Goal: Information Seeking & Learning: Learn about a topic

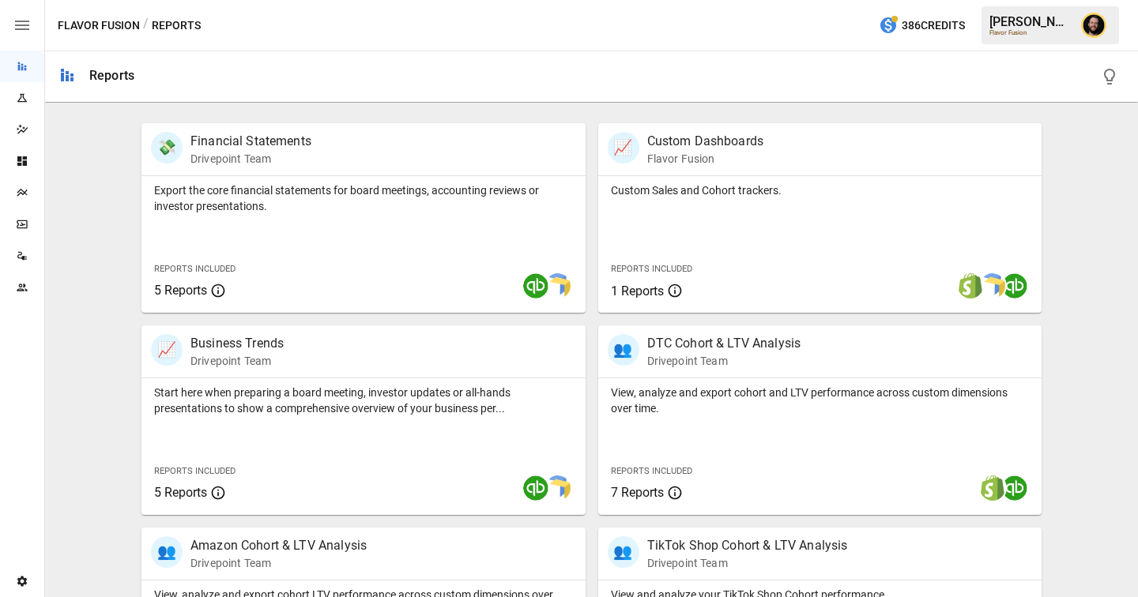
scroll to position [305, 0]
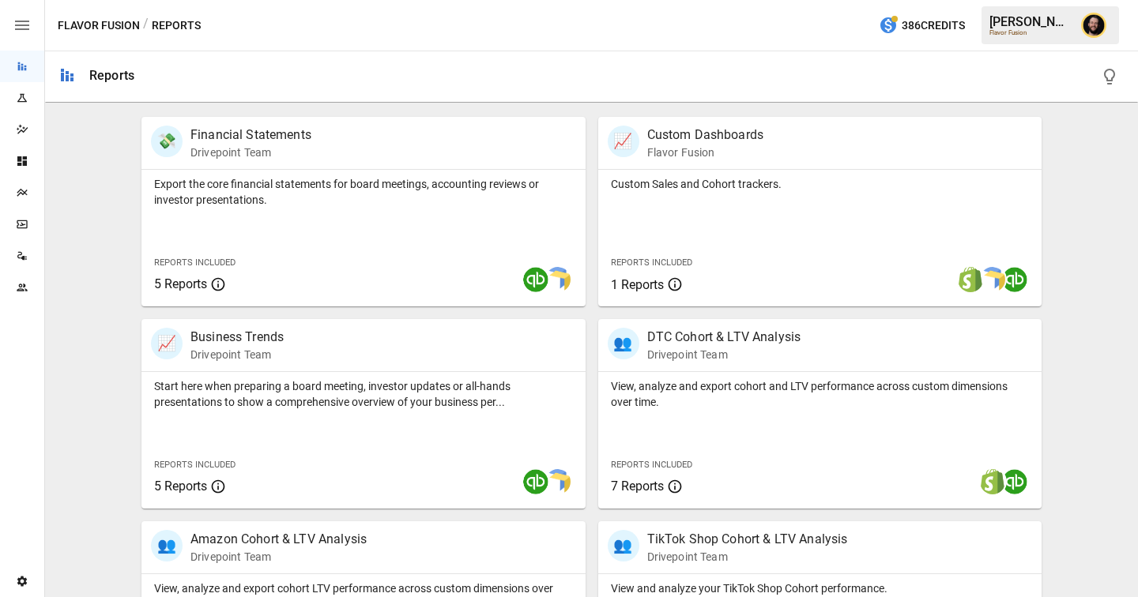
click at [21, 193] on icon "Plans" at bounding box center [22, 193] width 10 height 8
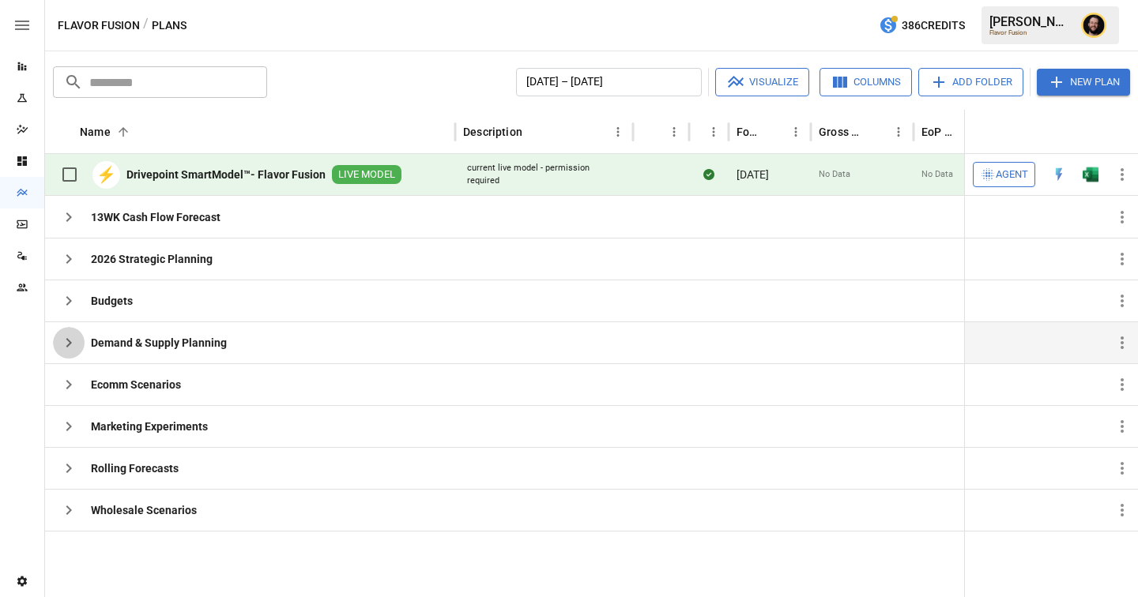
click at [64, 347] on icon "button" at bounding box center [68, 342] width 19 height 19
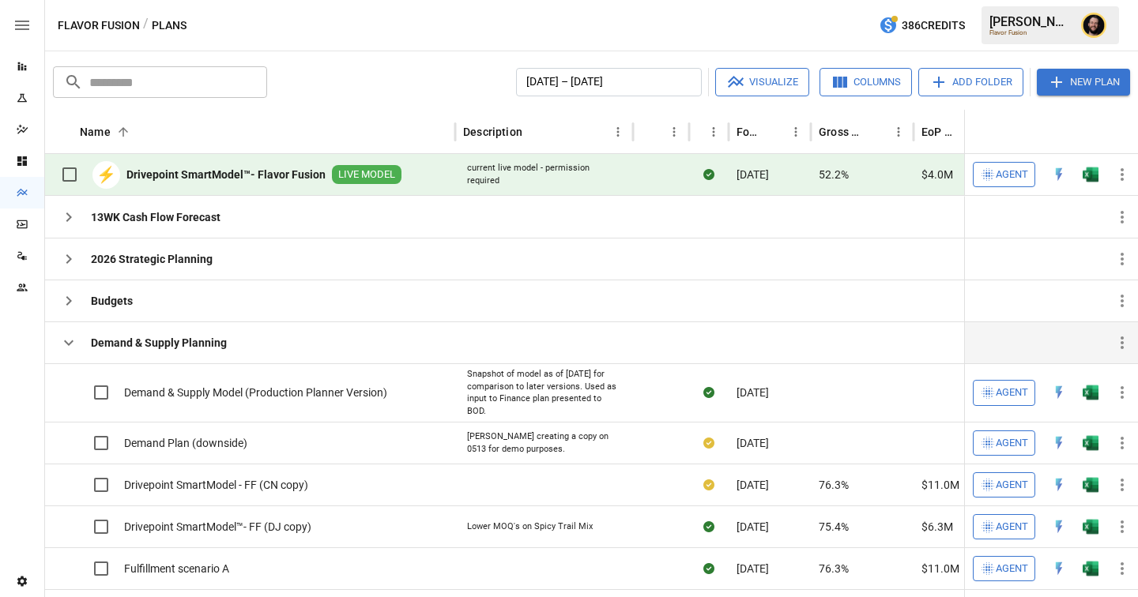
click at [63, 350] on icon "button" at bounding box center [68, 342] width 19 height 19
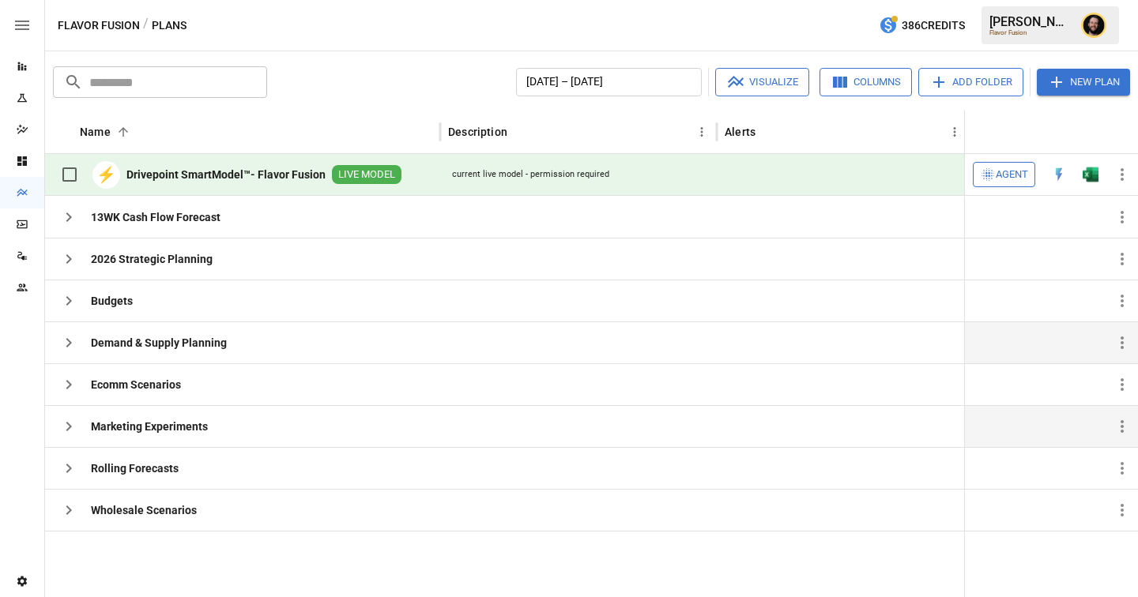
click at [70, 426] on icon "button" at bounding box center [69, 426] width 6 height 9
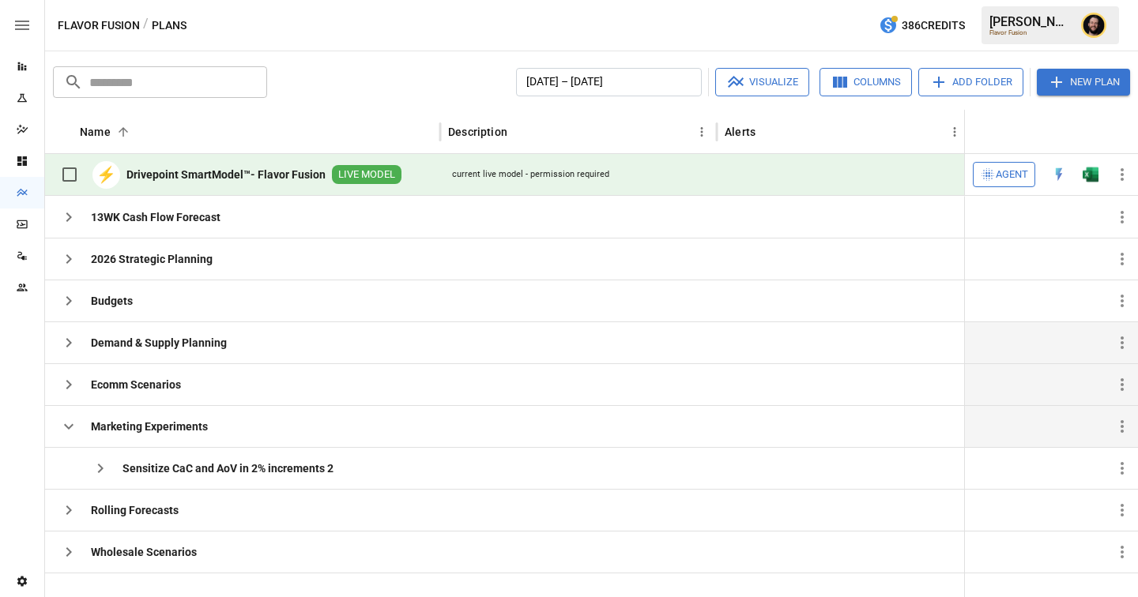
click at [69, 386] on icon "button" at bounding box center [69, 384] width 6 height 9
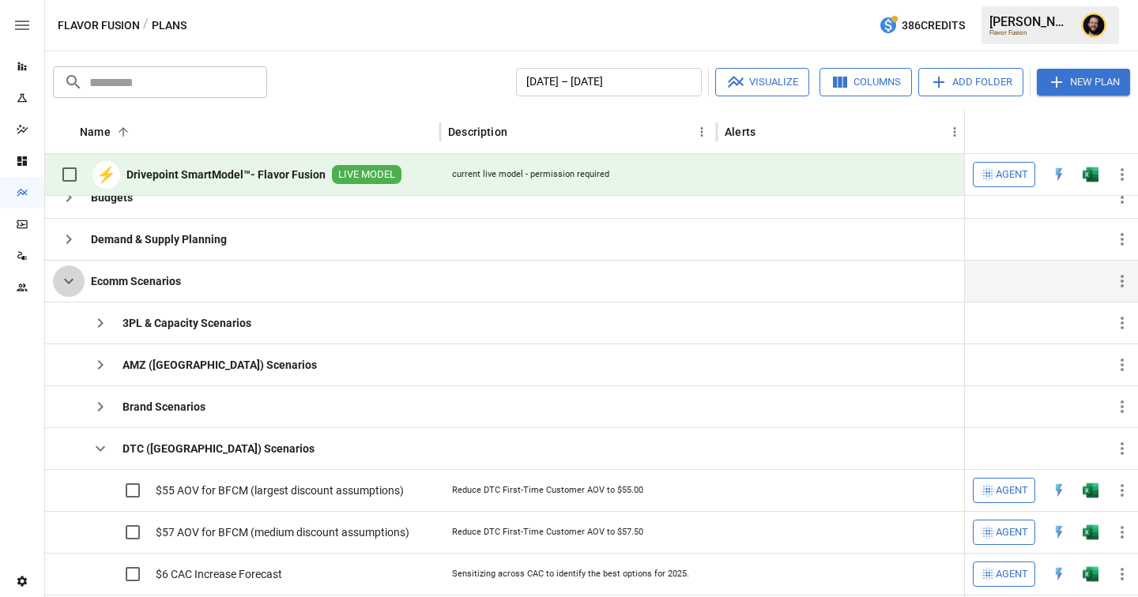
click at [75, 288] on icon "button" at bounding box center [68, 281] width 19 height 19
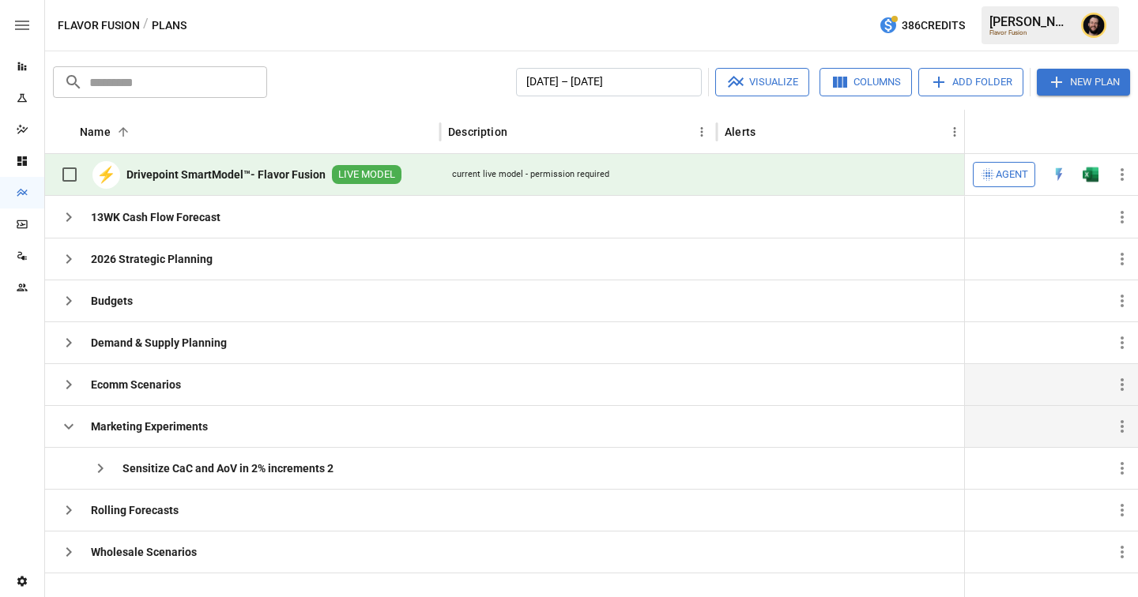
click at [67, 431] on icon "button" at bounding box center [68, 426] width 19 height 19
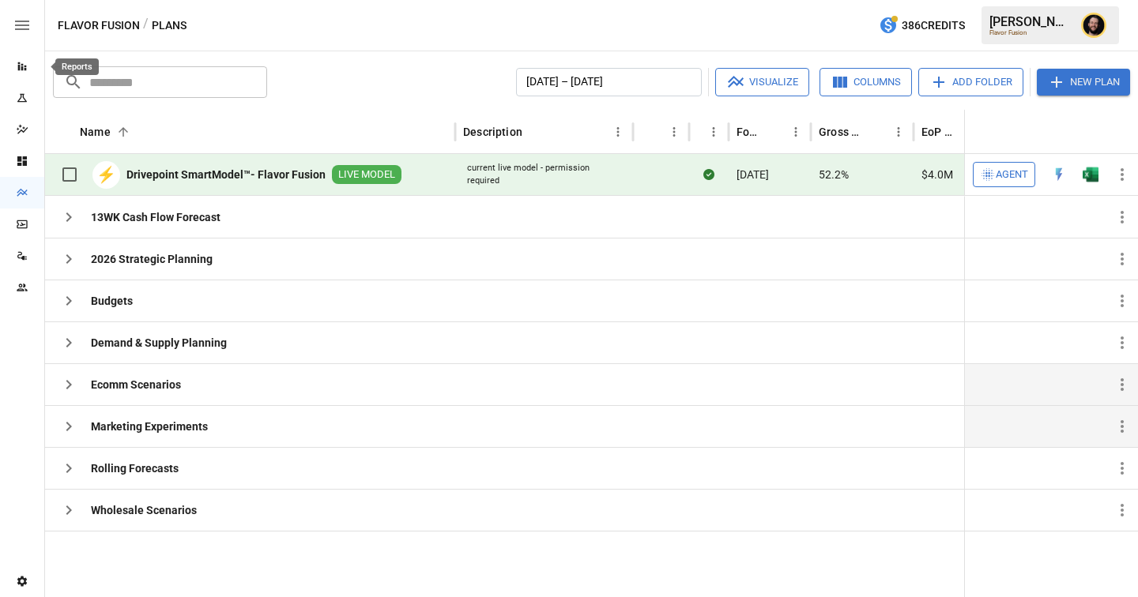
click at [29, 66] on div "Reports" at bounding box center [22, 66] width 44 height 13
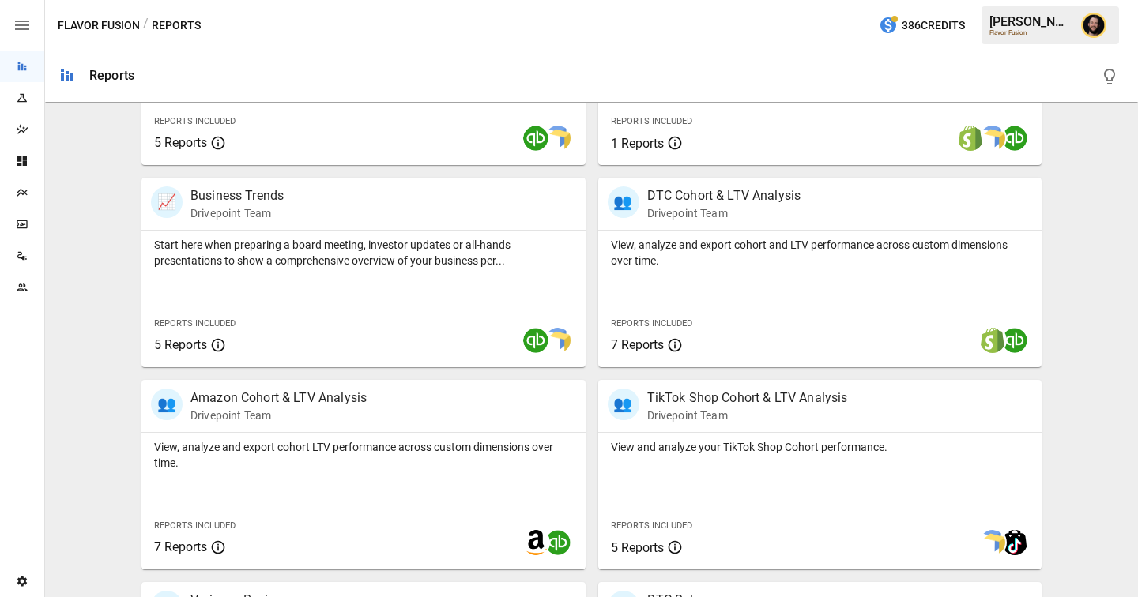
scroll to position [449, 0]
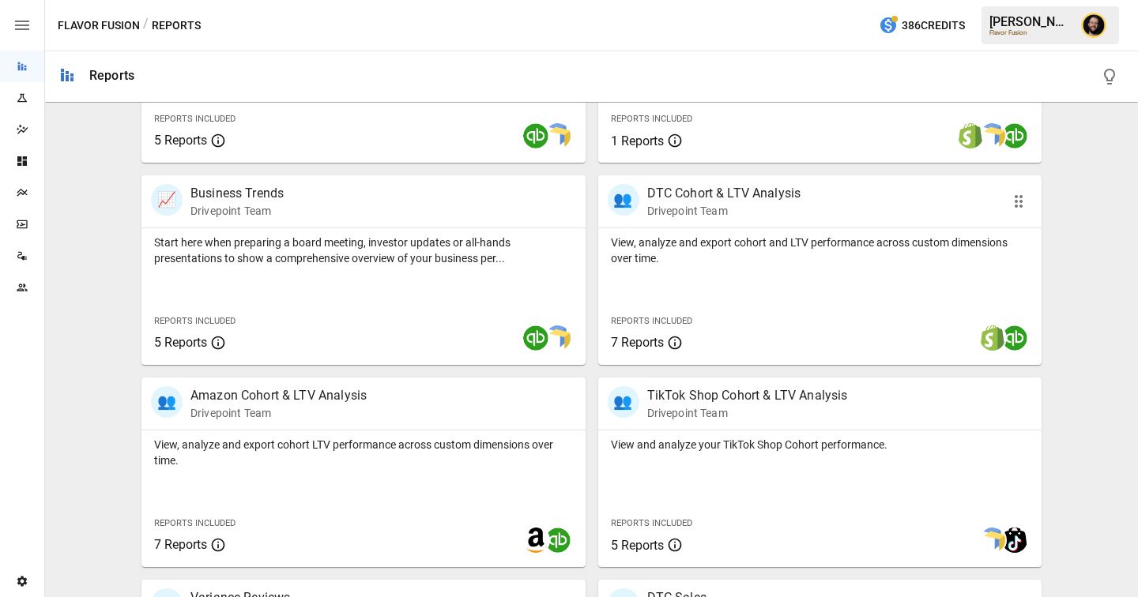
click at [722, 295] on div "View, analyze and export cohort and LTV performance across custom dimensions ov…" at bounding box center [820, 296] width 444 height 137
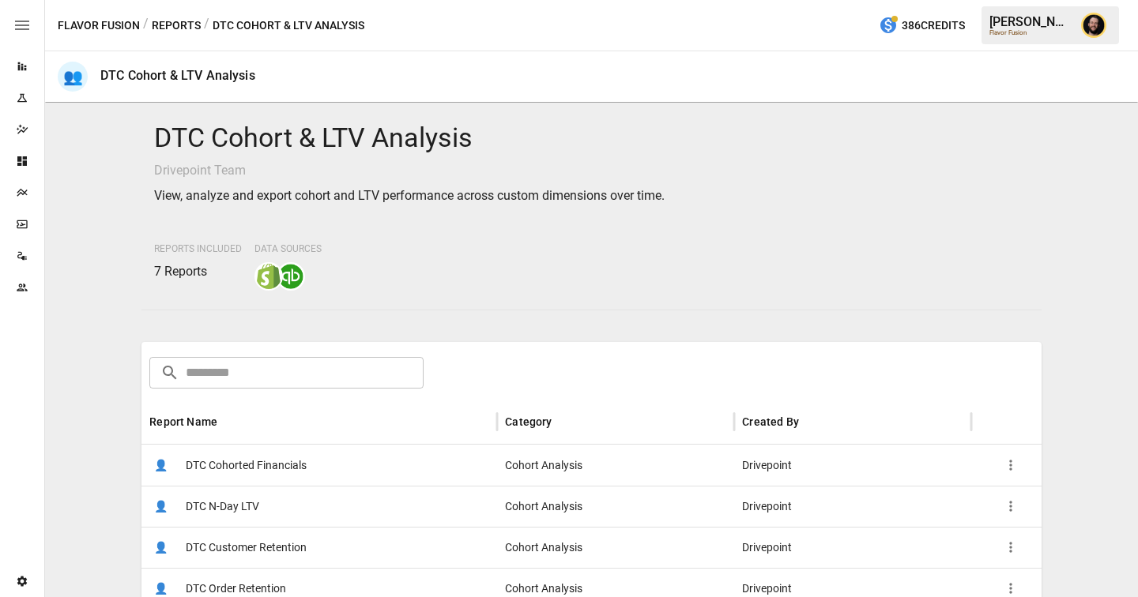
scroll to position [189, 0]
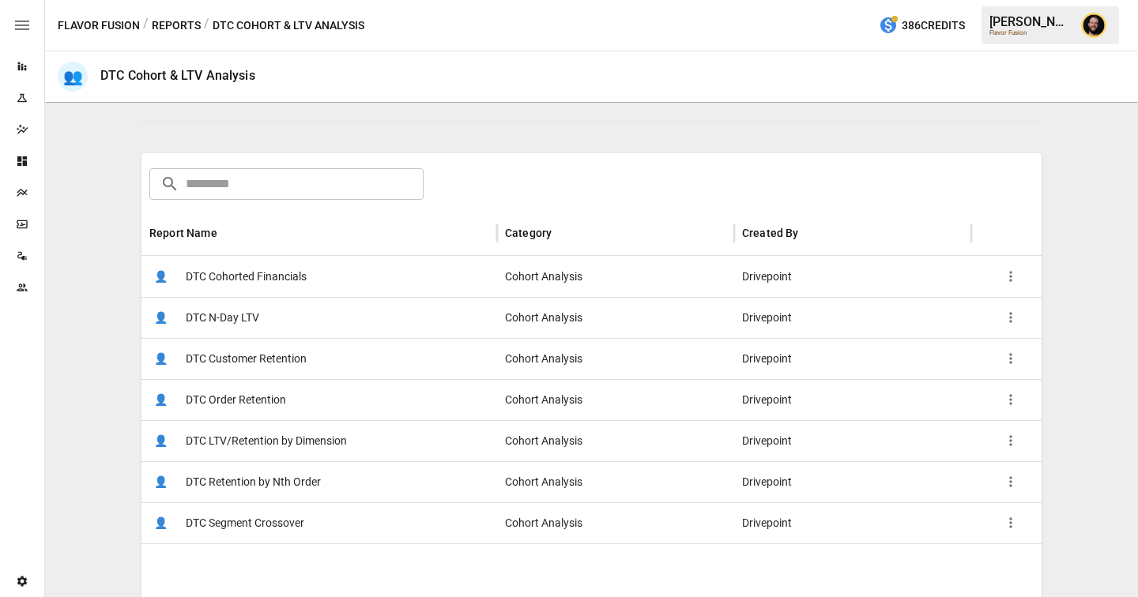
click at [290, 435] on span "DTC LTV/Retention by Dimension" at bounding box center [266, 441] width 161 height 40
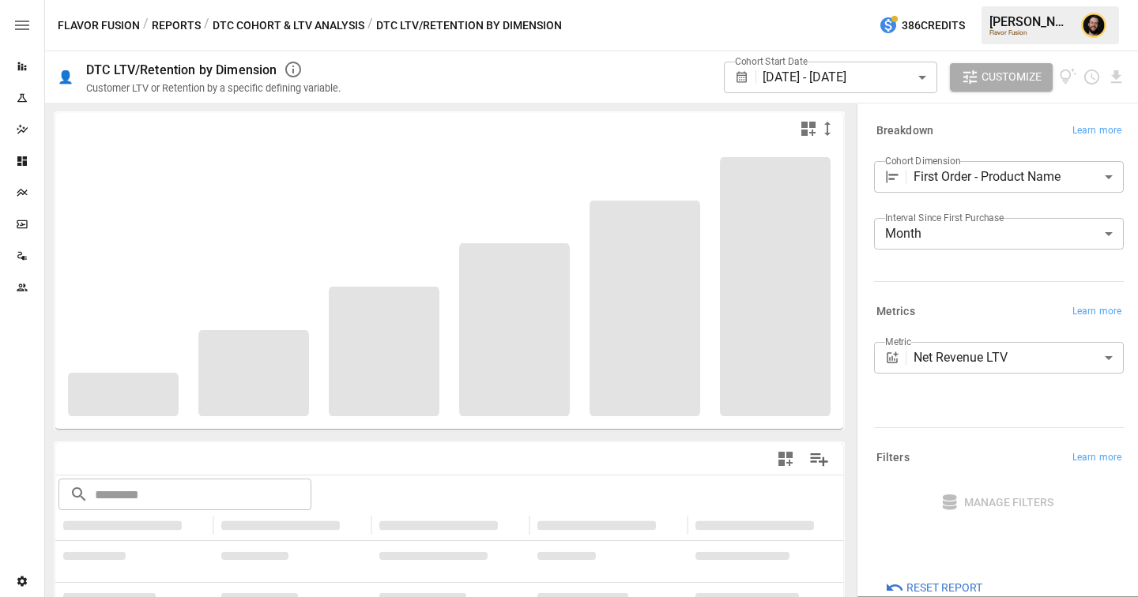
scroll to position [30, 0]
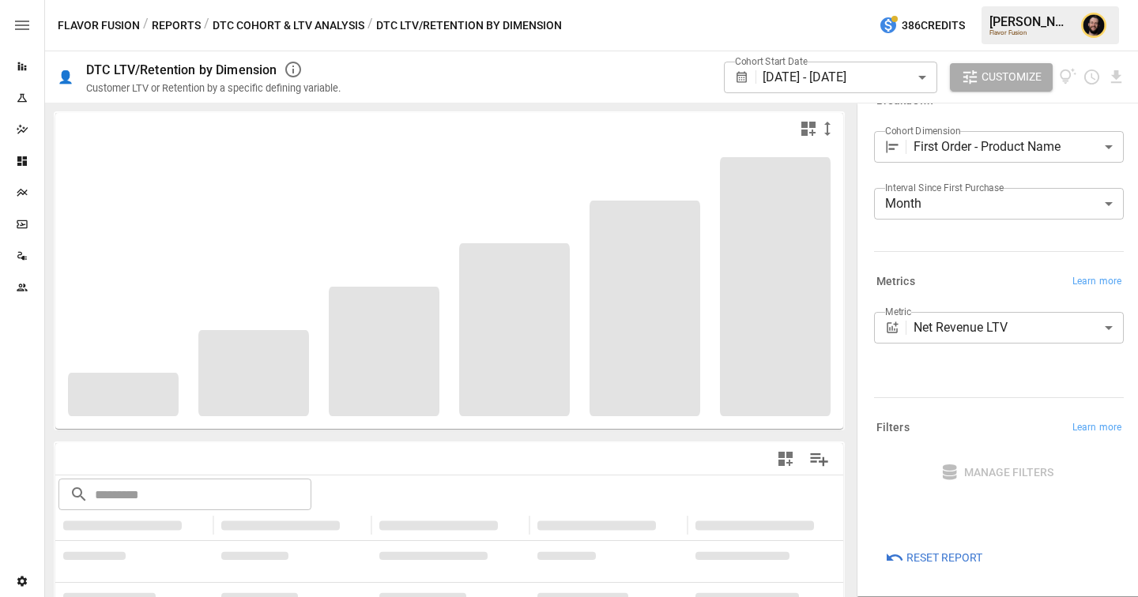
click at [963, 382] on div "**********" at bounding box center [999, 351] width 250 height 79
click at [988, 0] on body "**********" at bounding box center [569, 0] width 1138 height 0
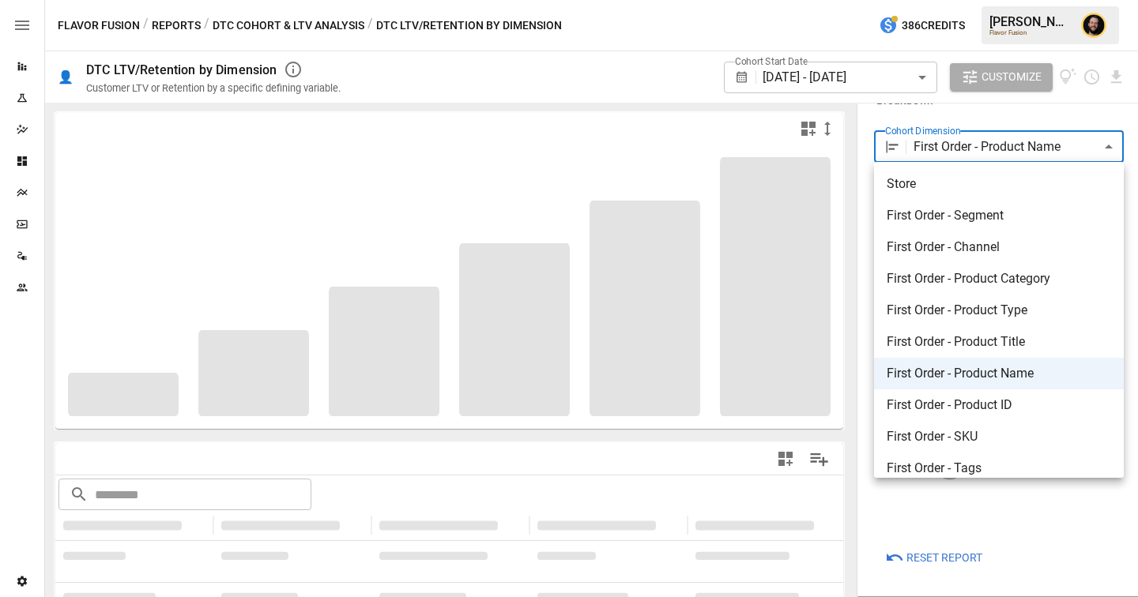
click at [982, 112] on div at bounding box center [569, 298] width 1138 height 597
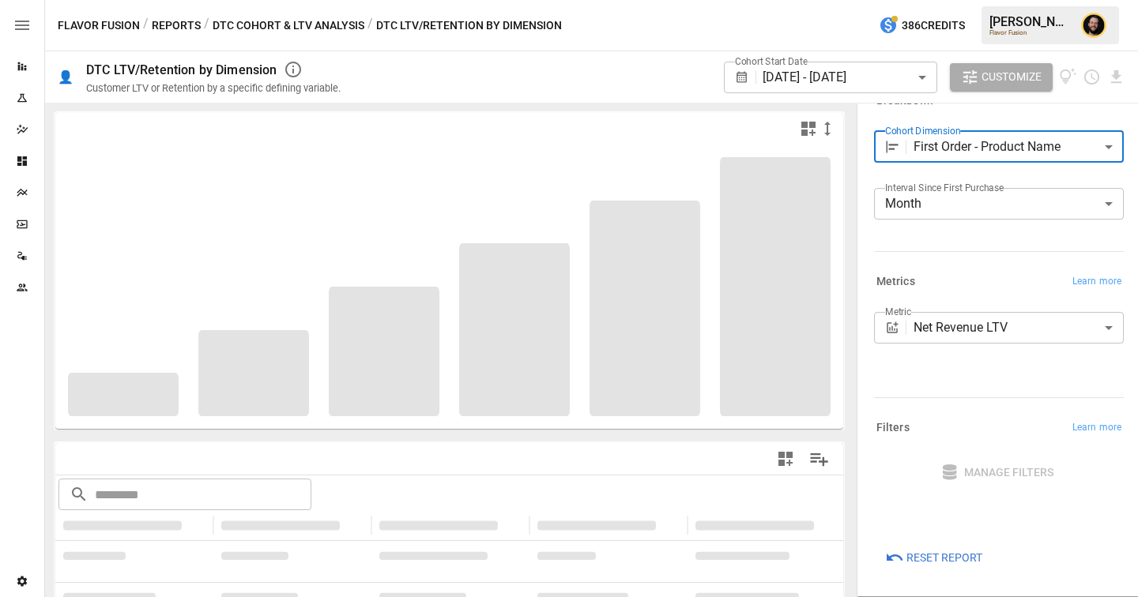
click at [976, 0] on body "**********" at bounding box center [569, 0] width 1138 height 0
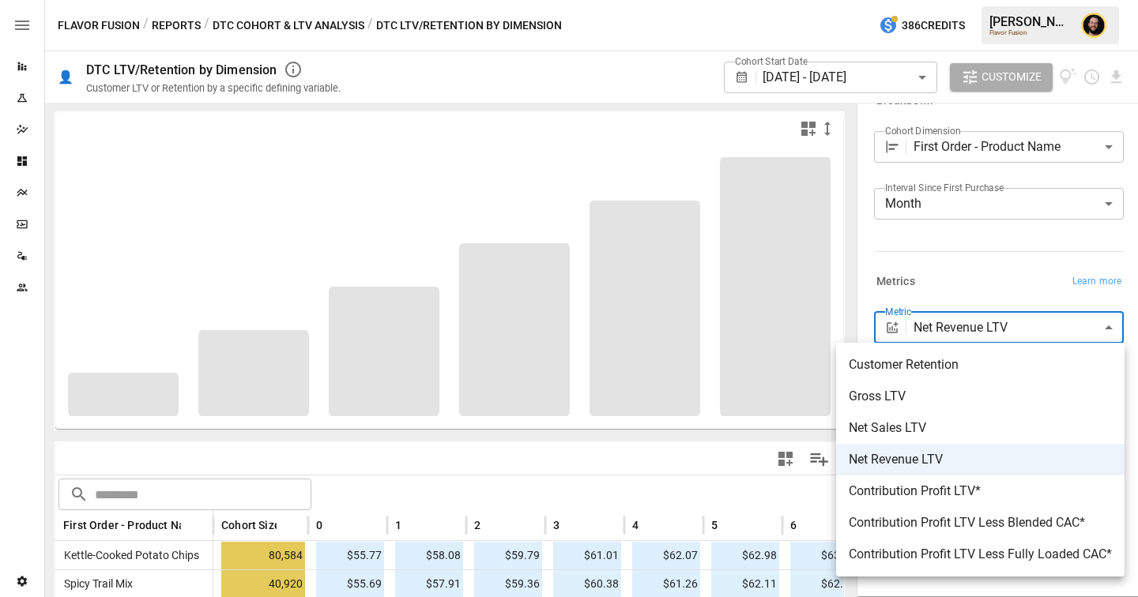
click at [985, 283] on div at bounding box center [569, 298] width 1138 height 597
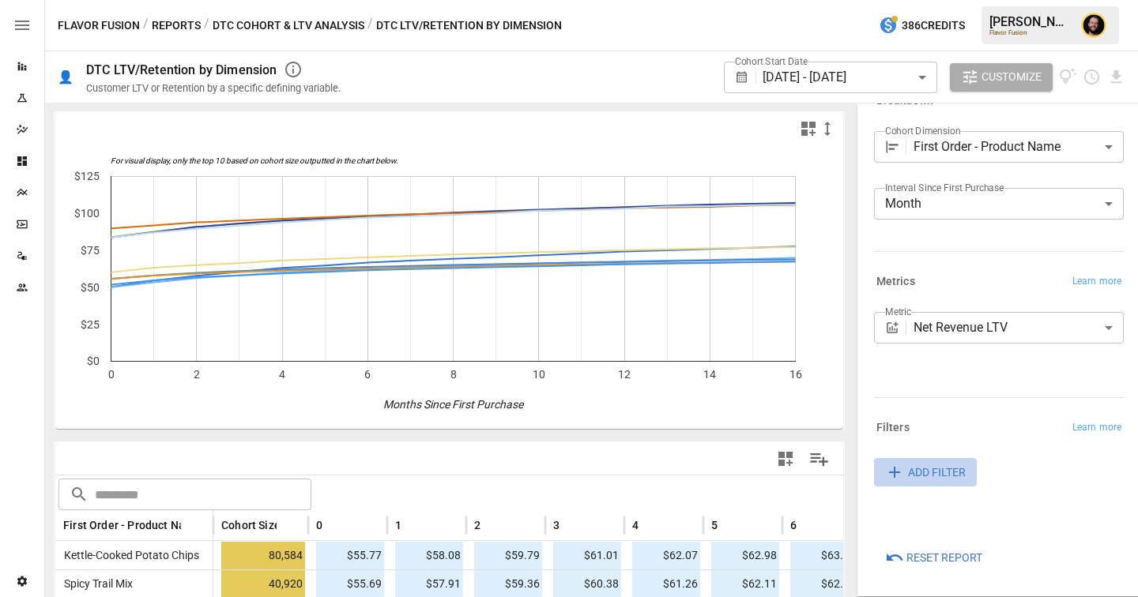
click at [935, 461] on button "ADD FILTER" at bounding box center [925, 472] width 103 height 28
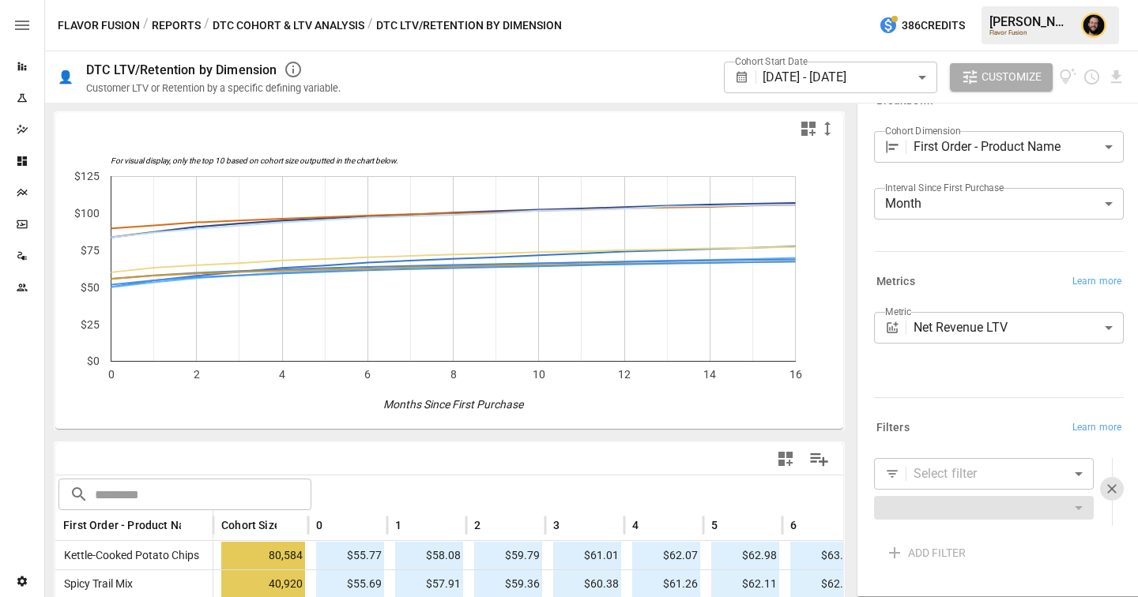
click at [939, 0] on body "Reports Experiments Dazzler Studio Dashboards Plans SmartModel ™ Data Sources T…" at bounding box center [569, 0] width 1138 height 0
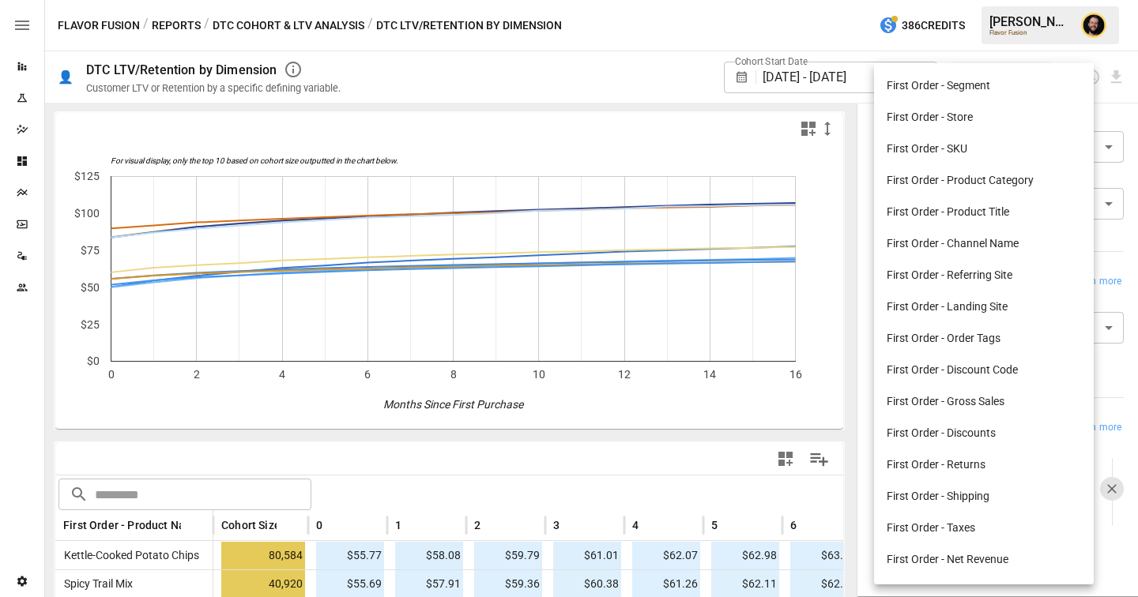
scroll to position [155, 0]
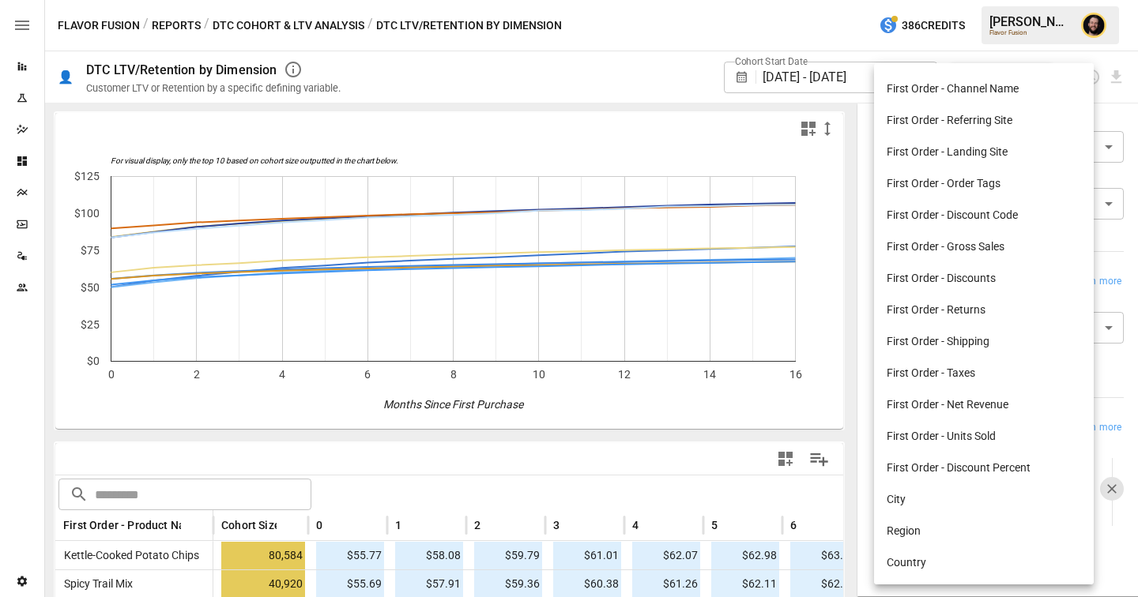
click at [1117, 378] on div at bounding box center [569, 298] width 1138 height 597
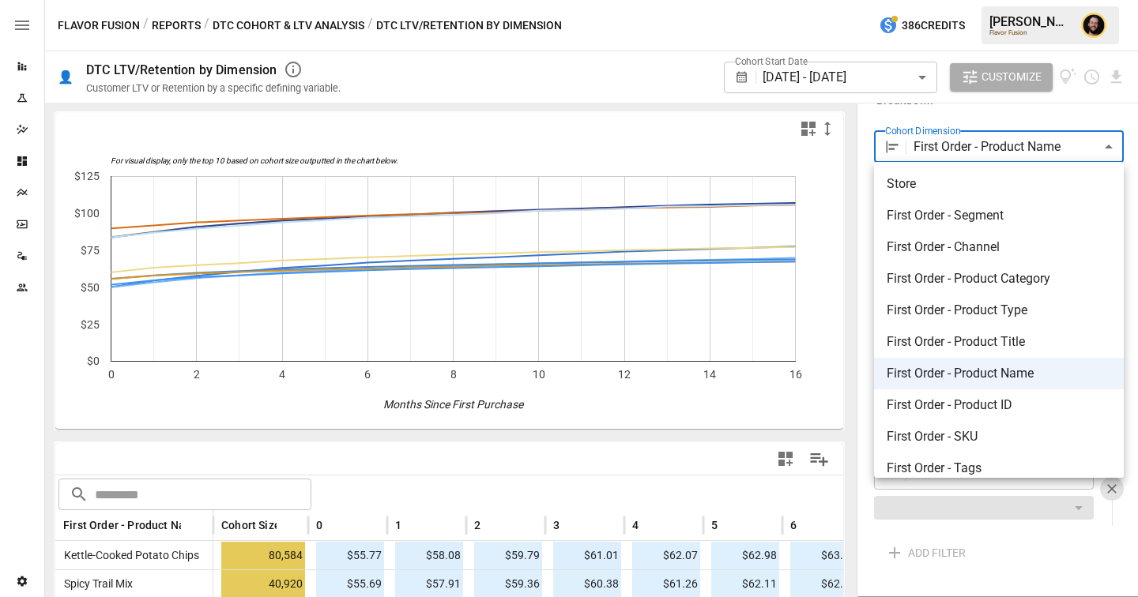
click at [990, 0] on body "Reports Experiments Dazzler Studio Dashboards Plans SmartModel ™ Data Sources T…" at bounding box center [569, 0] width 1138 height 0
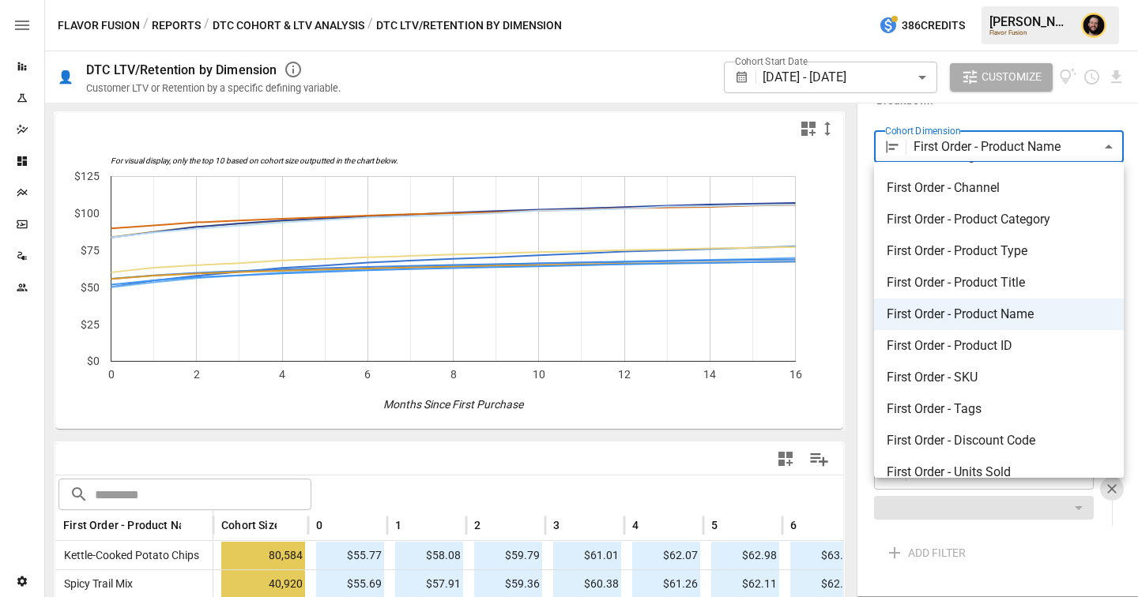
scroll to position [81, 0]
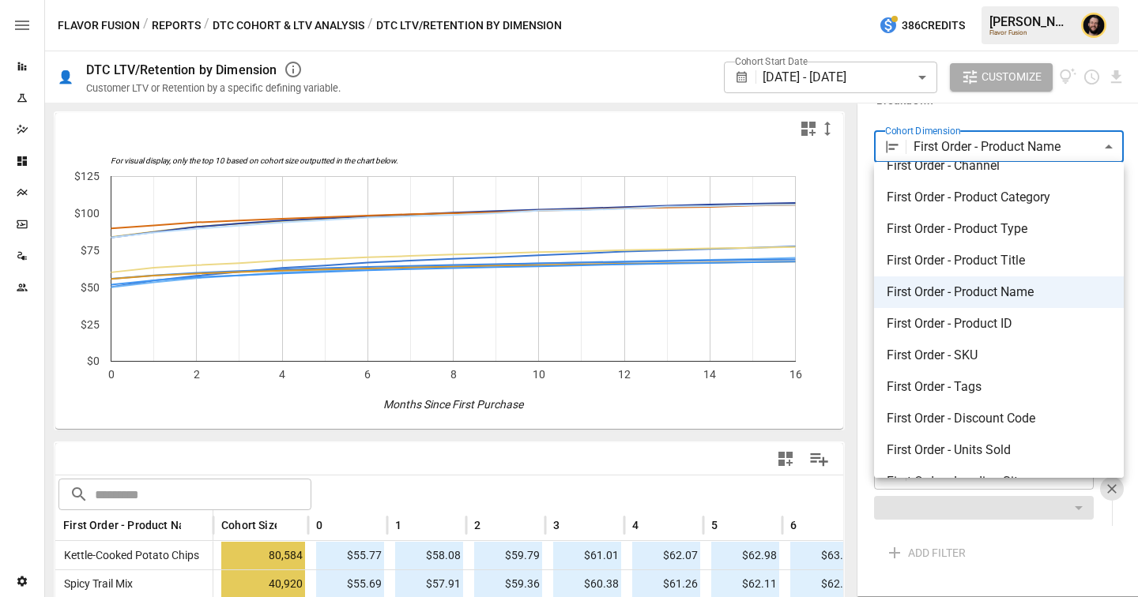
click at [237, 24] on div at bounding box center [569, 298] width 1138 height 597
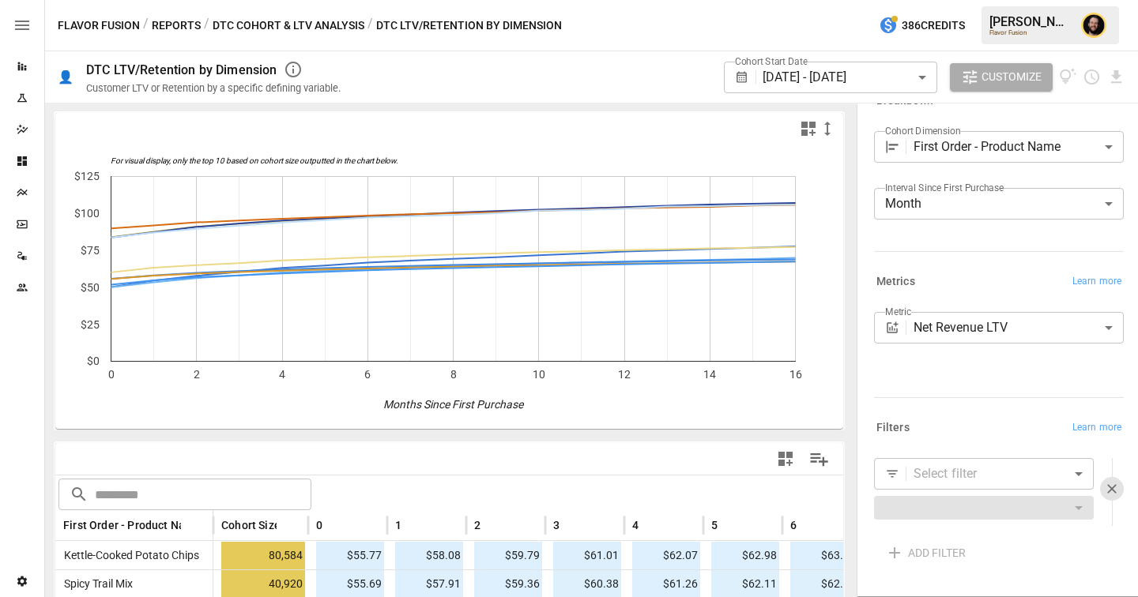
click at [252, 24] on div "Store First Order - Segment First Order - Channel First Order - Product Categor…" at bounding box center [569, 298] width 1138 height 597
click at [252, 24] on button "DTC Cohort & LTV Analysis" at bounding box center [289, 26] width 152 height 20
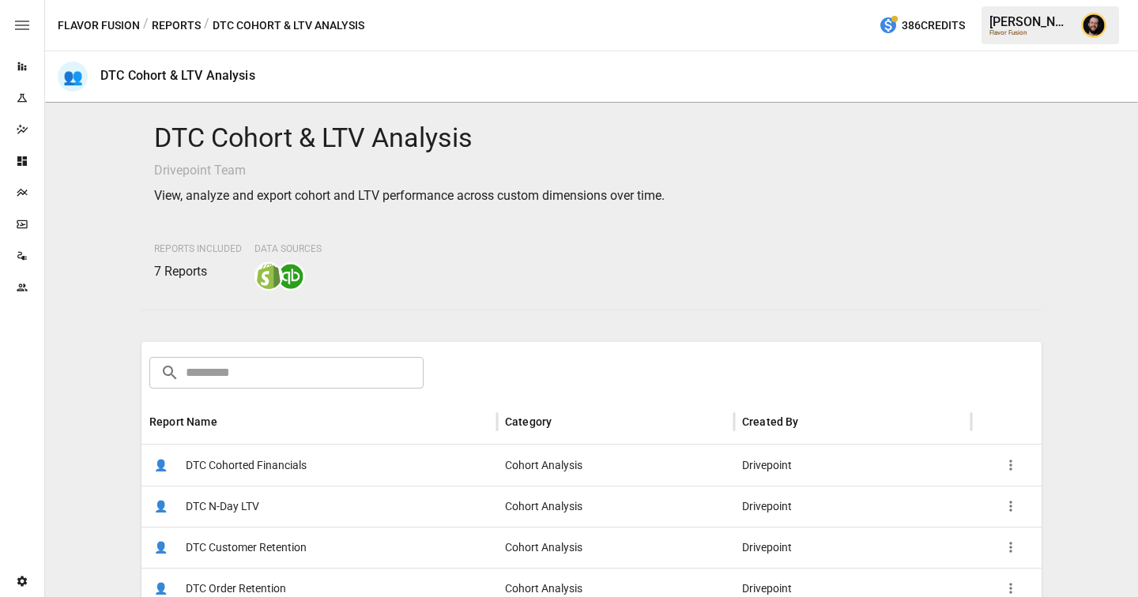
click at [278, 468] on span "DTC Cohorted Financials" at bounding box center [246, 466] width 121 height 40
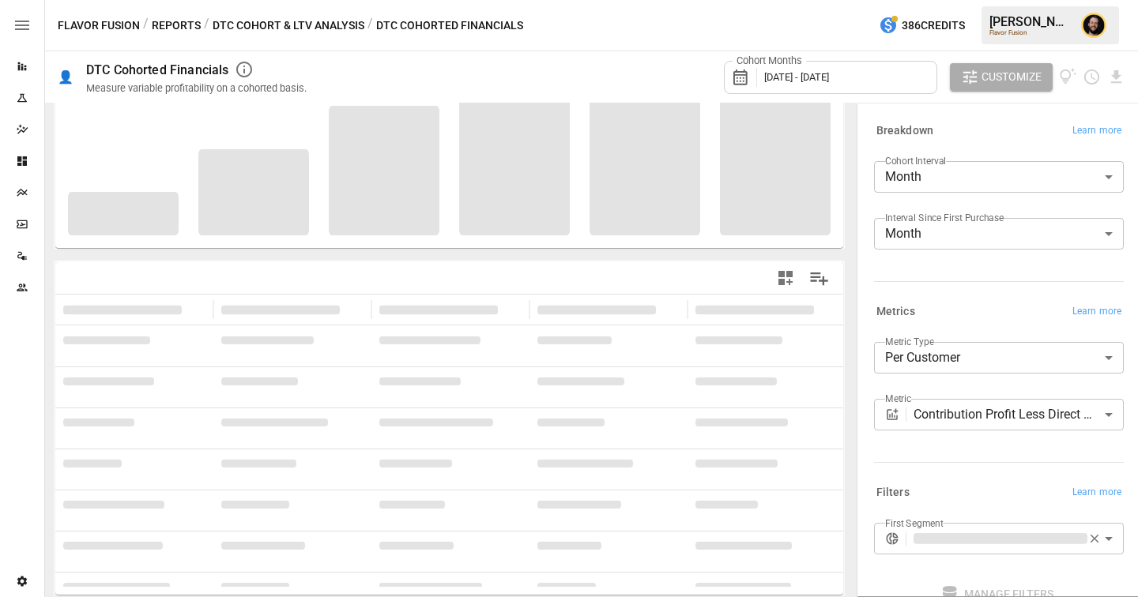
scroll to position [97, 0]
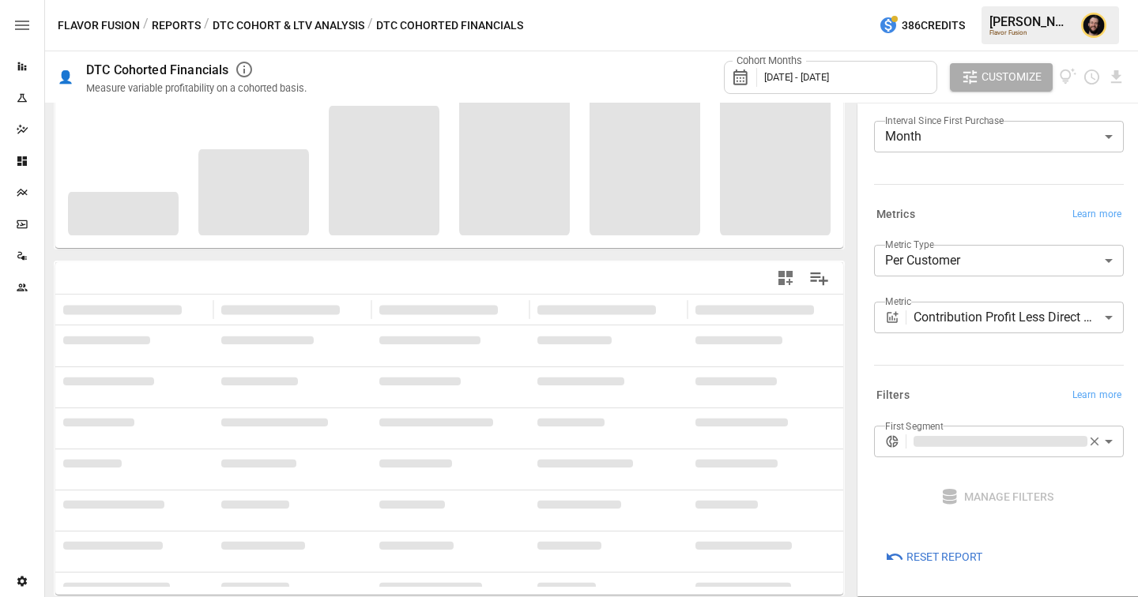
click at [961, 0] on body "**********" at bounding box center [569, 0] width 1138 height 0
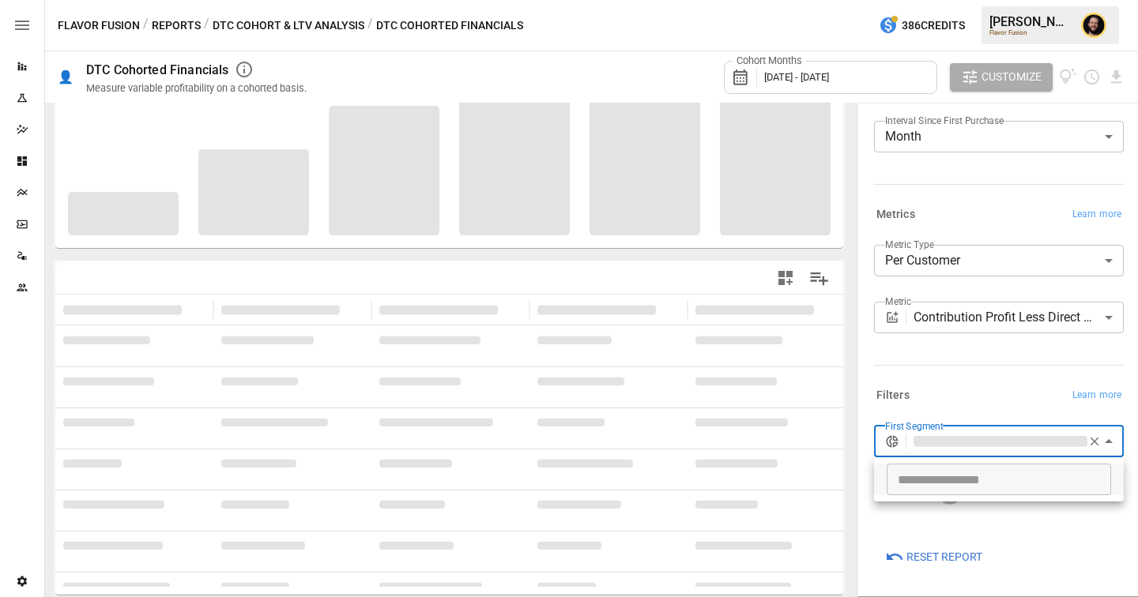
scroll to position [172, 0]
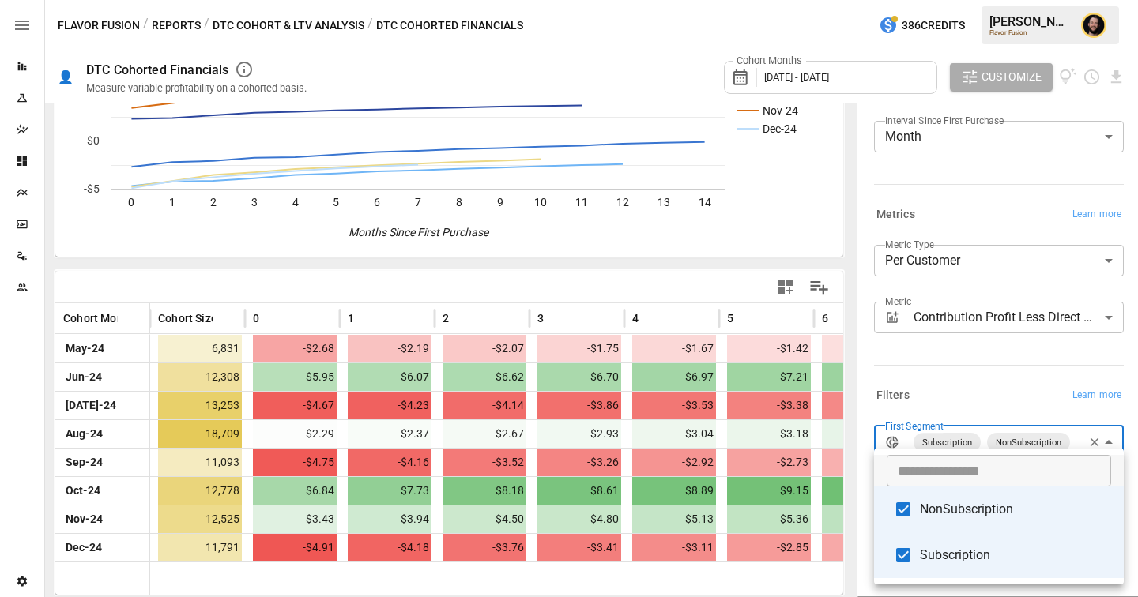
click at [951, 394] on div at bounding box center [569, 298] width 1138 height 597
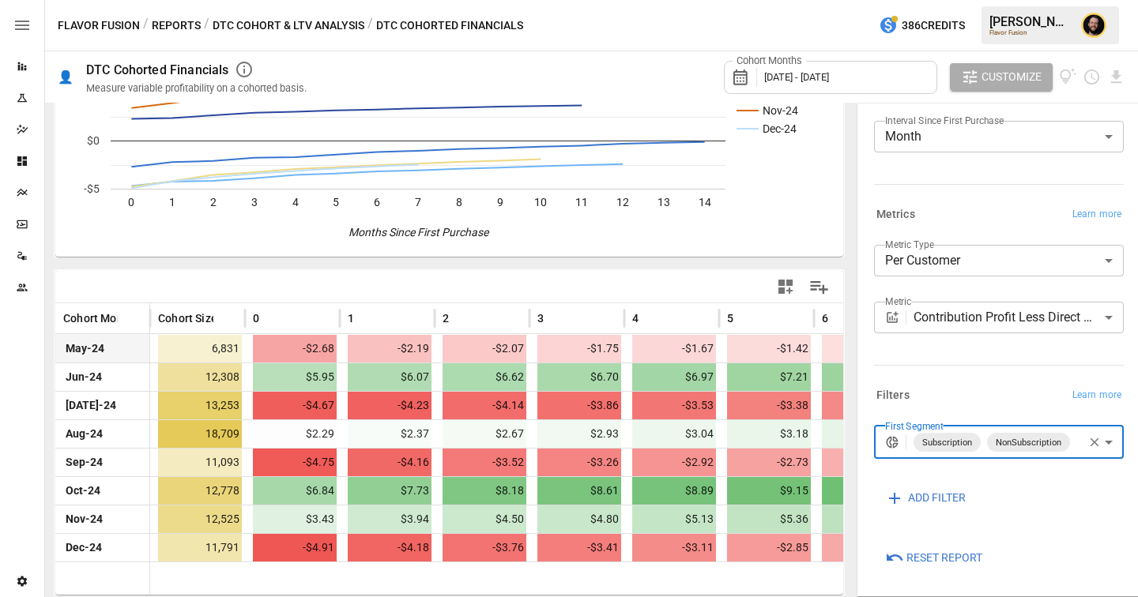
scroll to position [0, 0]
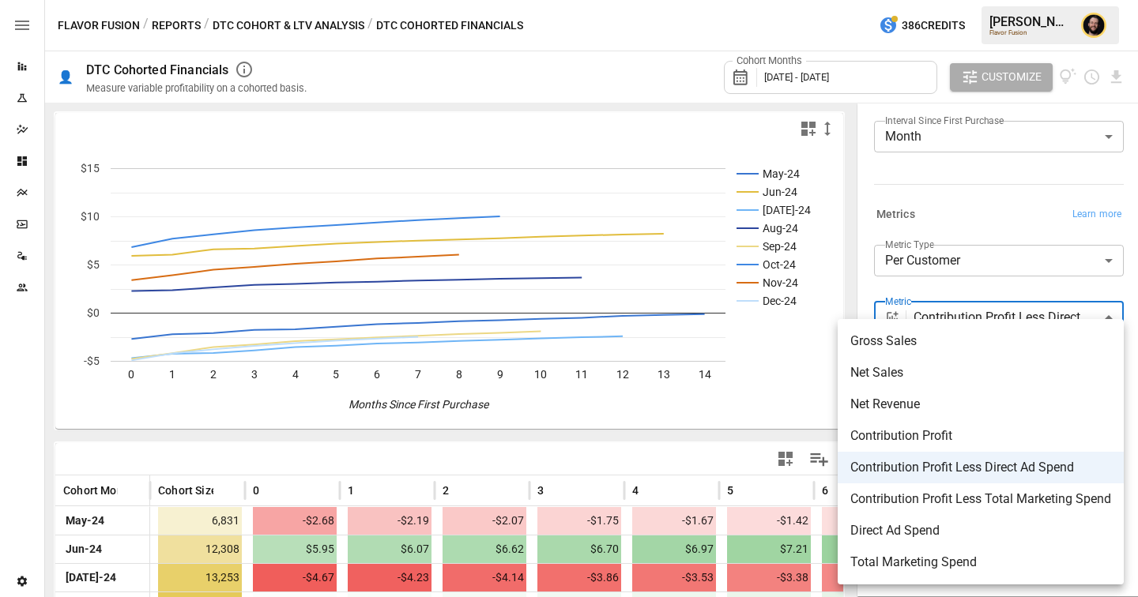
click at [976, 0] on body "Reports Experiments Dazzler Studio Dashboards Plans SmartModel ™ Data Sources T…" at bounding box center [569, 0] width 1138 height 0
click at [1010, 235] on div at bounding box center [569, 298] width 1138 height 597
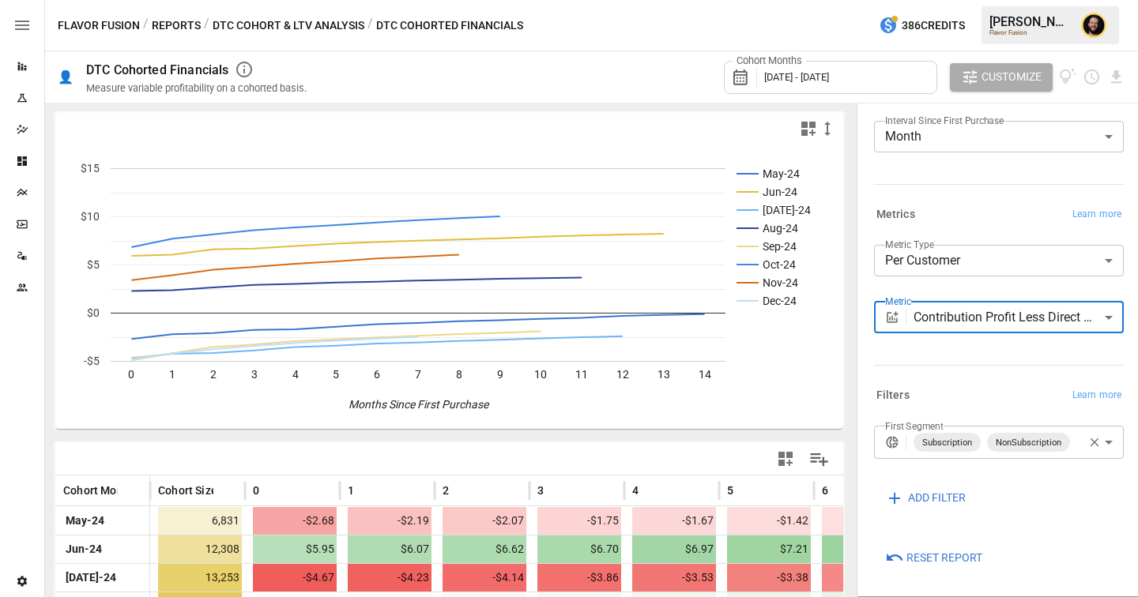
click at [182, 27] on button "Reports" at bounding box center [176, 26] width 49 height 20
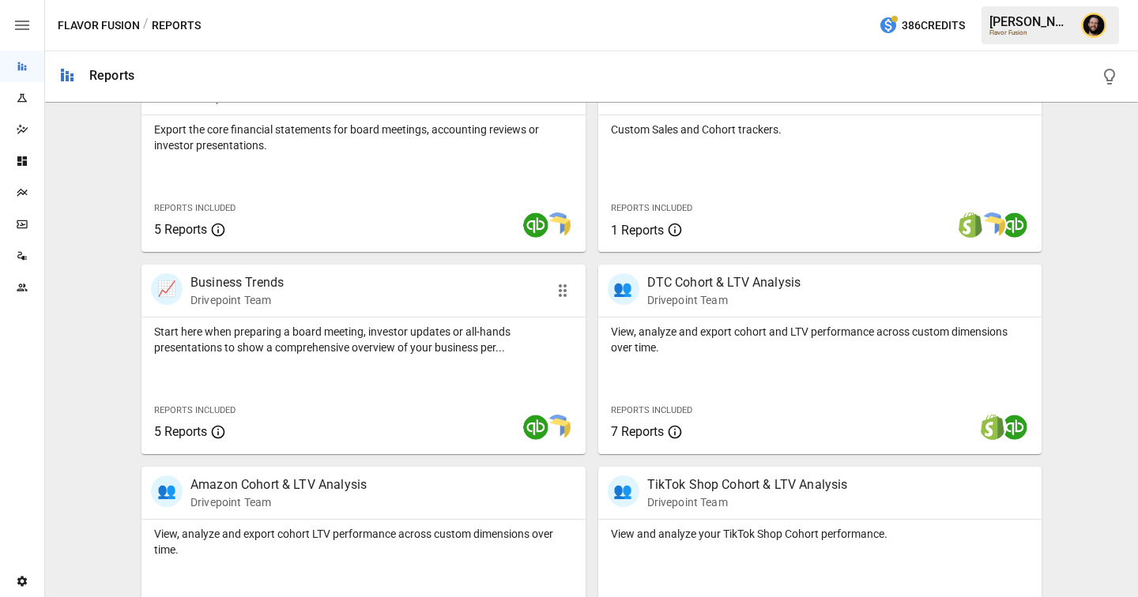
scroll to position [400, 0]
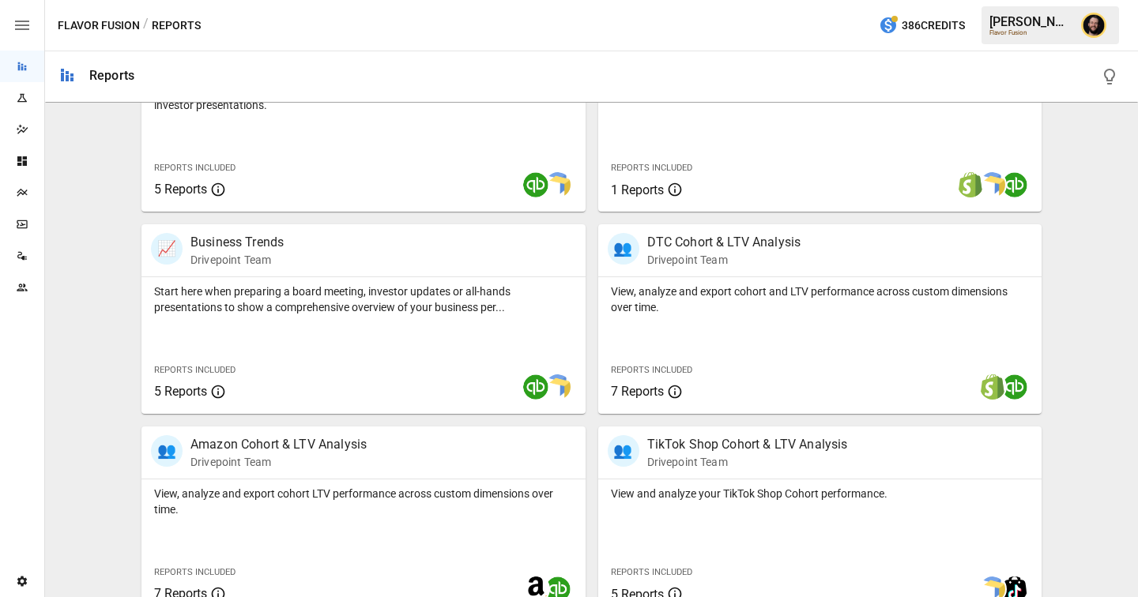
click at [16, 256] on icon "Data Sources" at bounding box center [22, 256] width 13 height 13
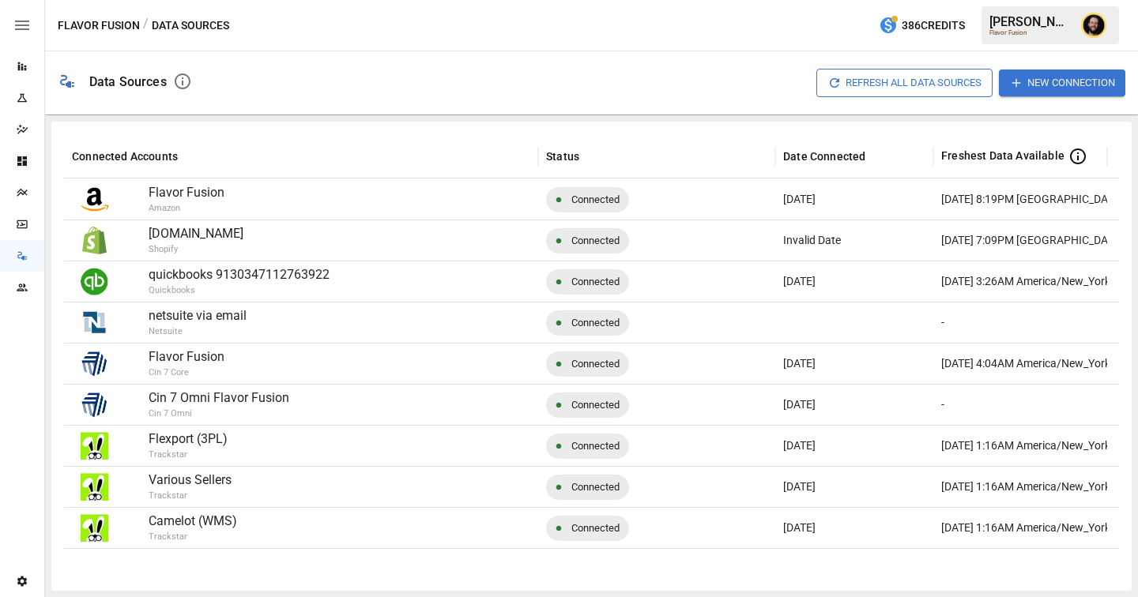
click at [24, 23] on icon "button" at bounding box center [22, 25] width 19 height 19
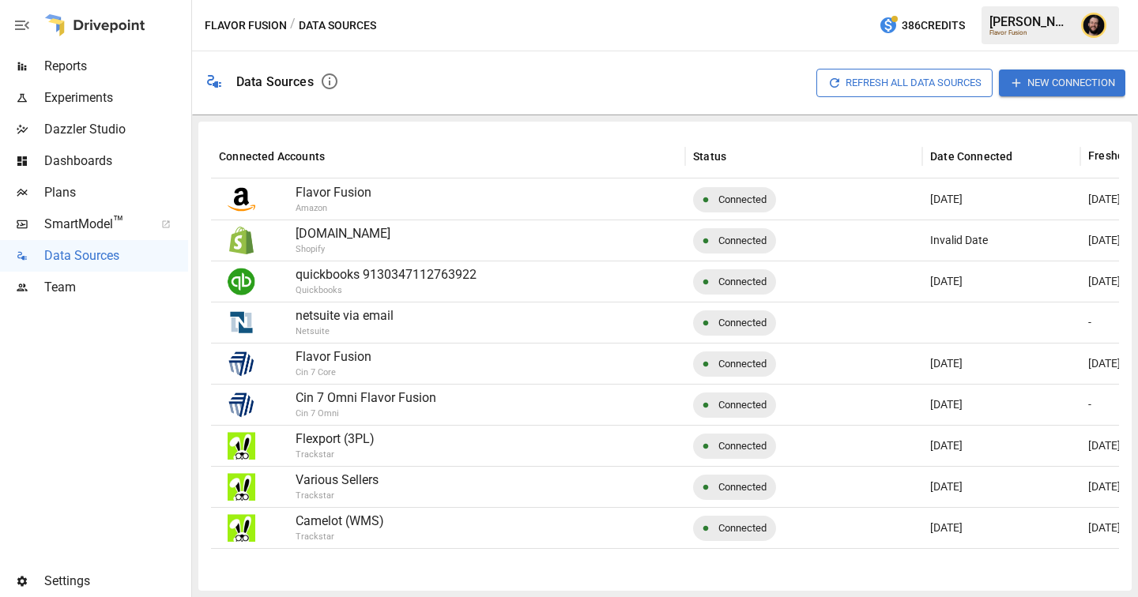
click at [1068, 82] on button "New Connection" at bounding box center [1062, 83] width 126 height 26
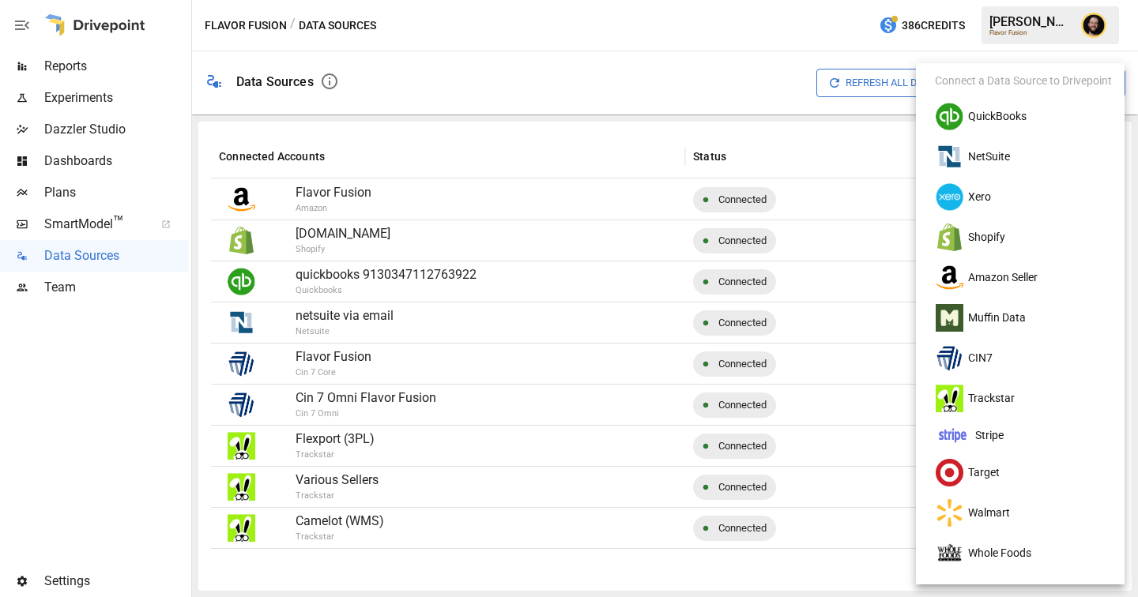
click at [657, 69] on div at bounding box center [569, 298] width 1138 height 597
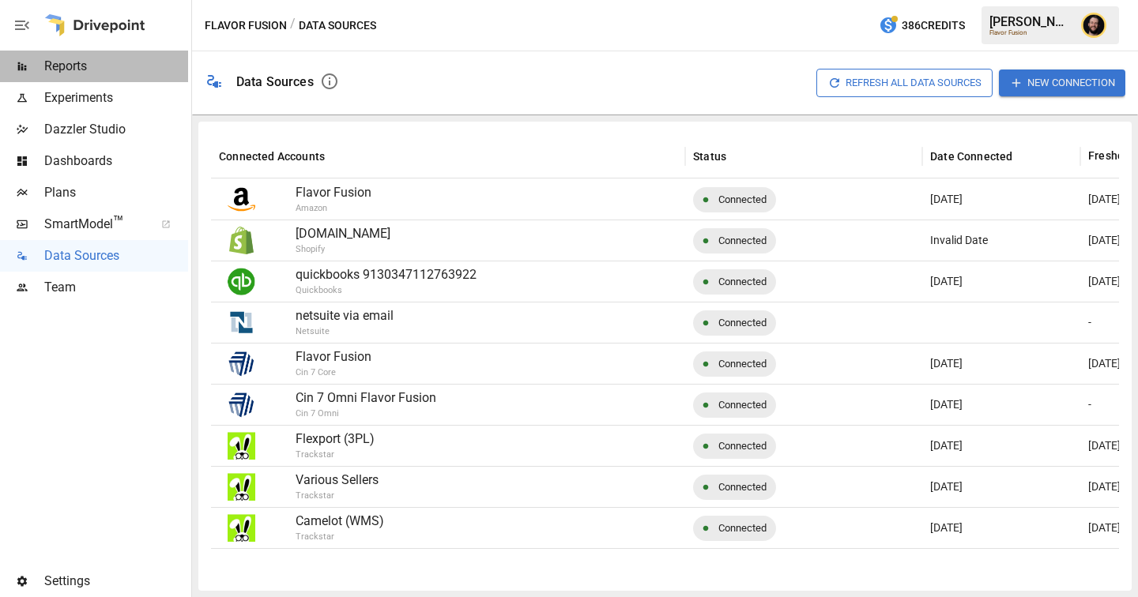
click at [80, 73] on span "Reports" at bounding box center [116, 66] width 144 height 19
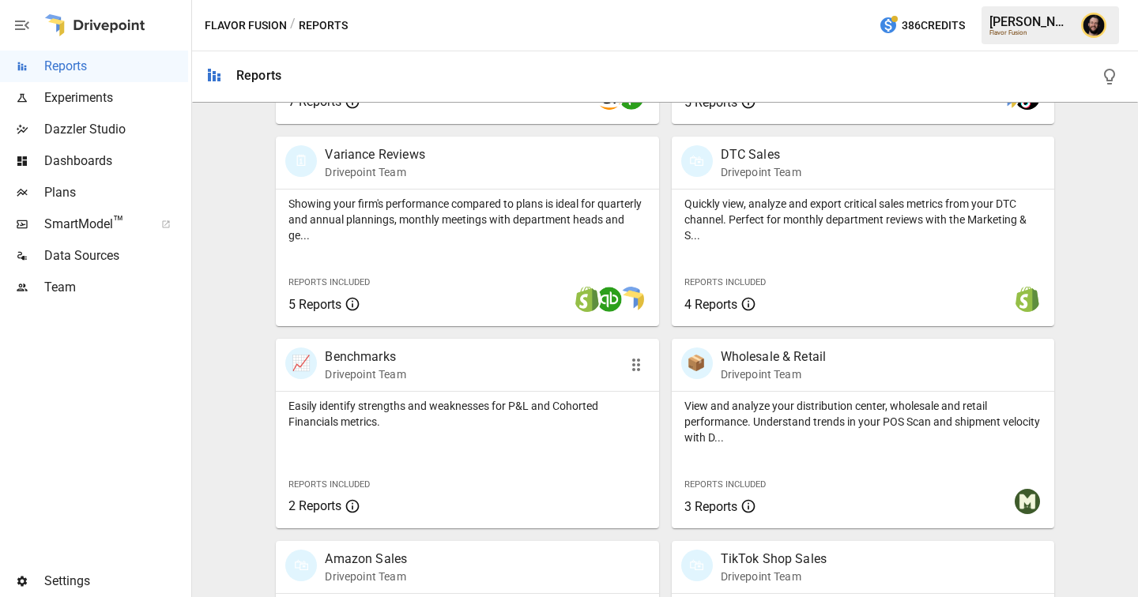
scroll to position [973, 0]
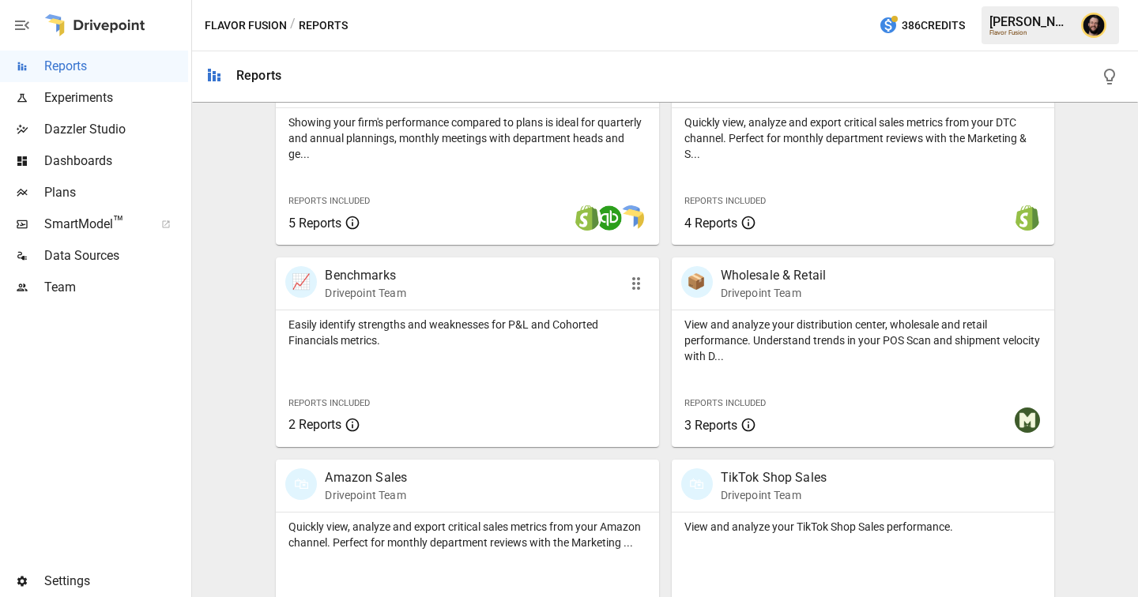
click at [438, 368] on div "Easily identify strengths and weaknesses for P&L and Cohorted Financials metric…" at bounding box center [467, 378] width 382 height 137
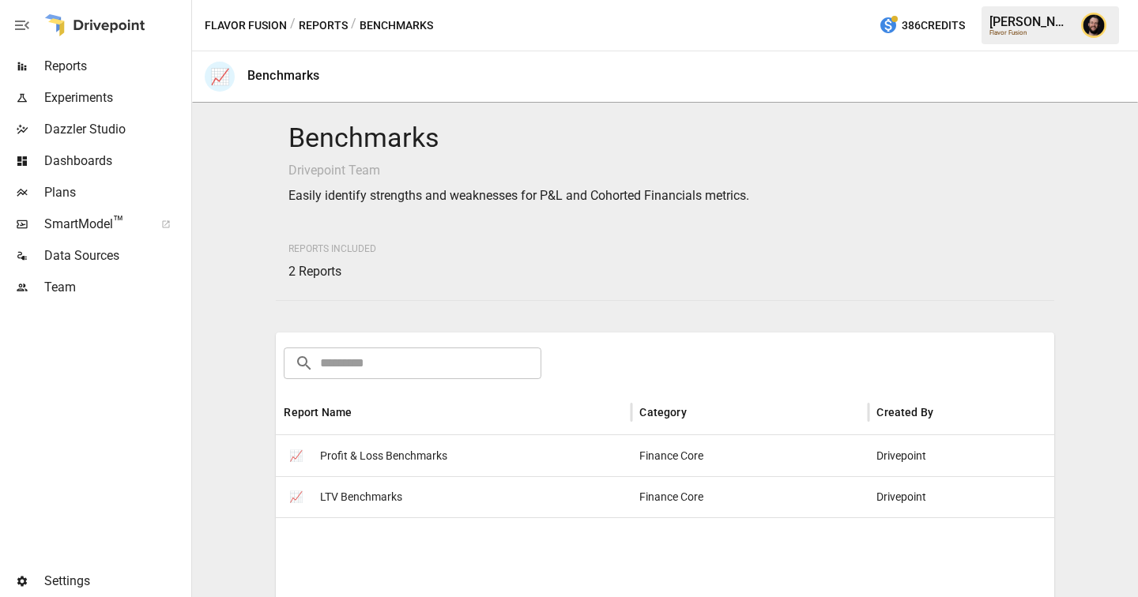
click at [462, 501] on div "📈 LTV Benchmarks" at bounding box center [454, 496] width 356 height 41
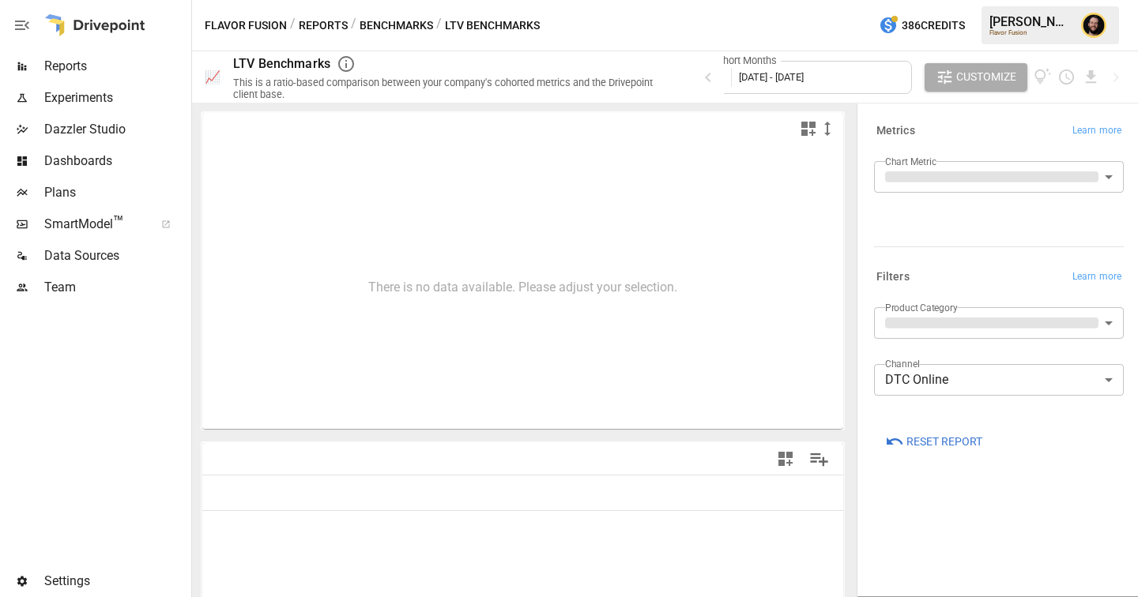
click at [976, 405] on div "**********" at bounding box center [999, 386] width 250 height 44
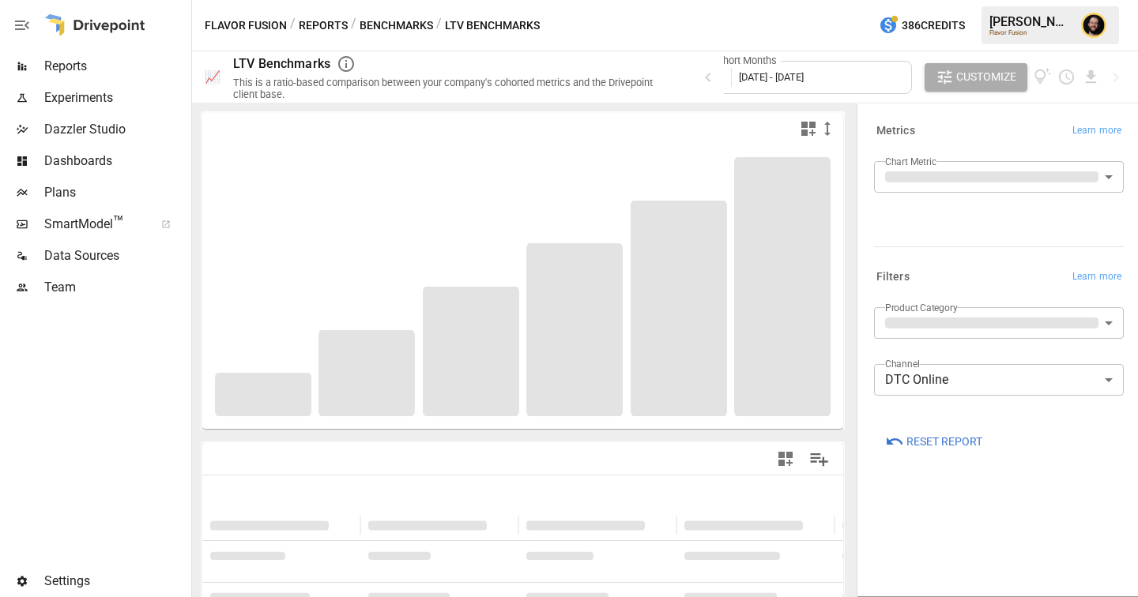
click at [951, 0] on body "**********" at bounding box center [569, 0] width 1138 height 0
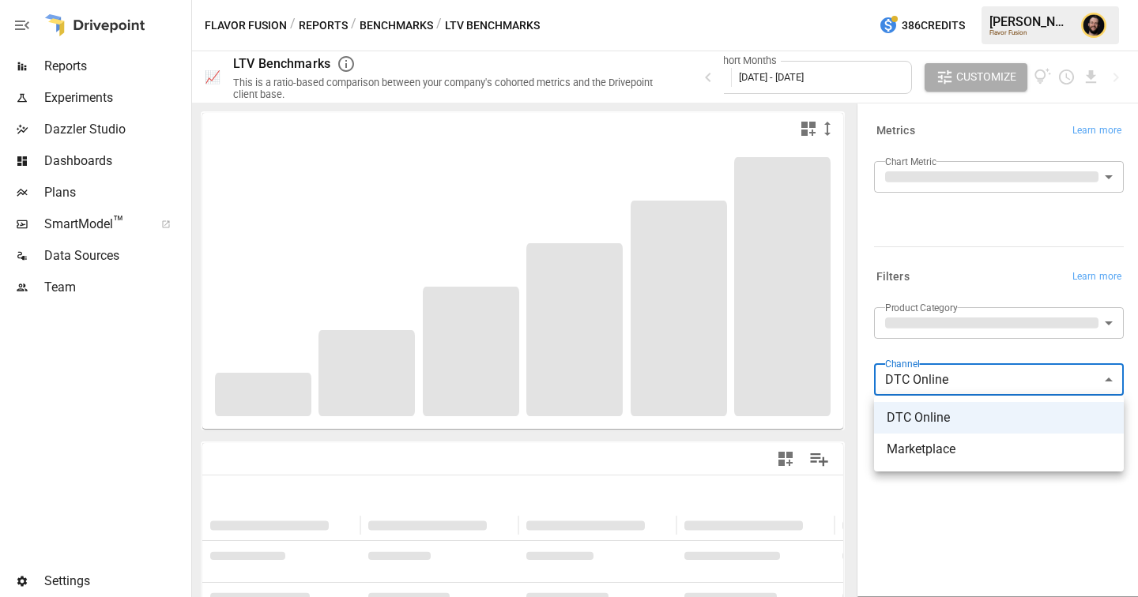
click at [956, 232] on div at bounding box center [569, 298] width 1138 height 597
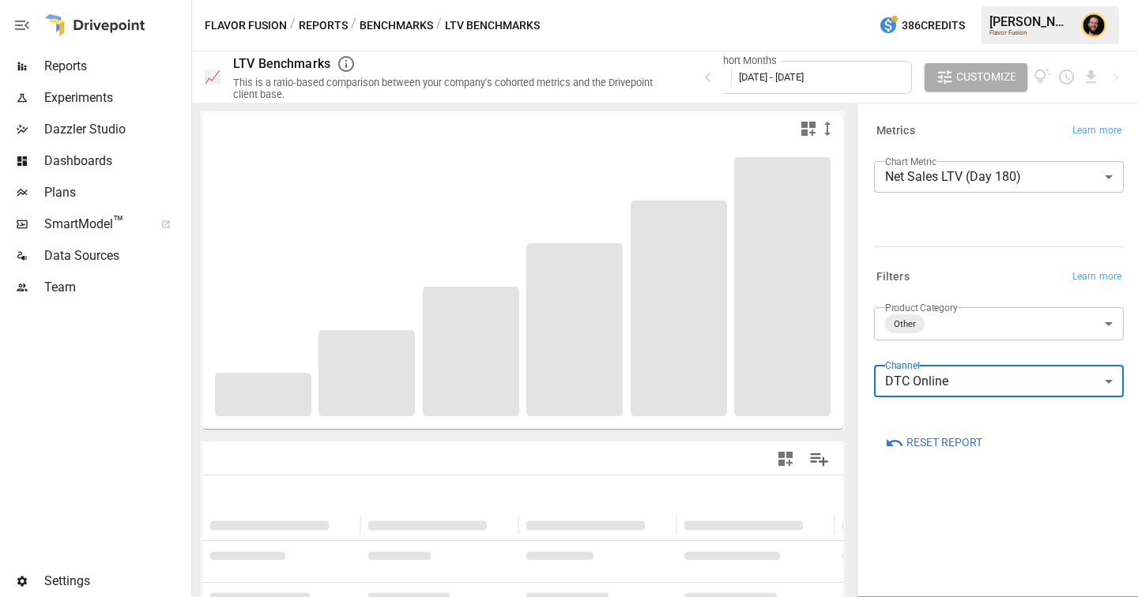
click at [86, 186] on span "Plans" at bounding box center [116, 192] width 144 height 19
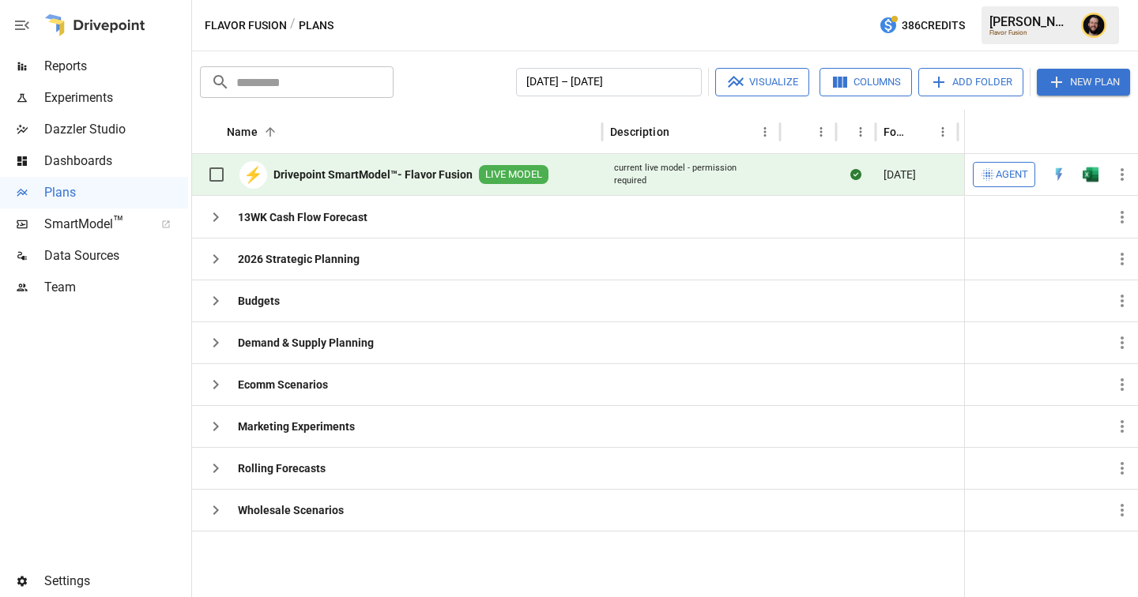
click at [65, 68] on span "Reports" at bounding box center [116, 66] width 144 height 19
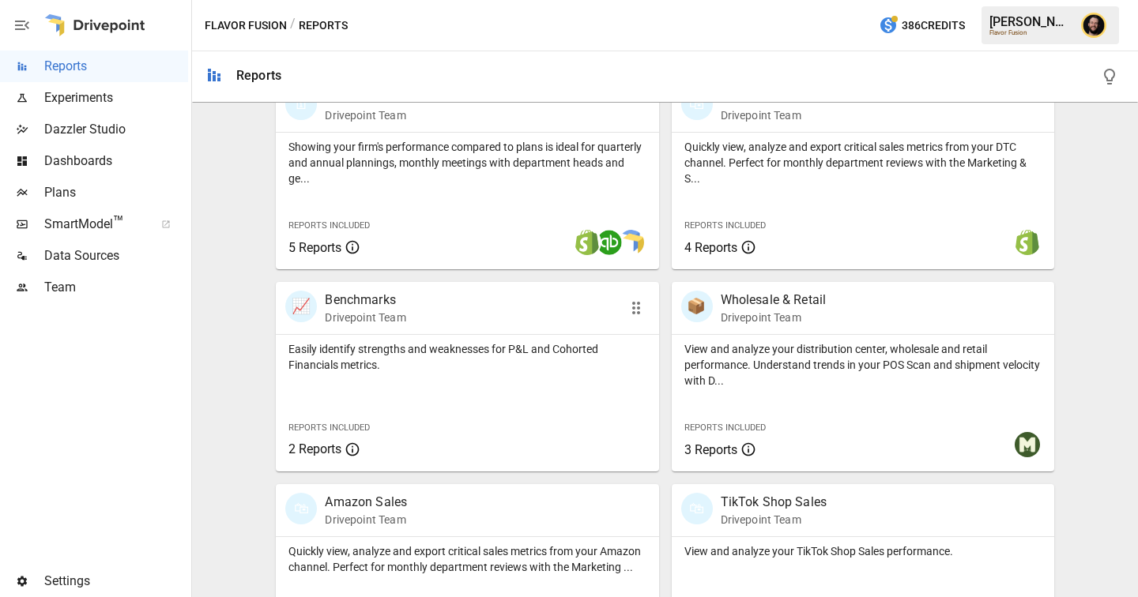
scroll to position [1032, 0]
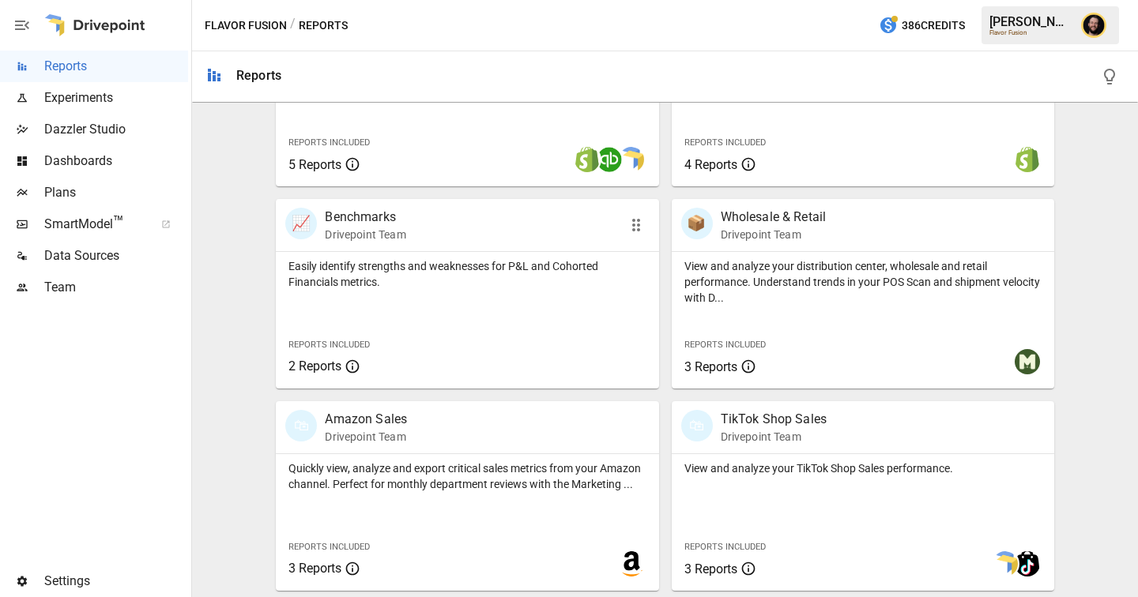
click at [457, 262] on p "Easily identify strengths and weaknesses for P&L and Cohorted Financials metric…" at bounding box center [466, 274] width 357 height 32
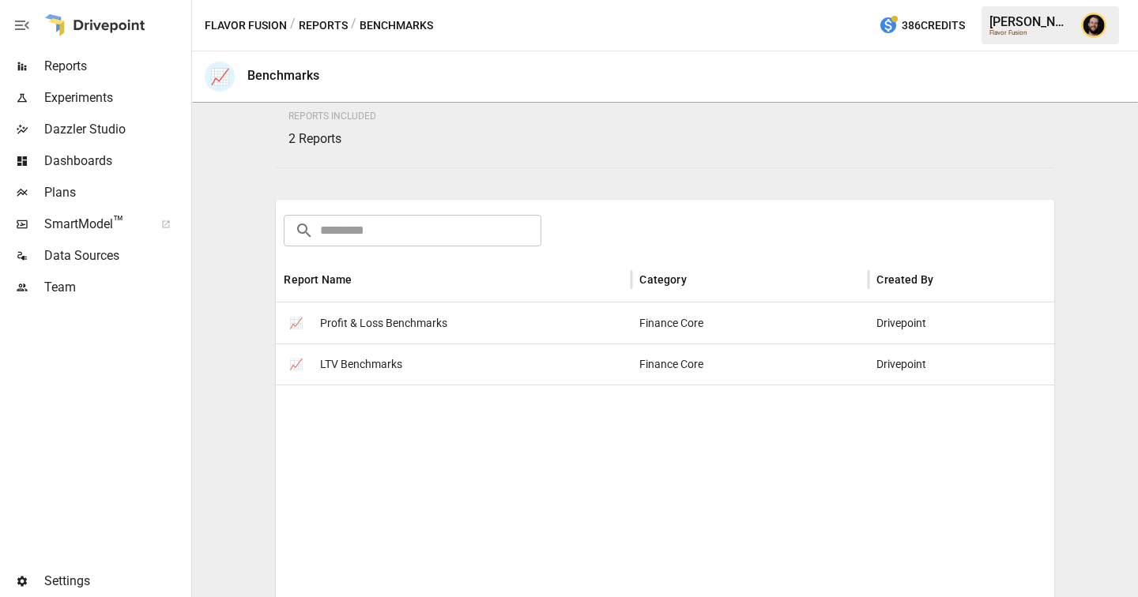
scroll to position [160, 0]
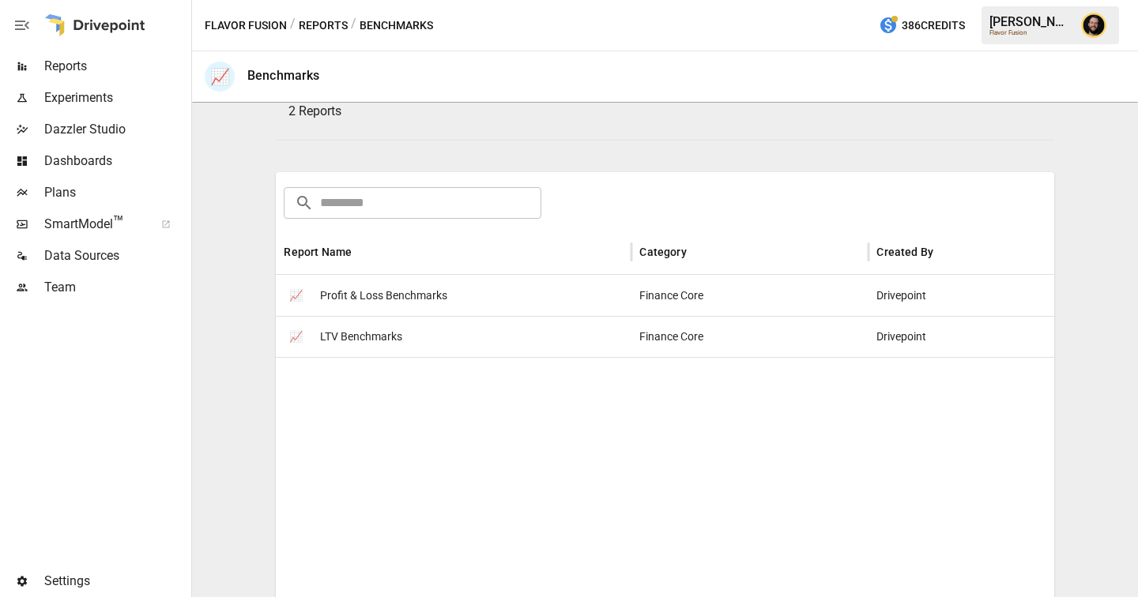
click at [418, 329] on div "📈 LTV Benchmarks" at bounding box center [454, 336] width 356 height 41
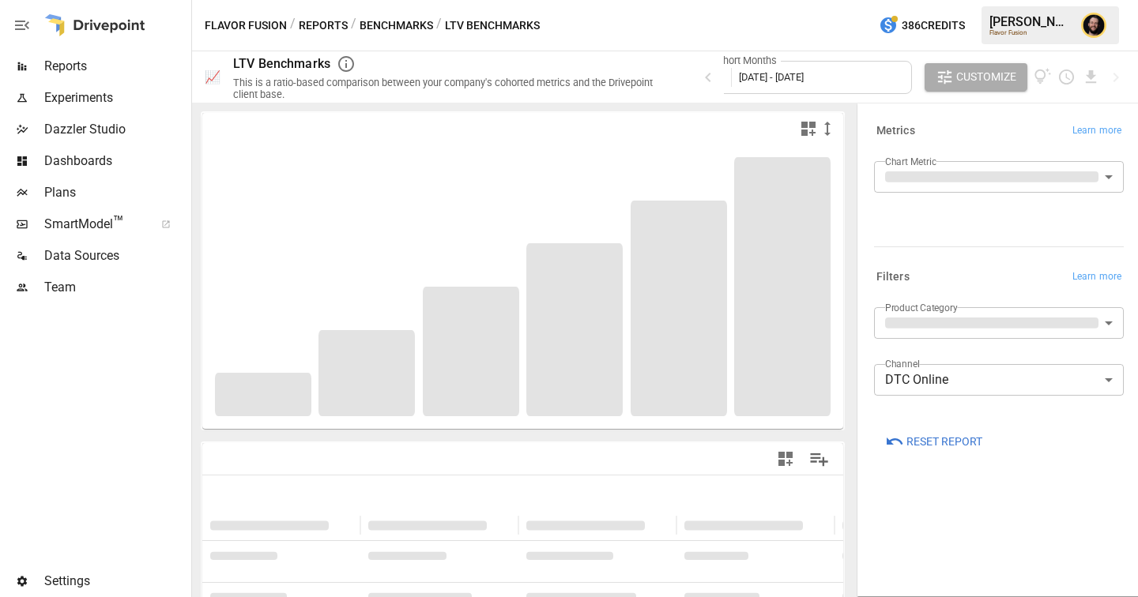
click at [996, 0] on body "**********" at bounding box center [569, 0] width 1138 height 0
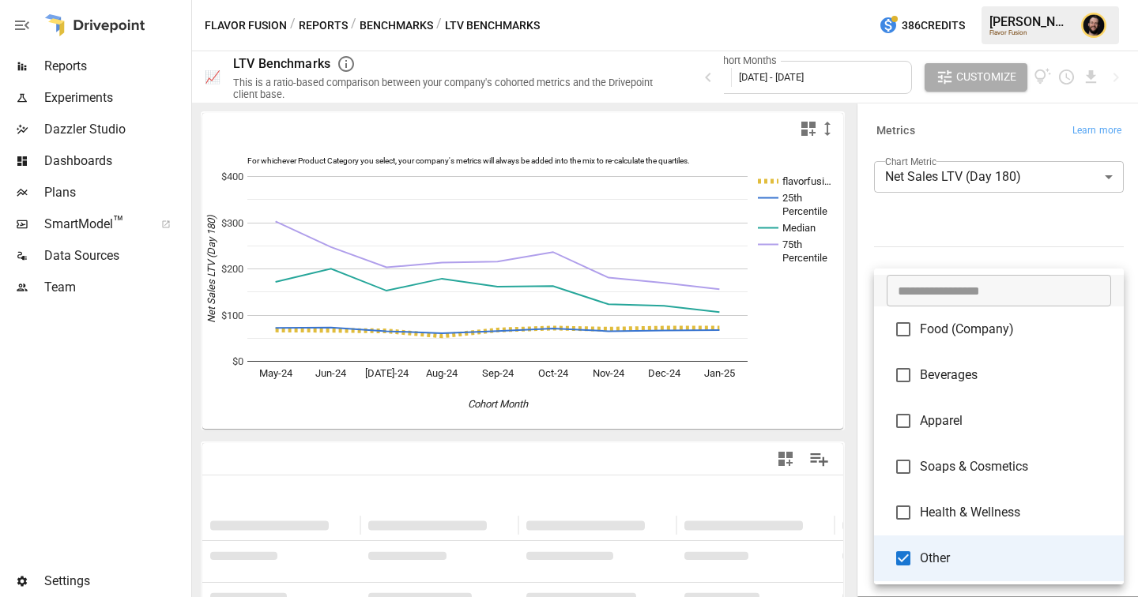
type input "**********"
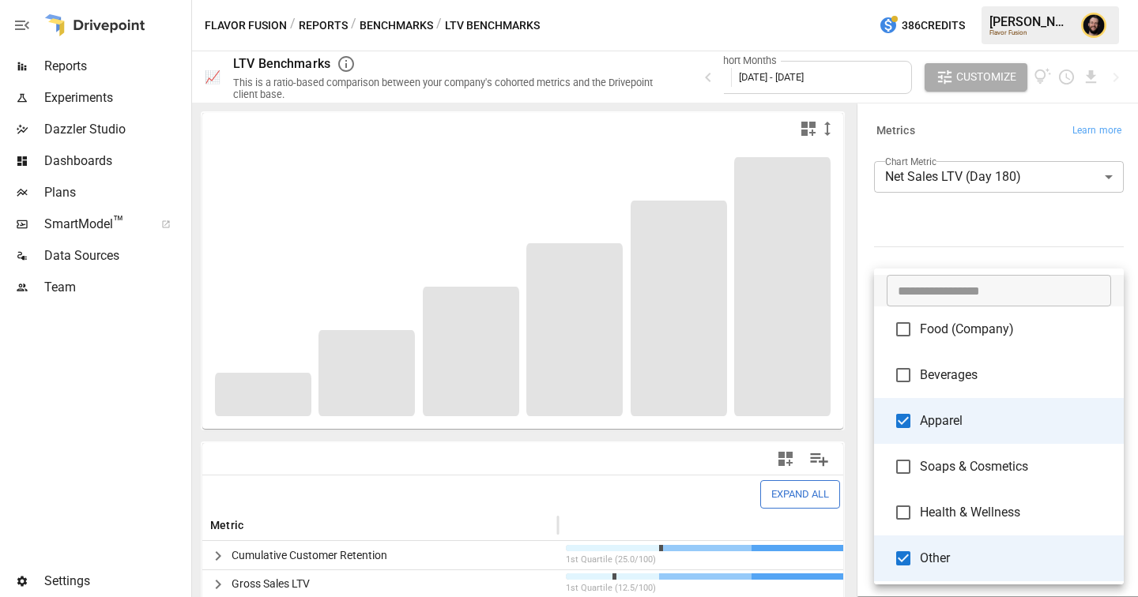
click at [937, 239] on div at bounding box center [569, 298] width 1138 height 597
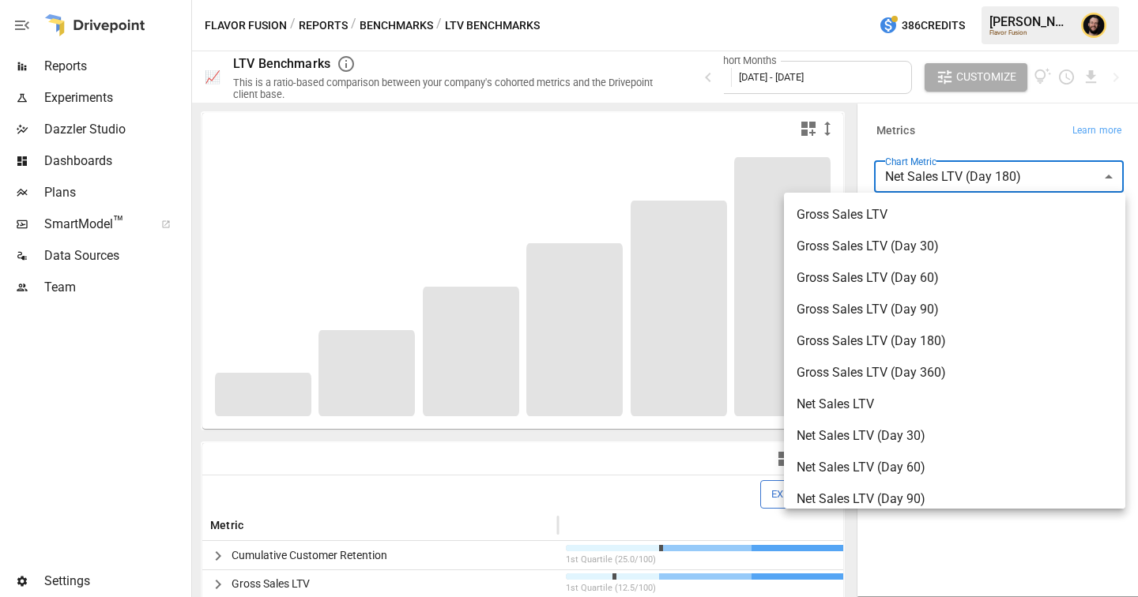
click at [924, 0] on body "Reports Experiments Dazzler Studio Dashboards Plans SmartModel ™ Data Sources T…" at bounding box center [569, 0] width 1138 height 0
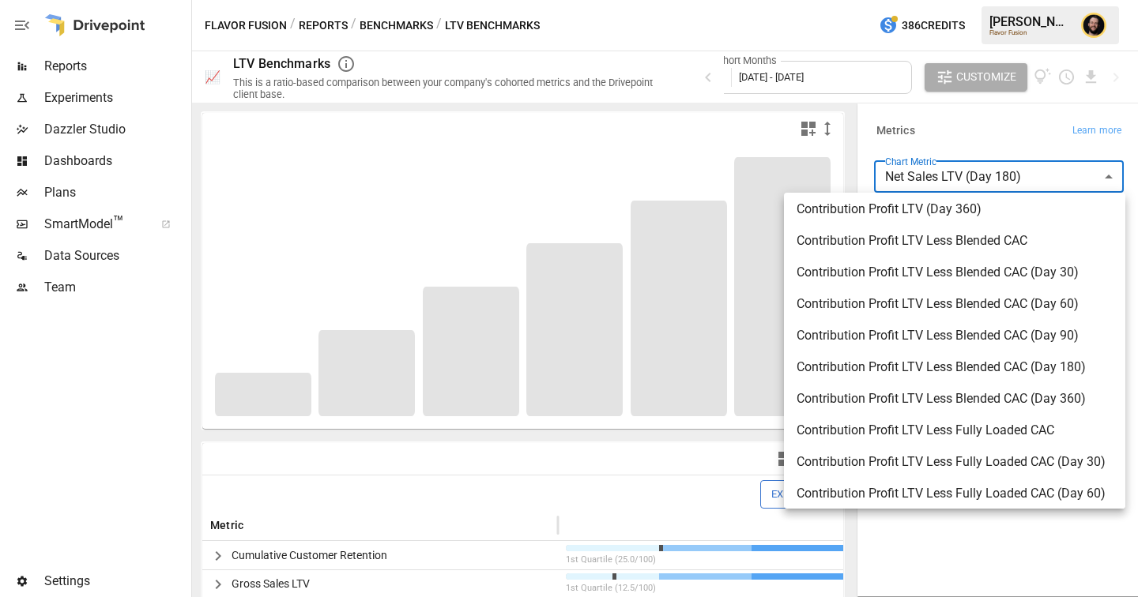
scroll to position [566, 0]
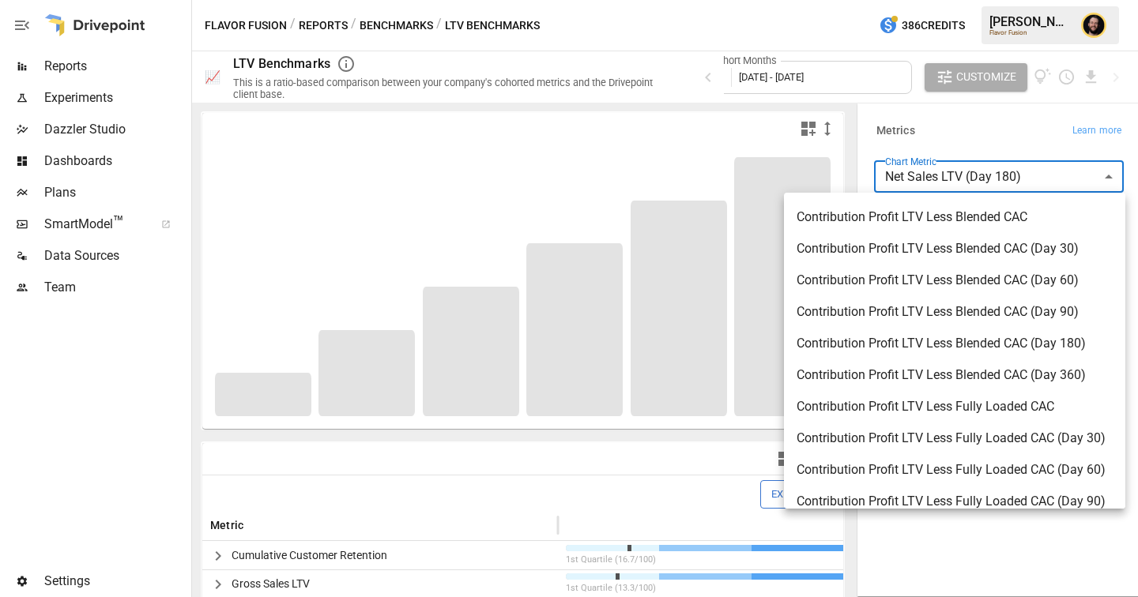
click at [900, 337] on span "Contribution Profit LTV Less Blended CAC (Day 180)" at bounding box center [954, 343] width 316 height 19
type input "**********"
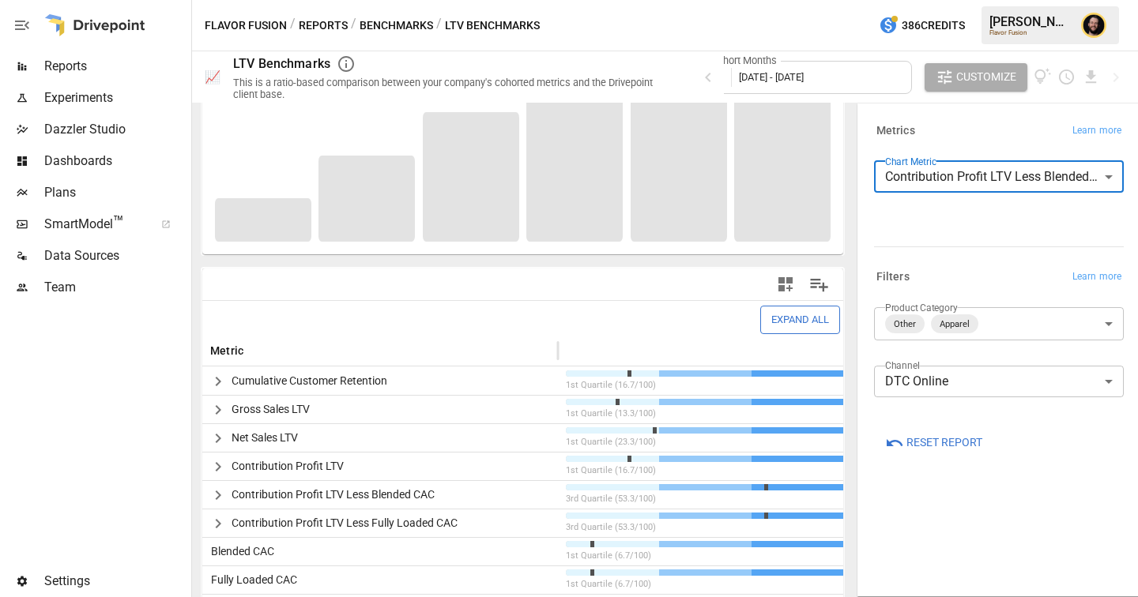
scroll to position [210, 0]
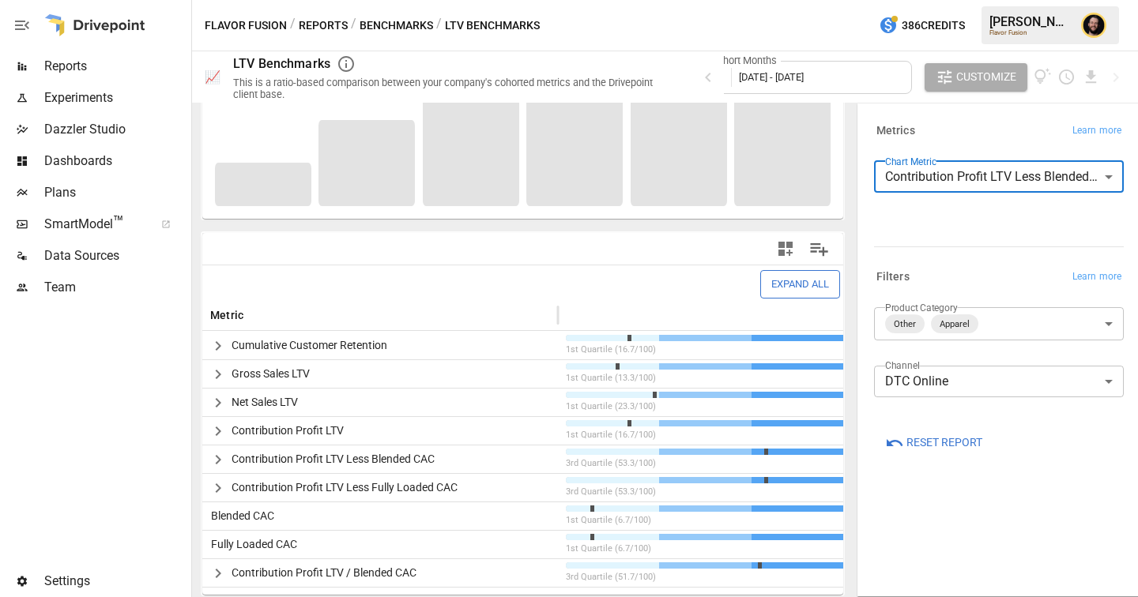
click at [216, 460] on icon "button" at bounding box center [218, 459] width 19 height 19
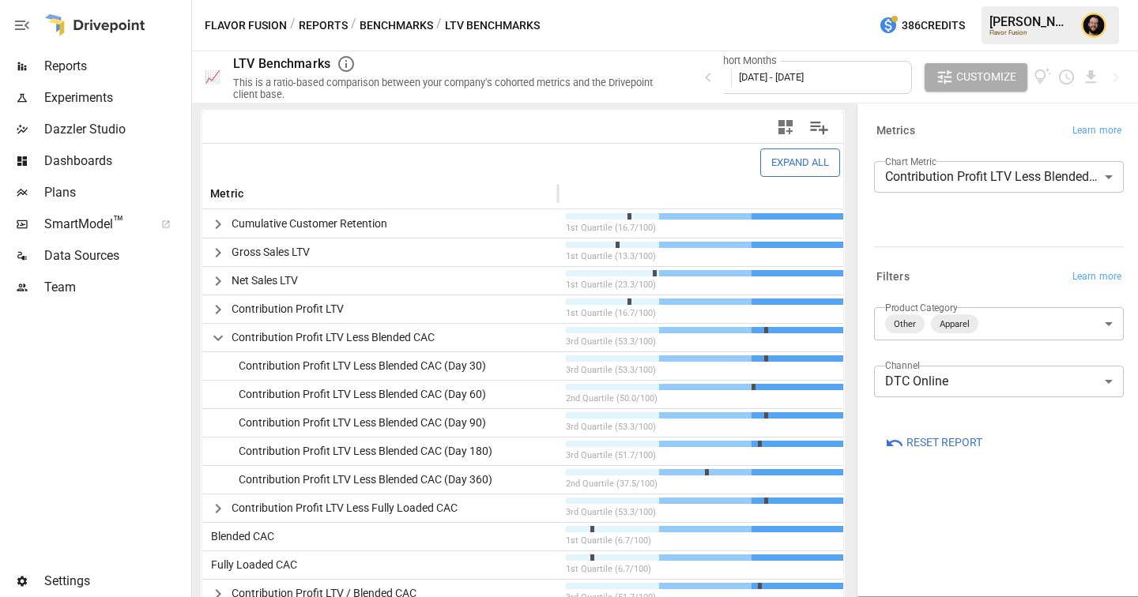
scroll to position [352, 0]
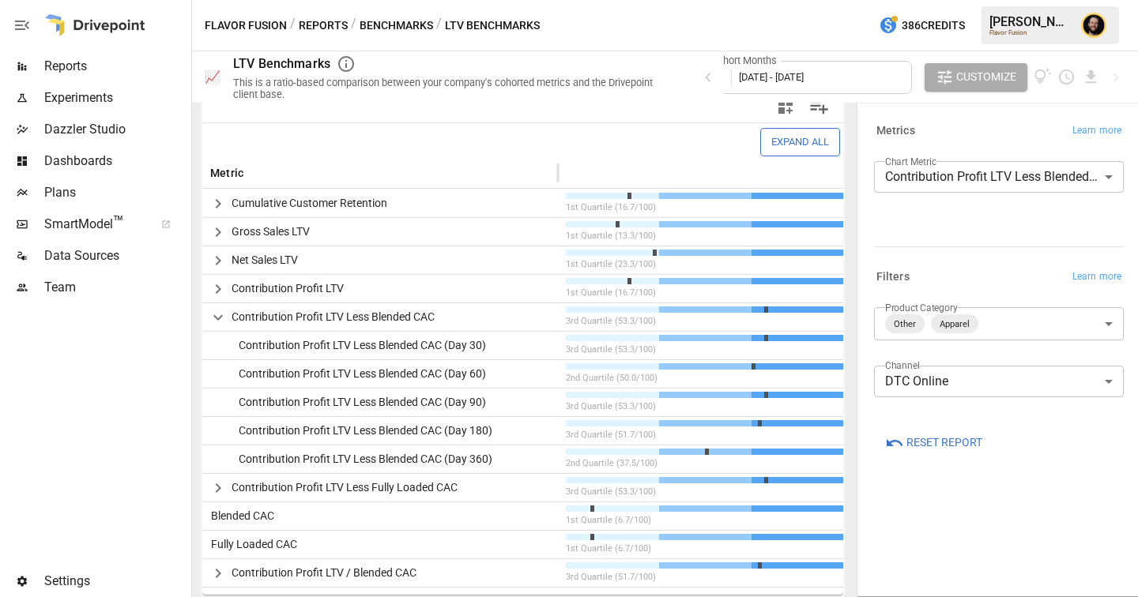
click at [1005, 0] on body "Reports Experiments Dazzler Studio Dashboards Plans SmartModel ™ Data Sources T…" at bounding box center [569, 0] width 1138 height 0
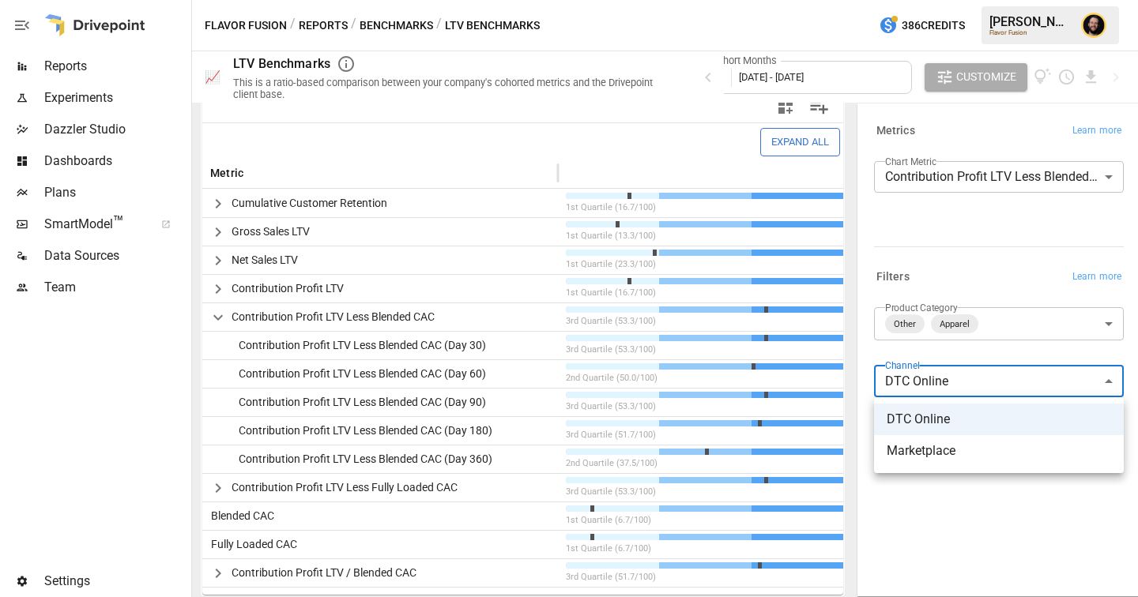
click at [1035, 247] on div at bounding box center [569, 298] width 1138 height 597
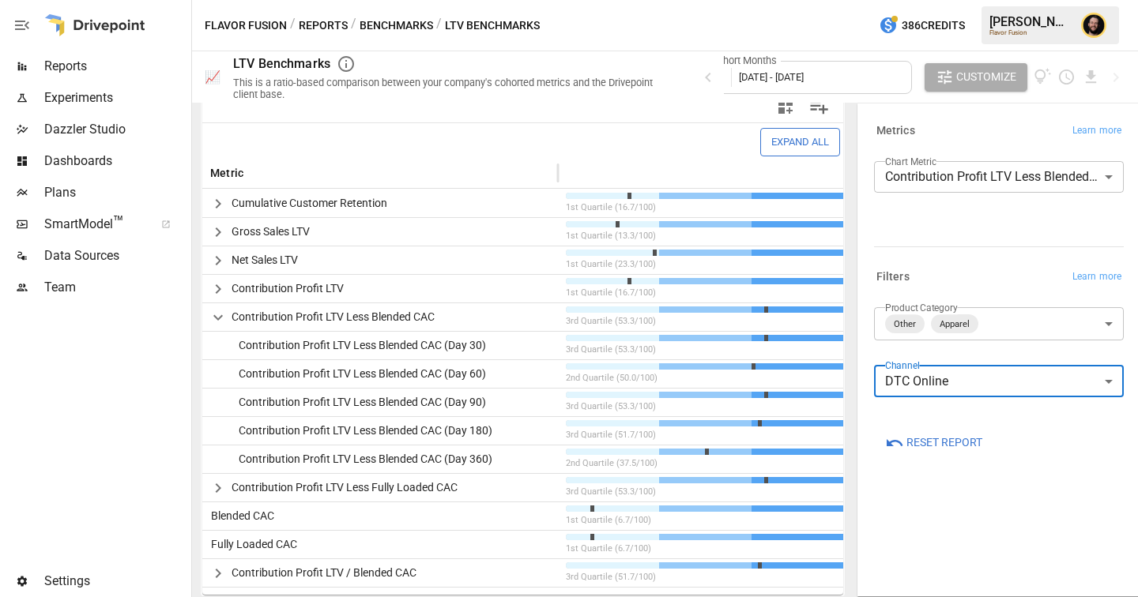
click at [1012, 0] on body "Reports Experiments Dazzler Studio Dashboards Plans SmartModel ™ Data Sources T…" at bounding box center [569, 0] width 1138 height 0
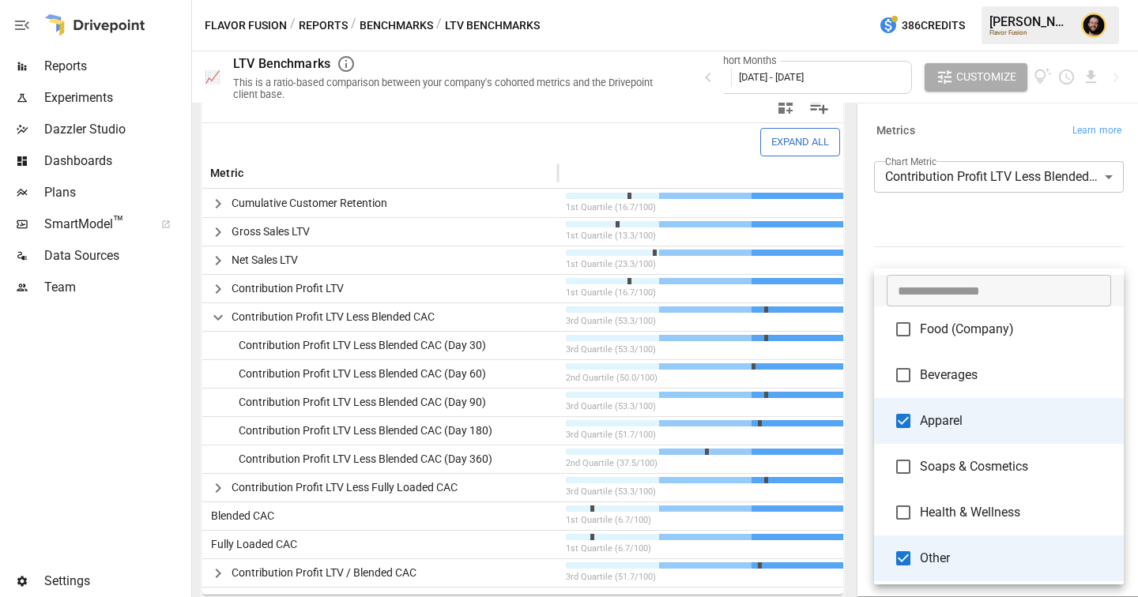
click at [969, 232] on div at bounding box center [569, 298] width 1138 height 597
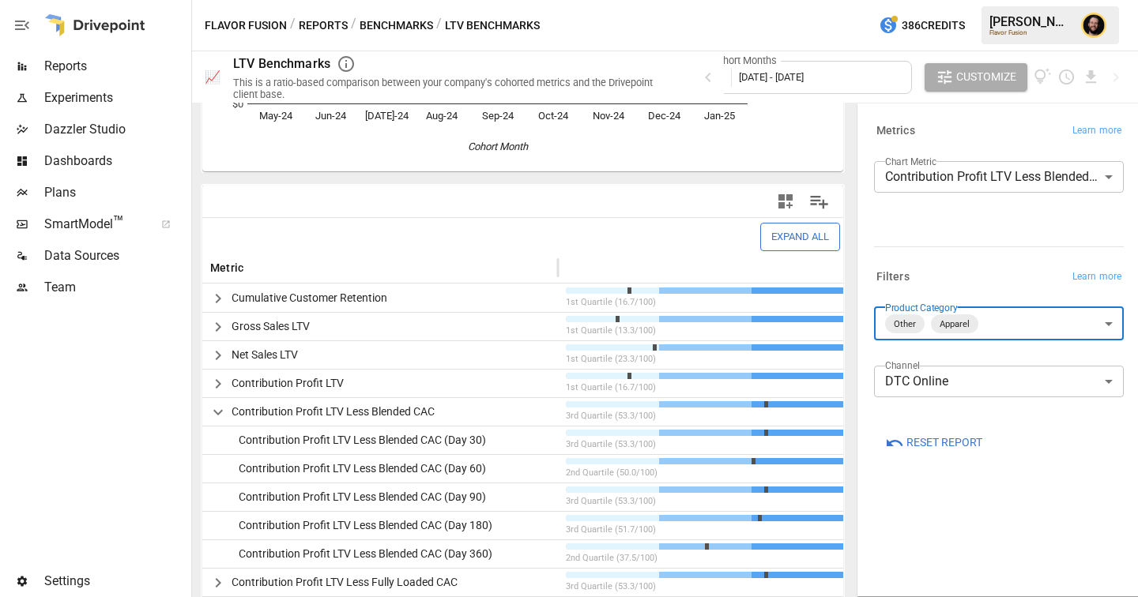
scroll to position [234, 0]
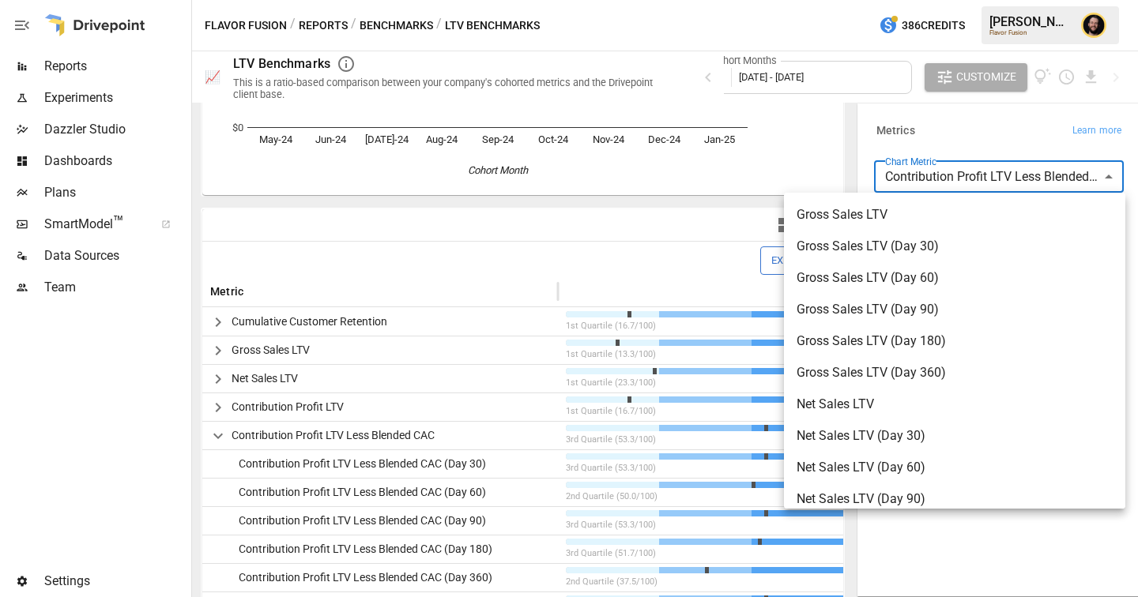
click at [950, 0] on body "Reports Experiments Dazzler Studio Dashboards Plans SmartModel ™ Data Sources T…" at bounding box center [569, 0] width 1138 height 0
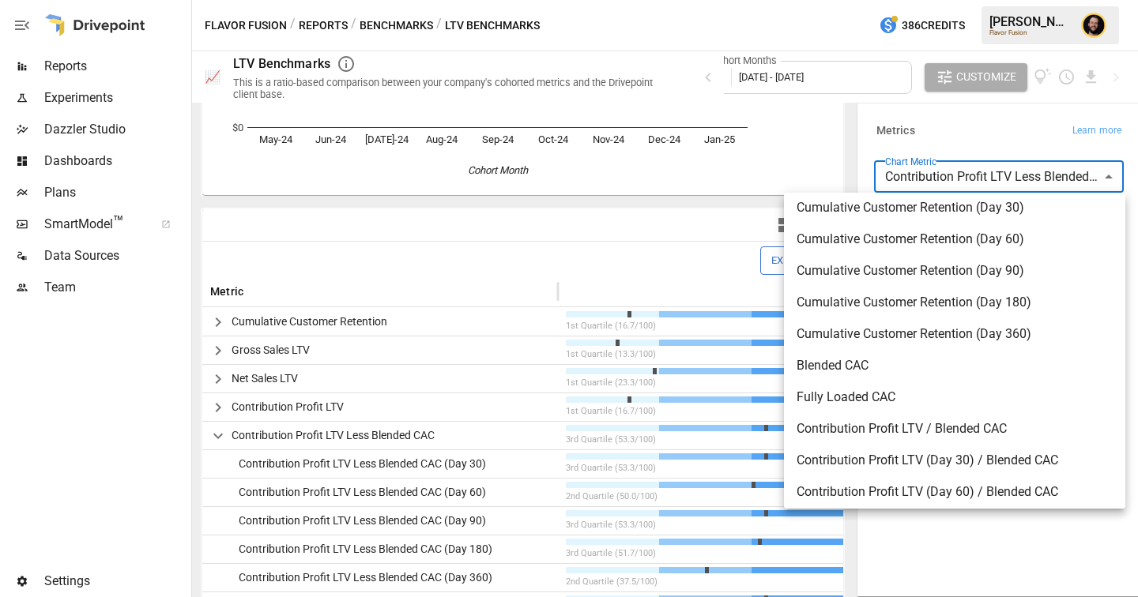
scroll to position [1087, 0]
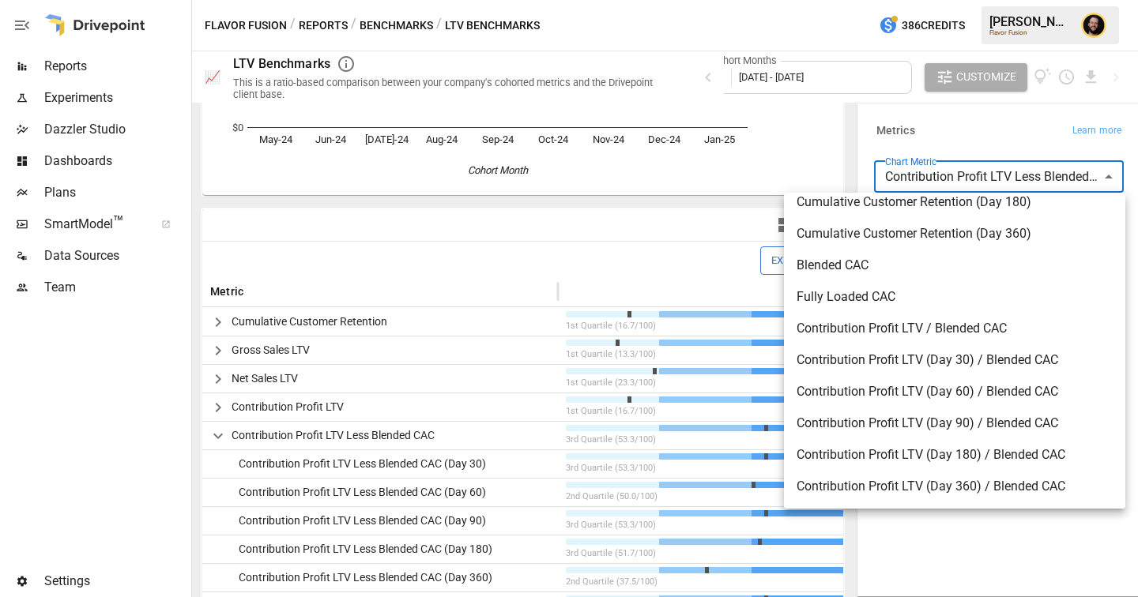
click at [1042, 531] on div at bounding box center [569, 298] width 1138 height 597
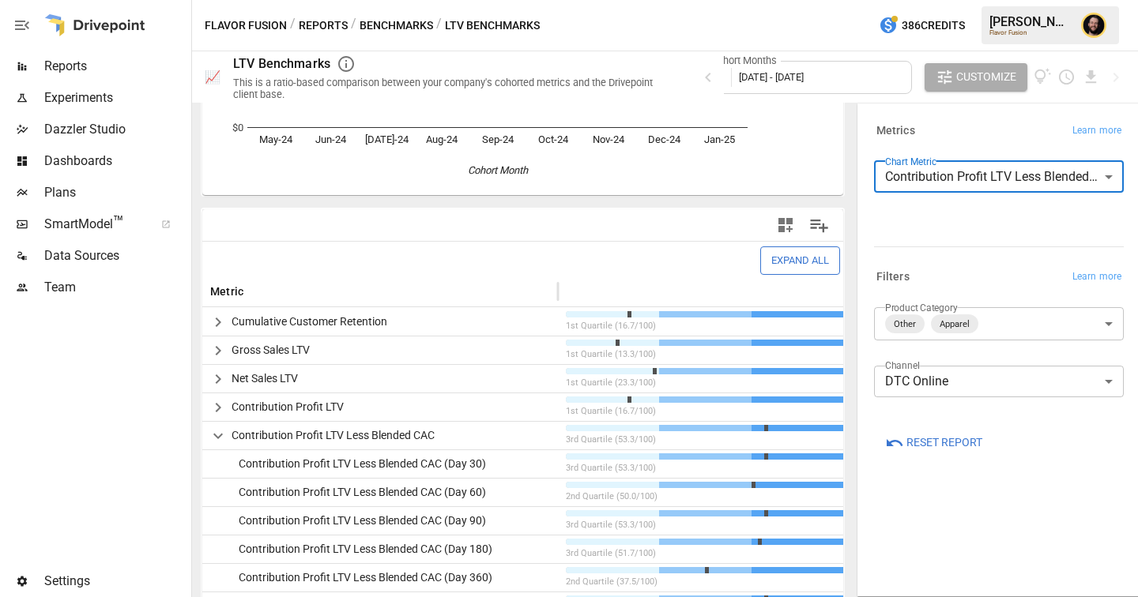
click at [969, 0] on body "Reports Experiments Dazzler Studio Dashboards Plans SmartModel ™ Data Sources T…" at bounding box center [569, 0] width 1138 height 0
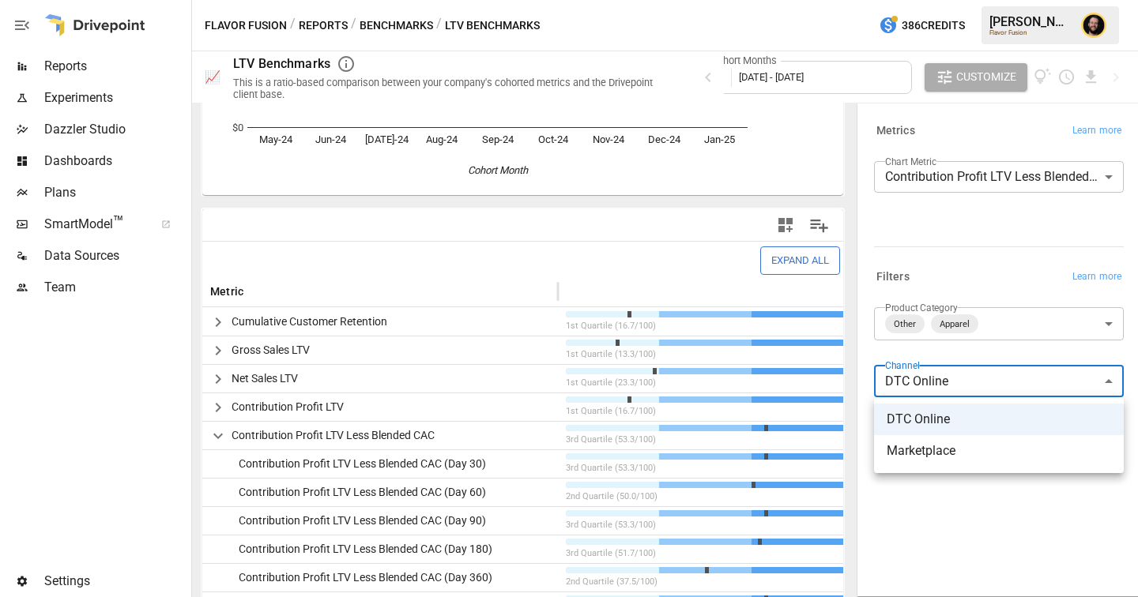
click at [429, 344] on div at bounding box center [569, 298] width 1138 height 597
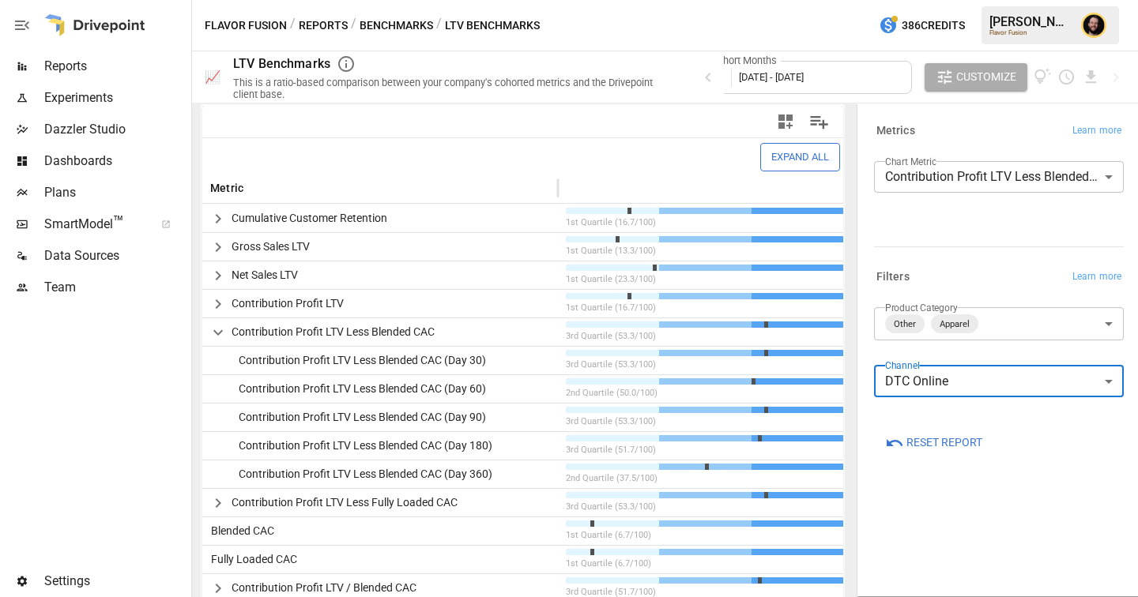
scroll to position [352, 0]
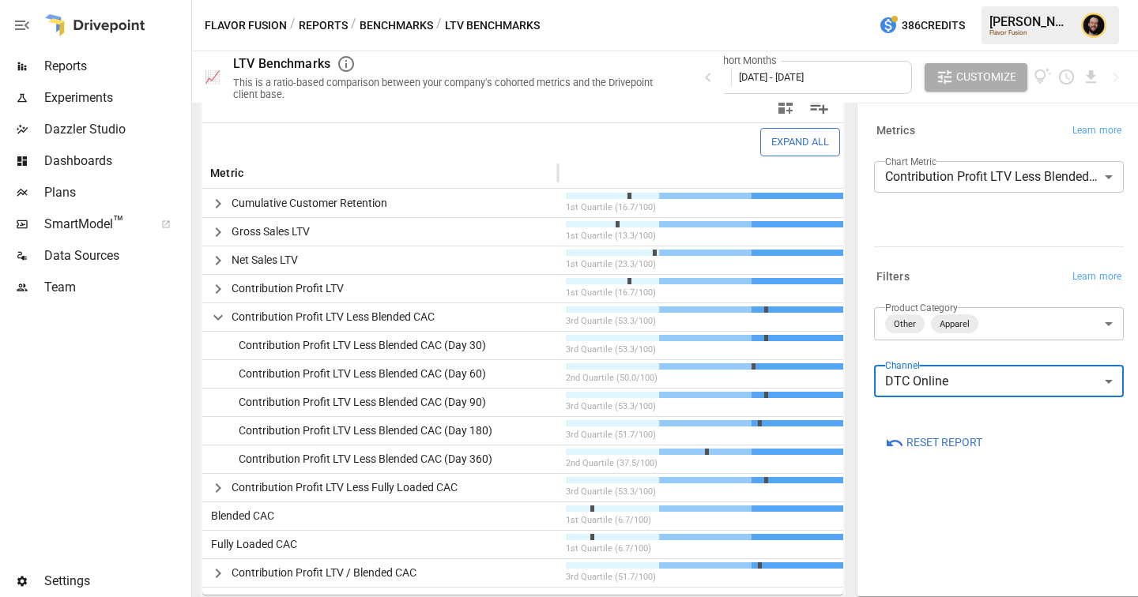
click at [220, 571] on icon "button" at bounding box center [218, 573] width 19 height 19
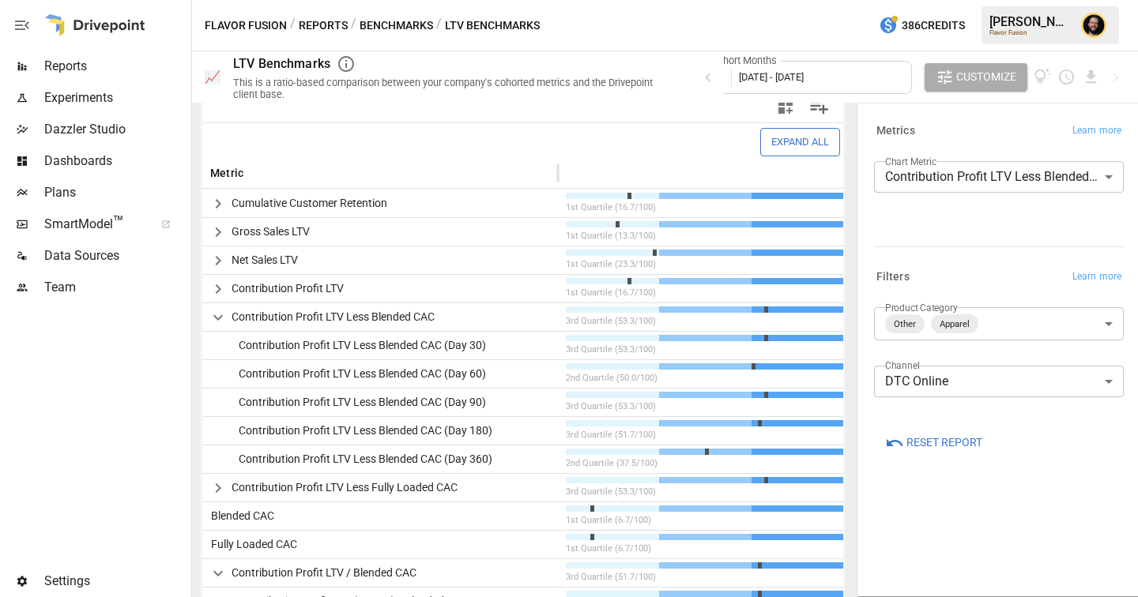
scroll to position [495, 0]
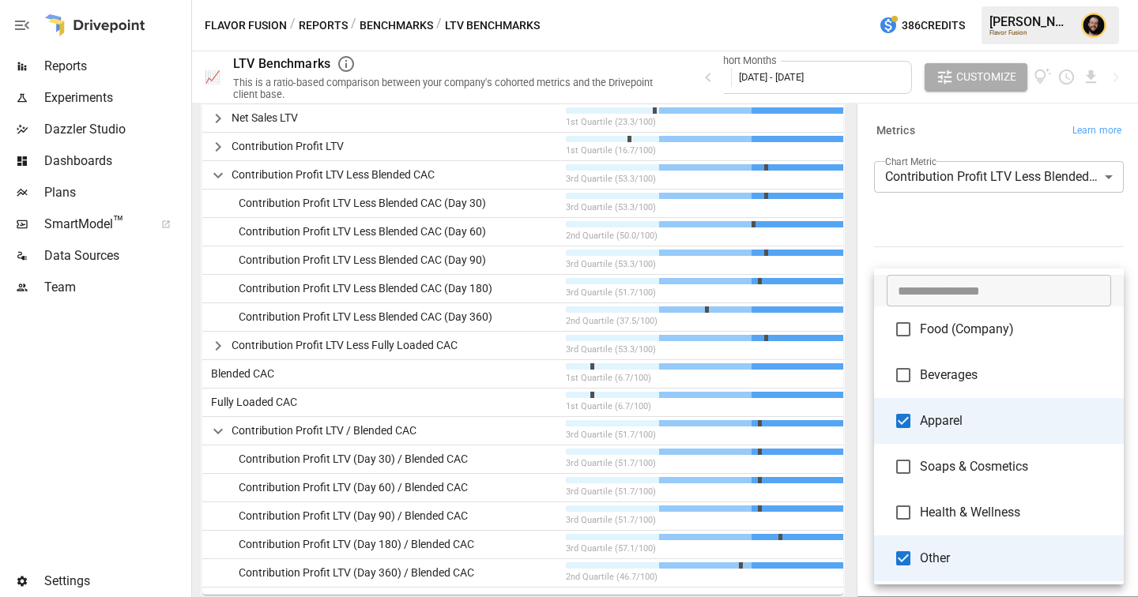
click at [1002, 0] on body "Reports Experiments Dazzler Studio Dashboards Plans SmartModel ™ Data Sources T…" at bounding box center [569, 0] width 1138 height 0
click at [982, 226] on div at bounding box center [569, 298] width 1138 height 597
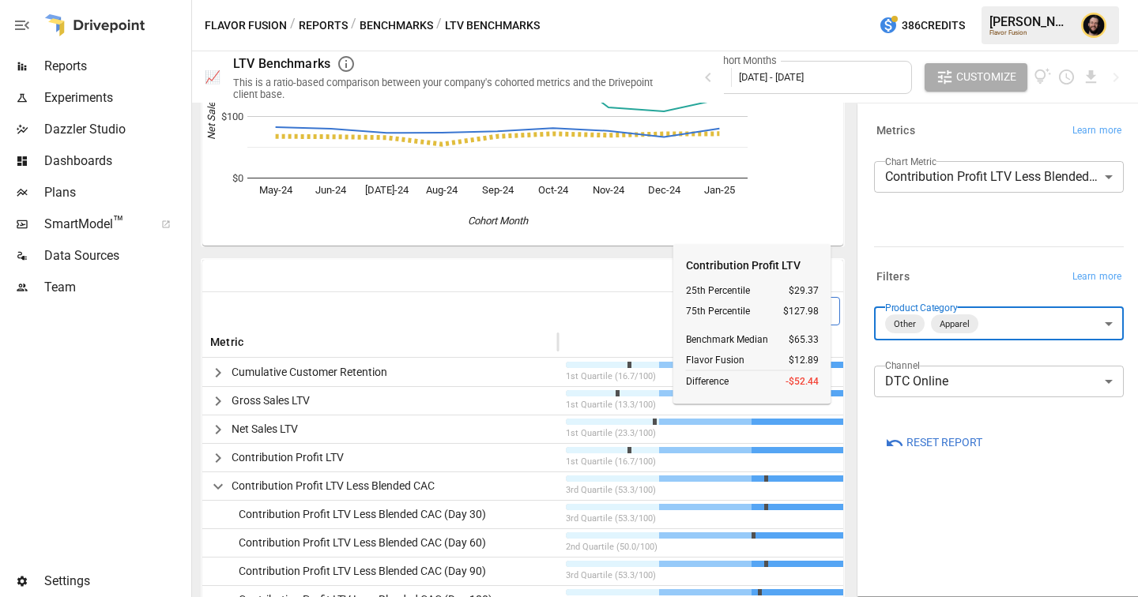
scroll to position [89, 0]
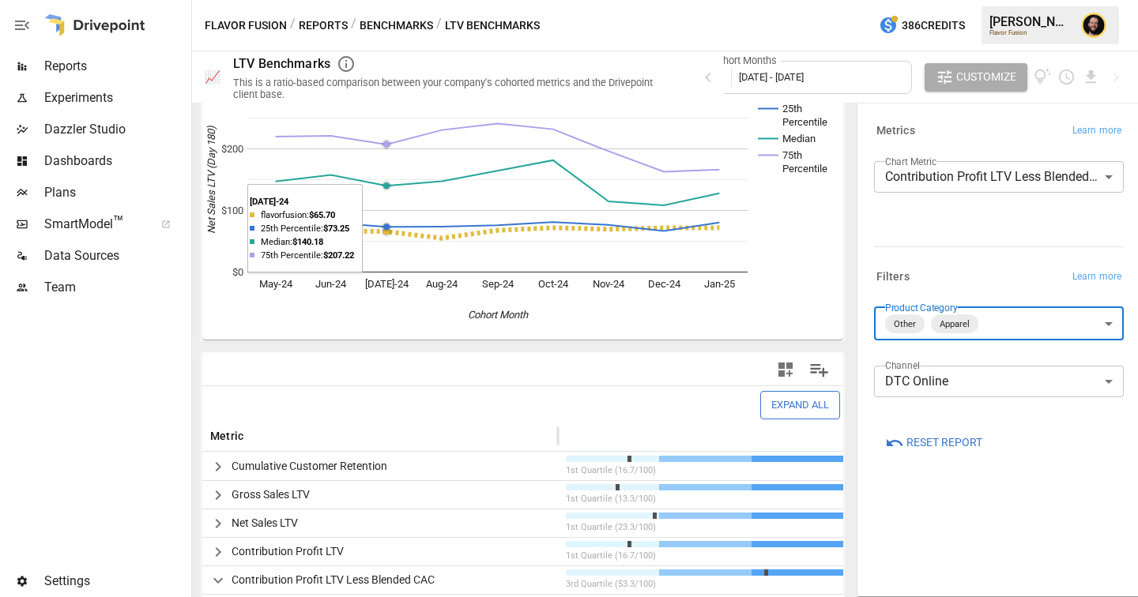
click at [321, 22] on button "Reports" at bounding box center [323, 26] width 49 height 20
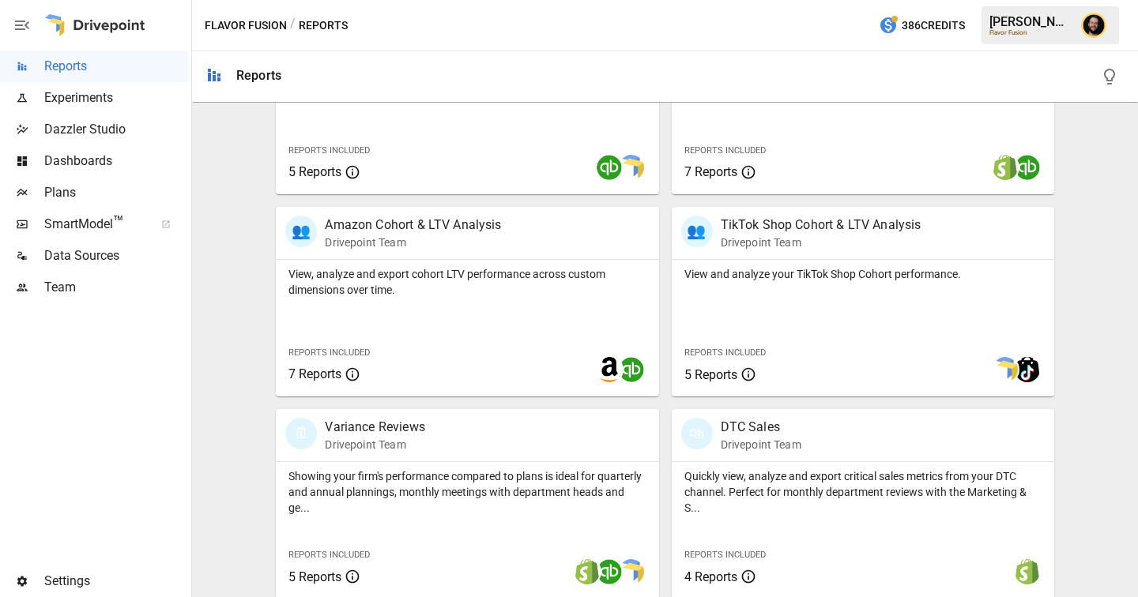
scroll to position [1032, 0]
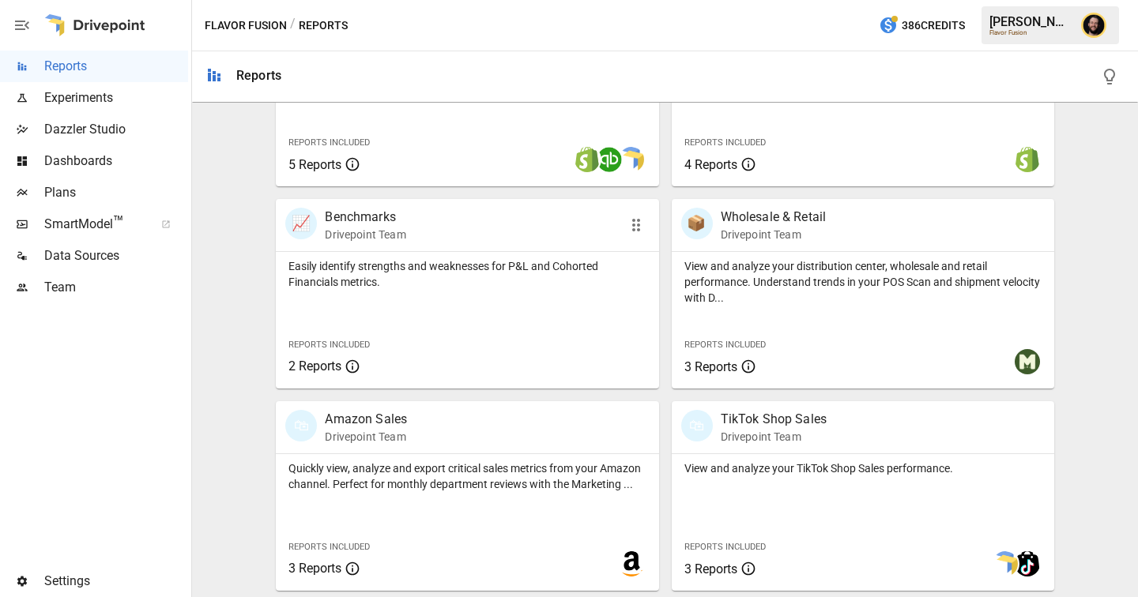
click at [394, 295] on div "Easily identify strengths and weaknesses for P&L and Cohorted Financials metric…" at bounding box center [467, 320] width 382 height 137
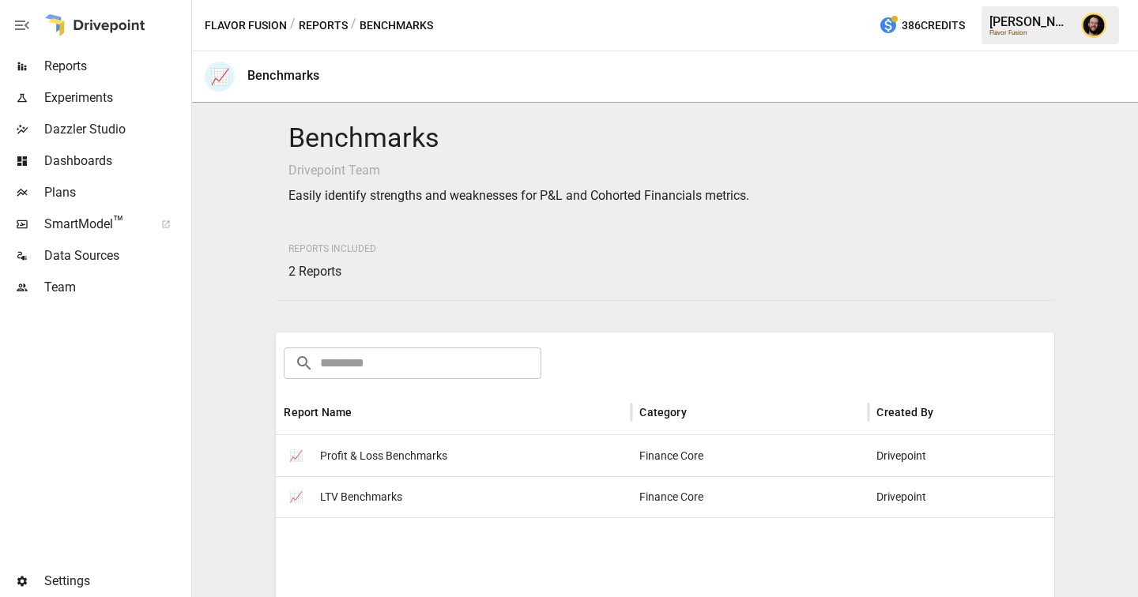
click at [389, 451] on span "Profit & Loss Benchmarks" at bounding box center [383, 456] width 127 height 40
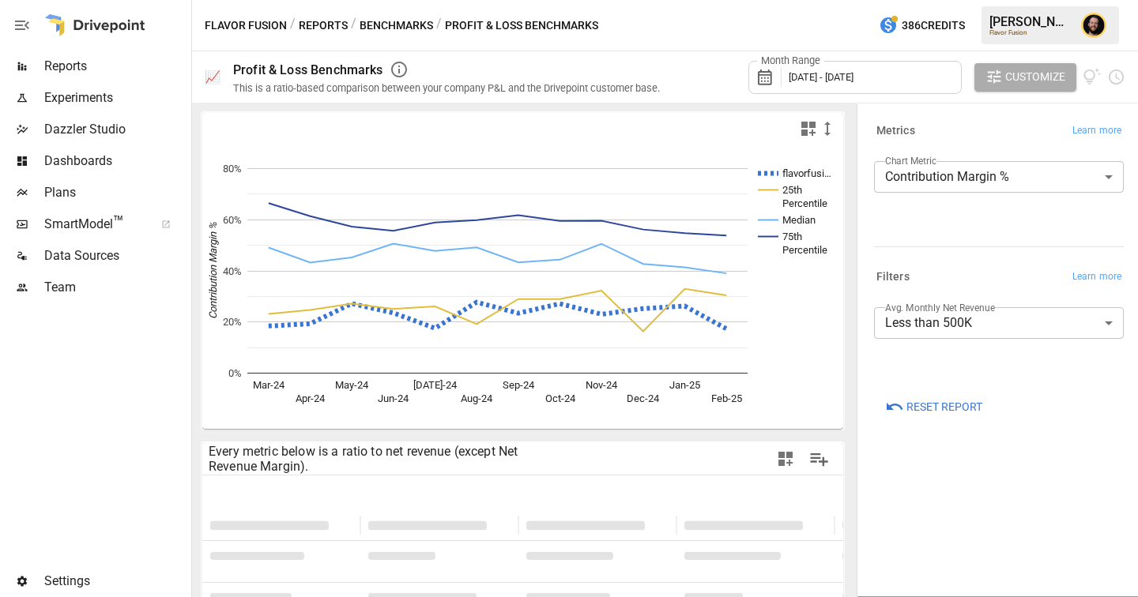
scroll to position [320, 0]
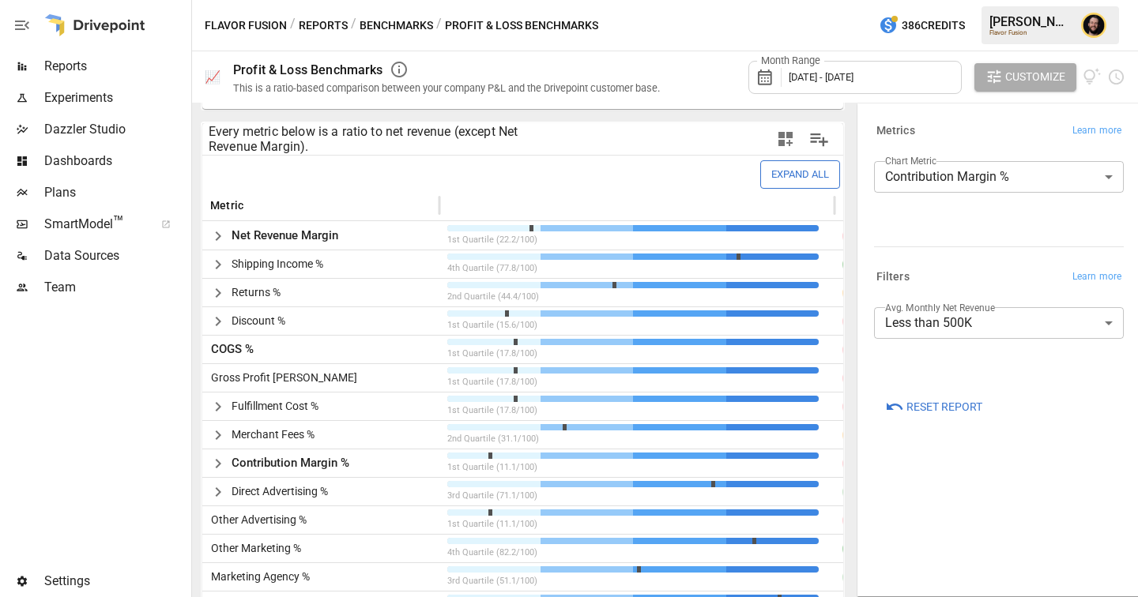
click at [21, 26] on icon "button" at bounding box center [22, 25] width 19 height 19
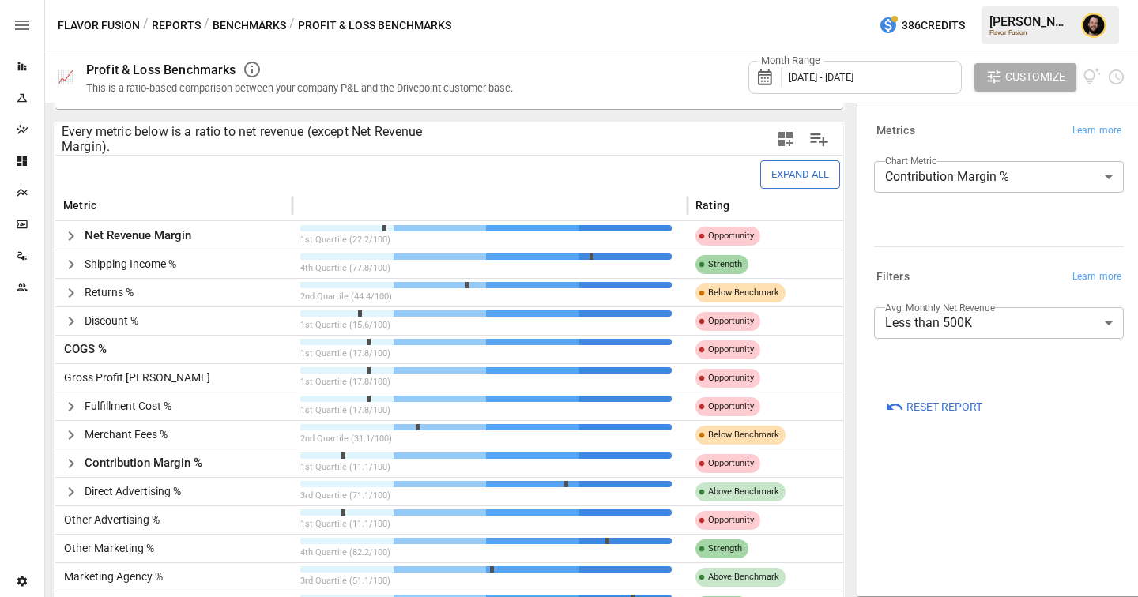
click at [996, 0] on body "Reports Experiments Dazzler Studio Dashboards Plans SmartModel ™ Data Sources T…" at bounding box center [569, 0] width 1138 height 0
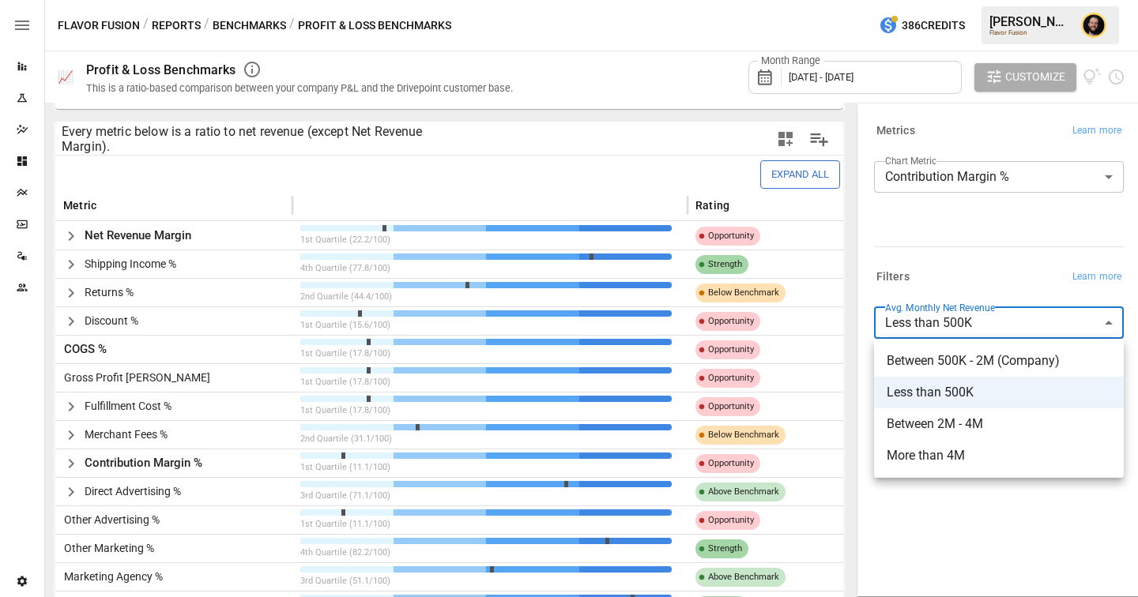
click at [965, 361] on span "Between 500K - 2M (Company)" at bounding box center [998, 361] width 224 height 19
type input "**********"
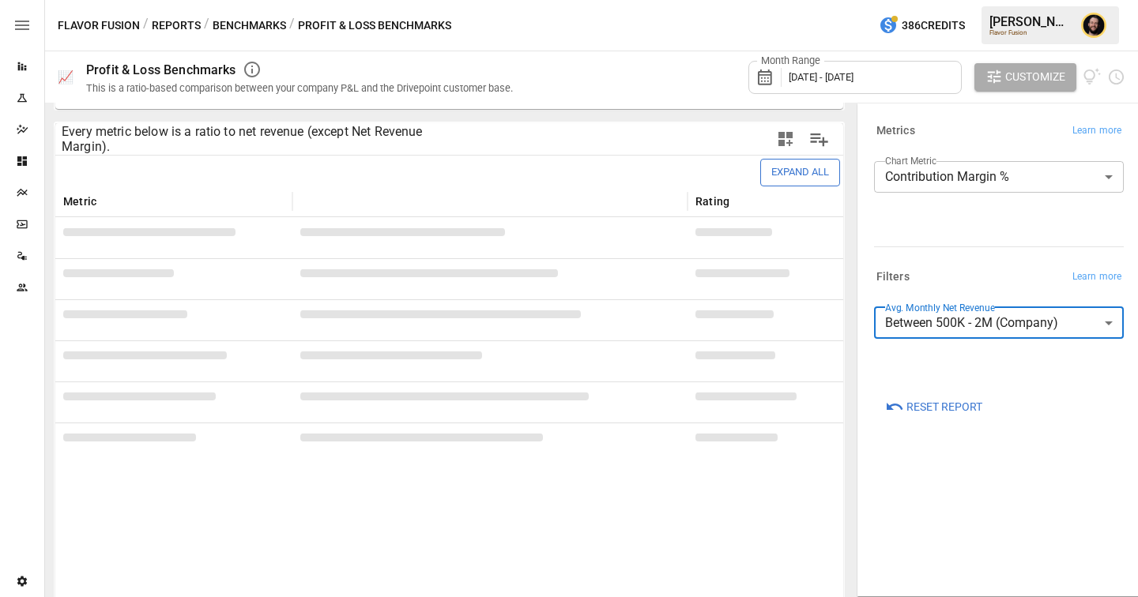
scroll to position [604, 0]
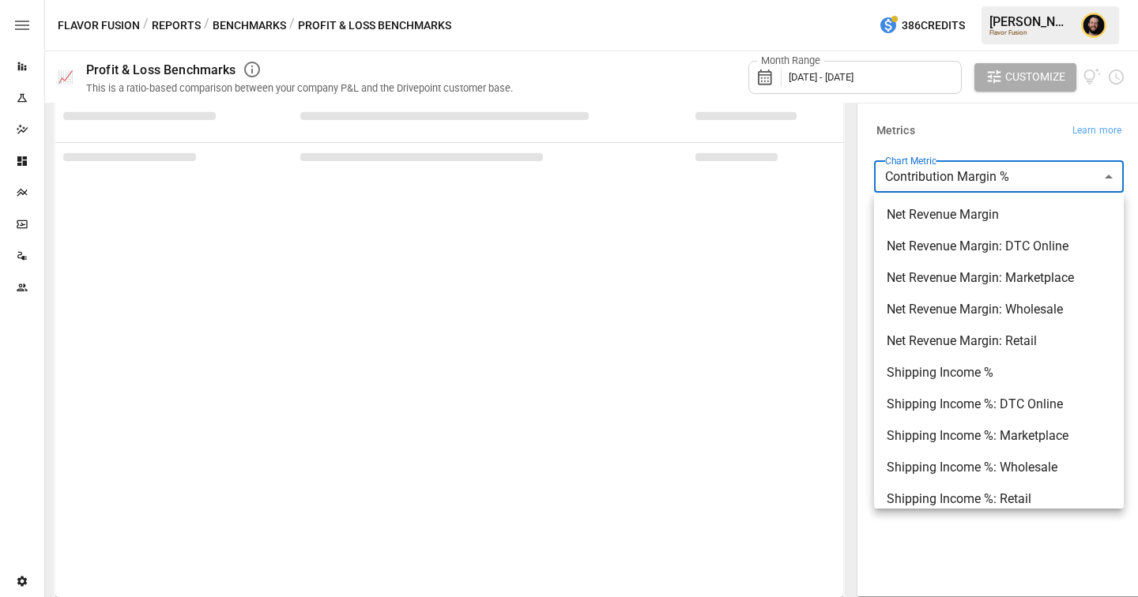
click at [946, 0] on body "Reports Experiments Dazzler Studio Dashboards Plans SmartModel ™ Data Sources T…" at bounding box center [569, 0] width 1138 height 0
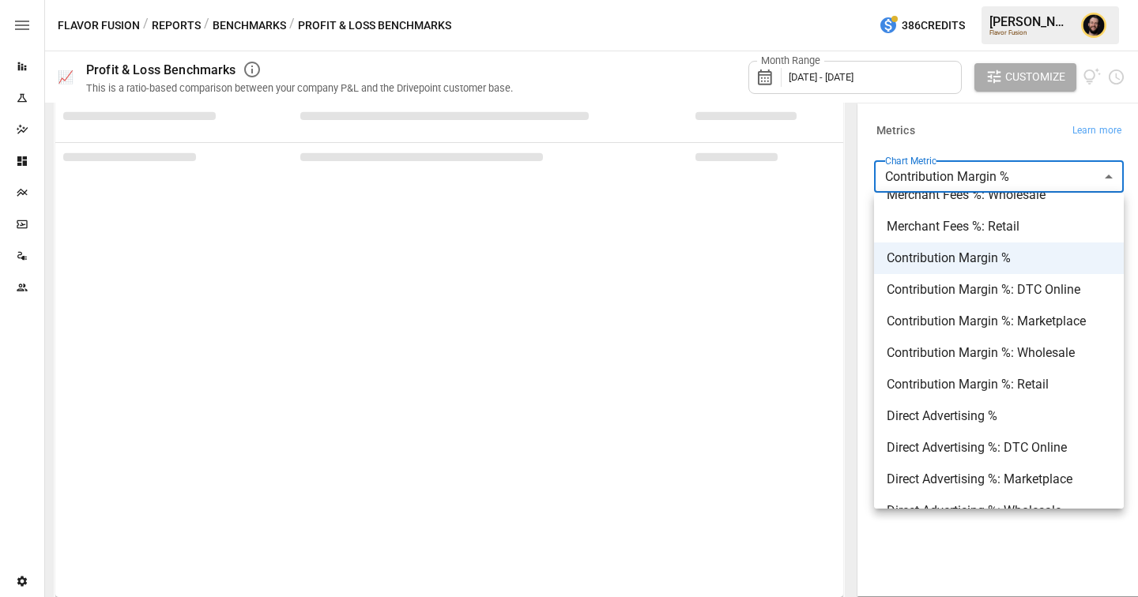
scroll to position [320, 0]
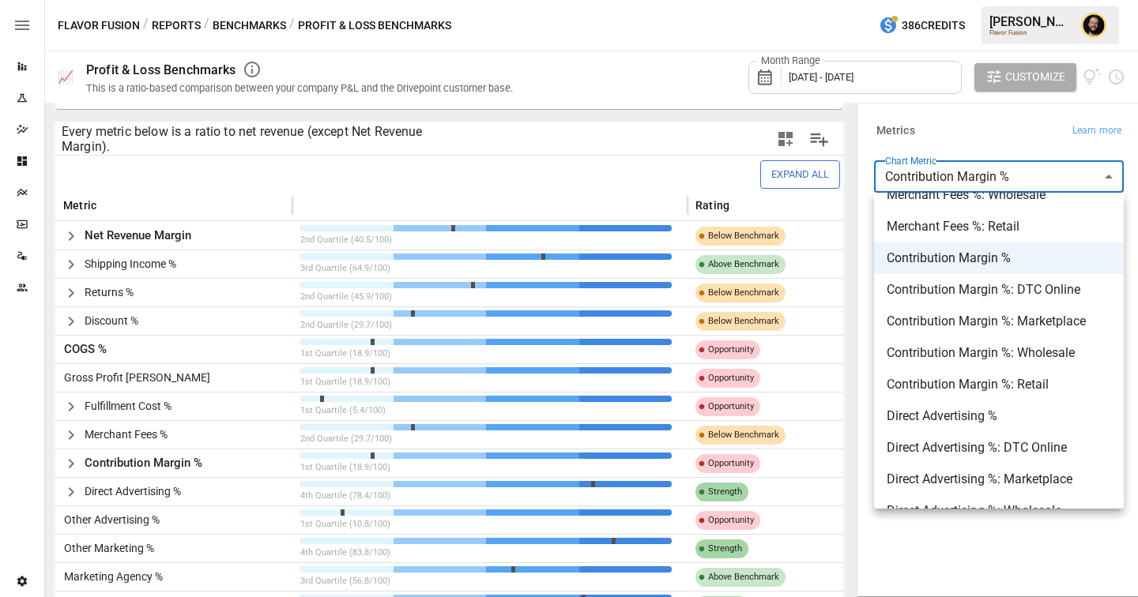
click at [104, 446] on div at bounding box center [569, 298] width 1138 height 597
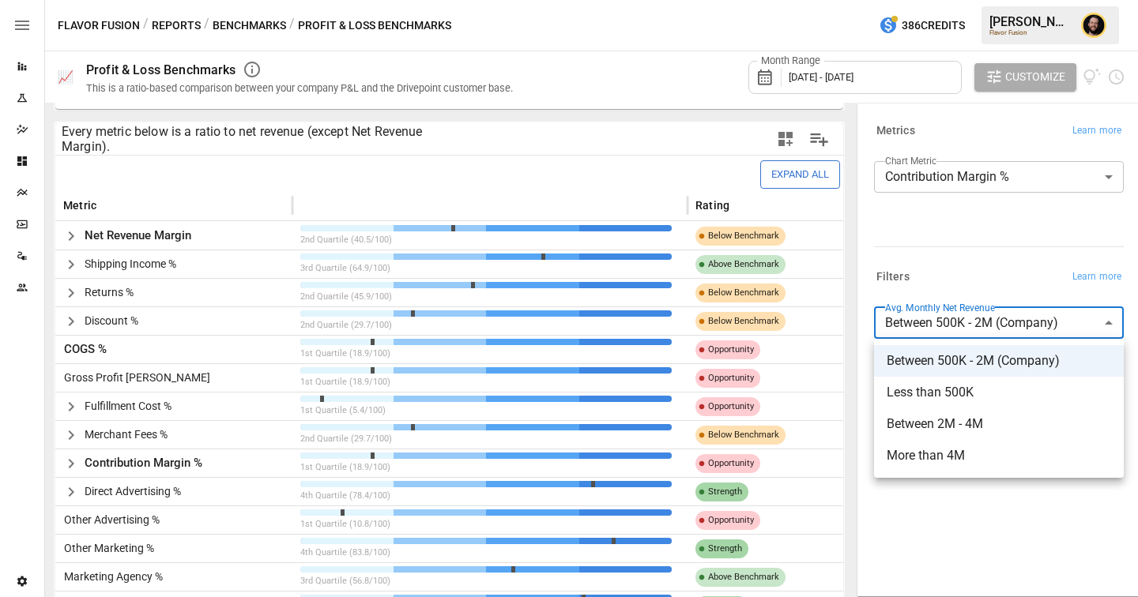
click at [975, 0] on body "Reports Experiments Dazzler Studio Dashboards Plans SmartModel ™ Data Sources T…" at bounding box center [569, 0] width 1138 height 0
click at [976, 265] on div at bounding box center [569, 298] width 1138 height 597
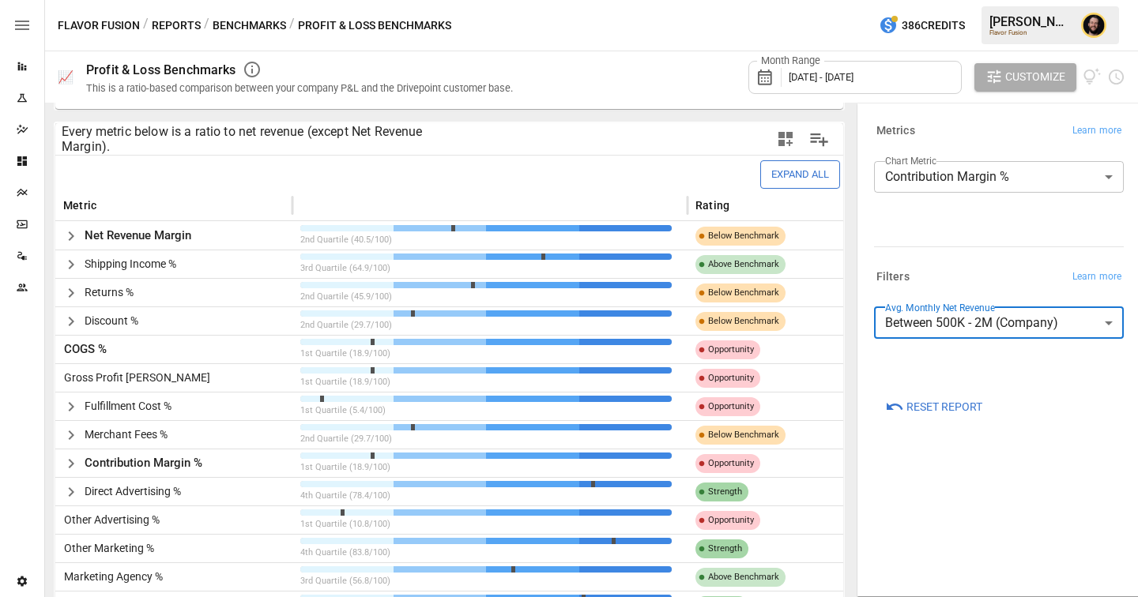
click at [72, 322] on icon "button" at bounding box center [71, 321] width 6 height 9
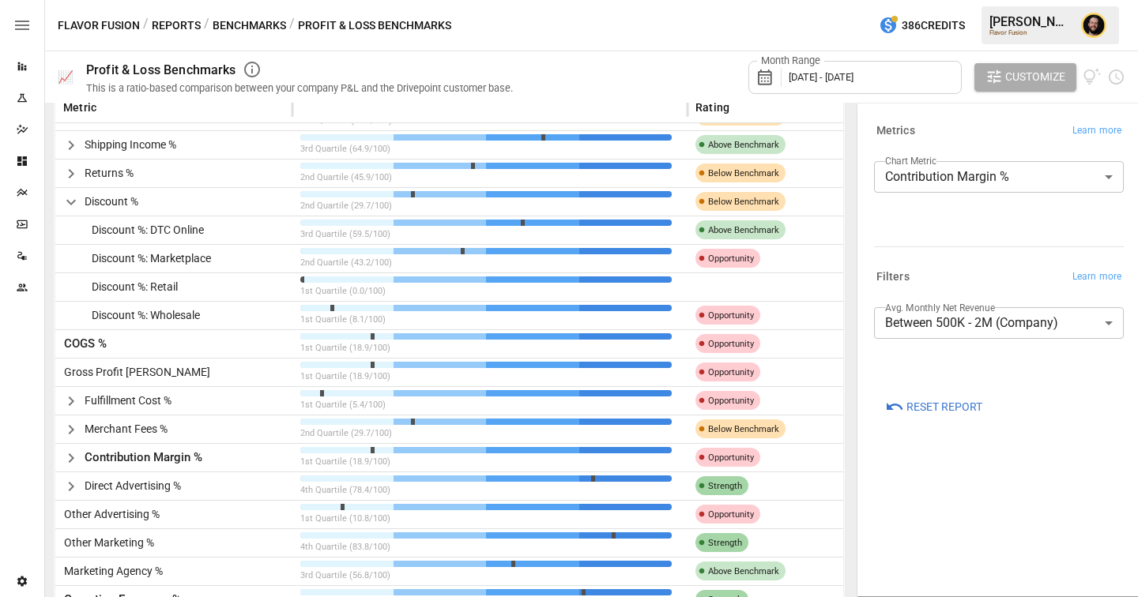
scroll to position [0, 0]
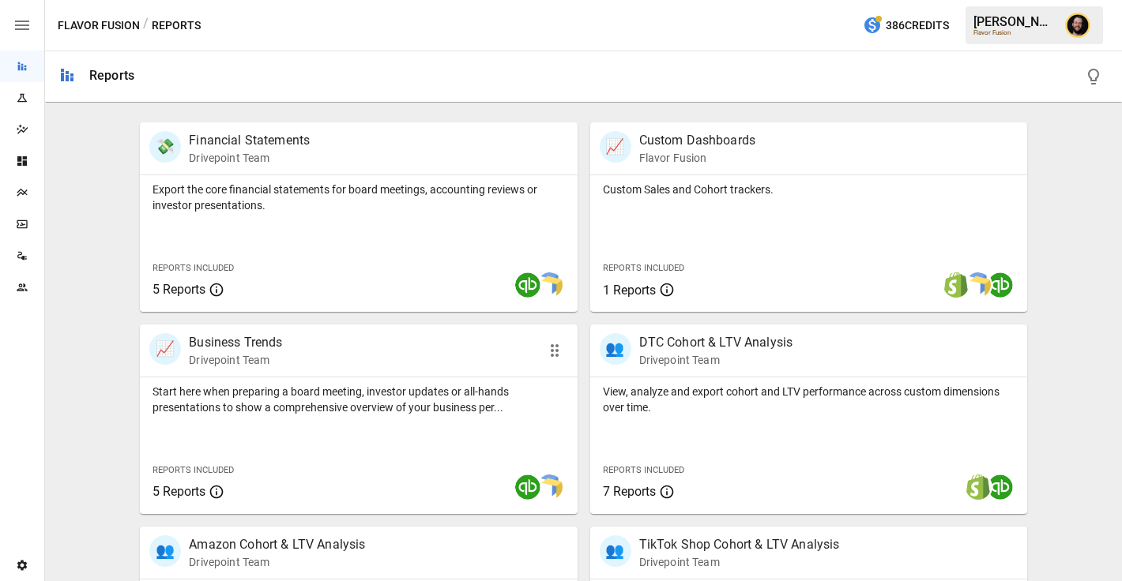
scroll to position [284, 0]
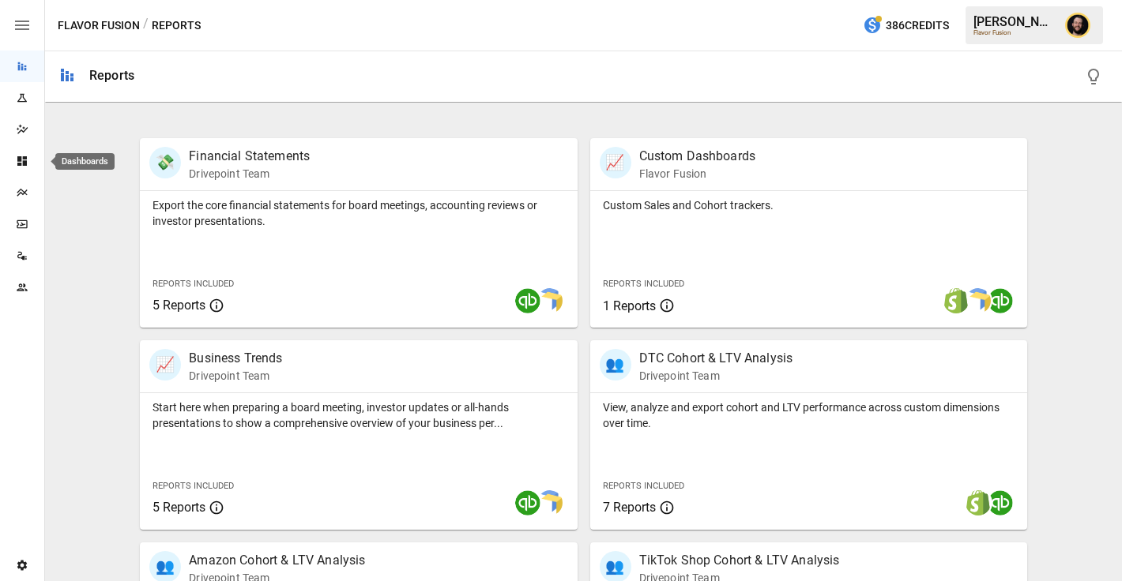
click at [23, 163] on icon "Dashboards" at bounding box center [21, 160] width 9 height 9
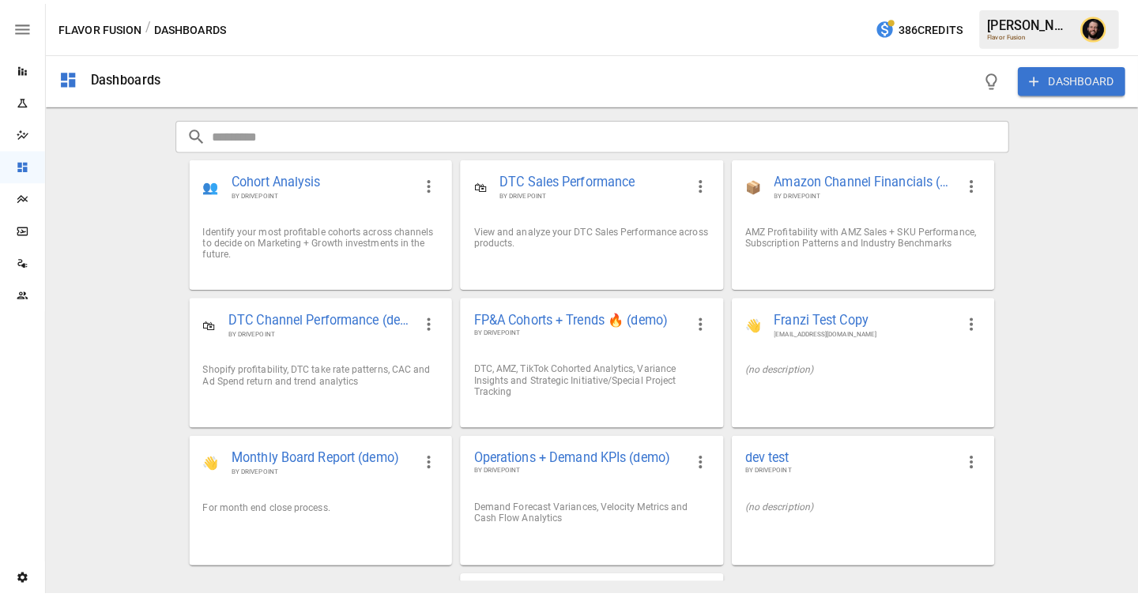
scroll to position [122, 0]
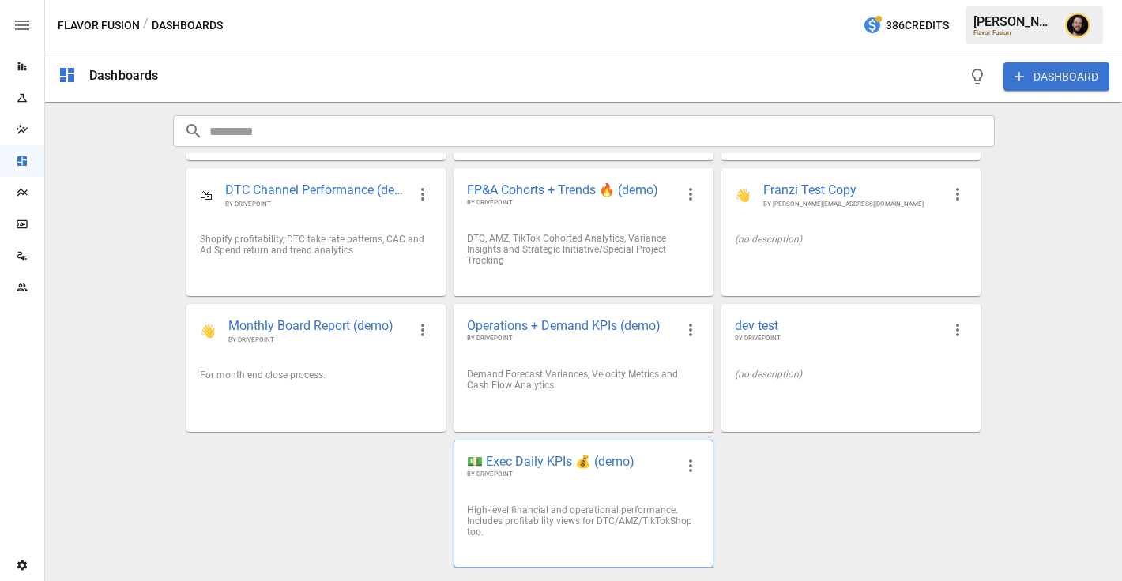
click at [558, 475] on span "BY DRIVEPOINT" at bounding box center [570, 474] width 207 height 9
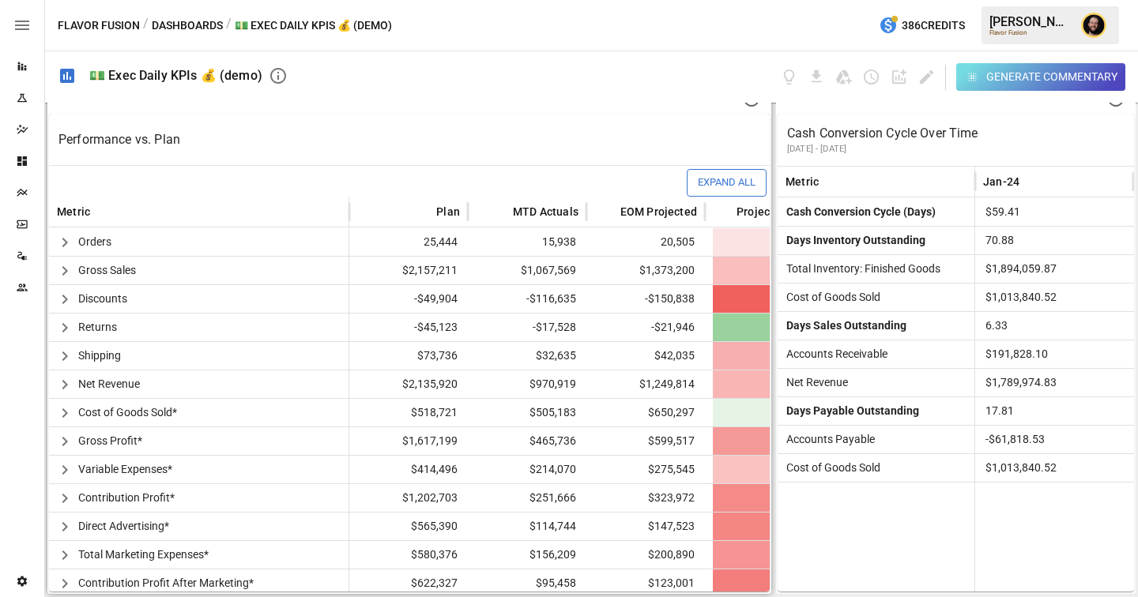
scroll to position [405, 0]
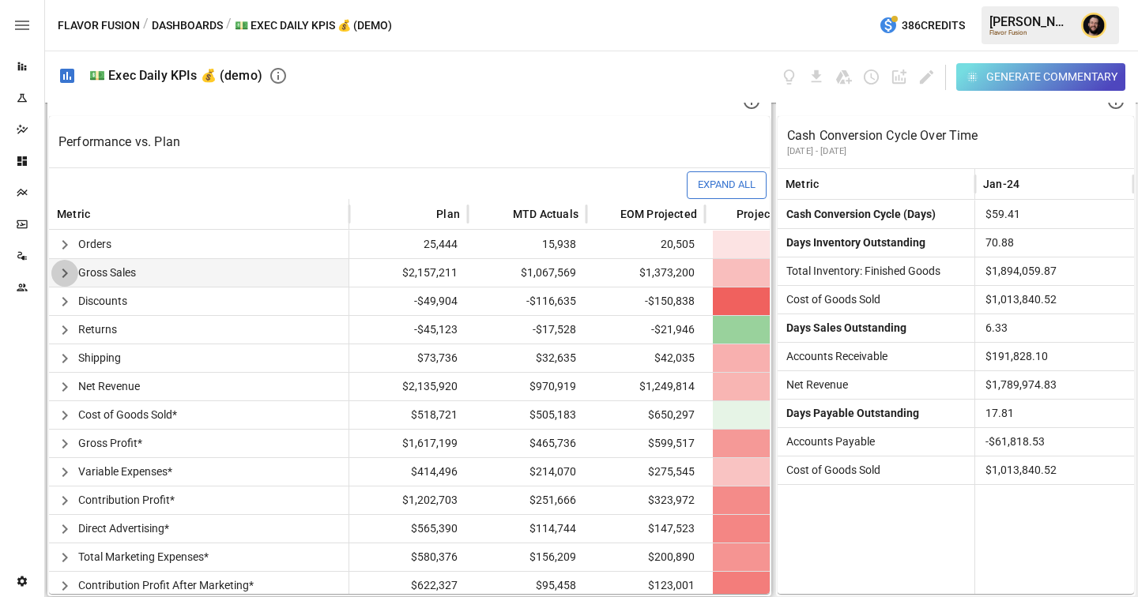
click at [63, 274] on icon "button" at bounding box center [64, 273] width 19 height 19
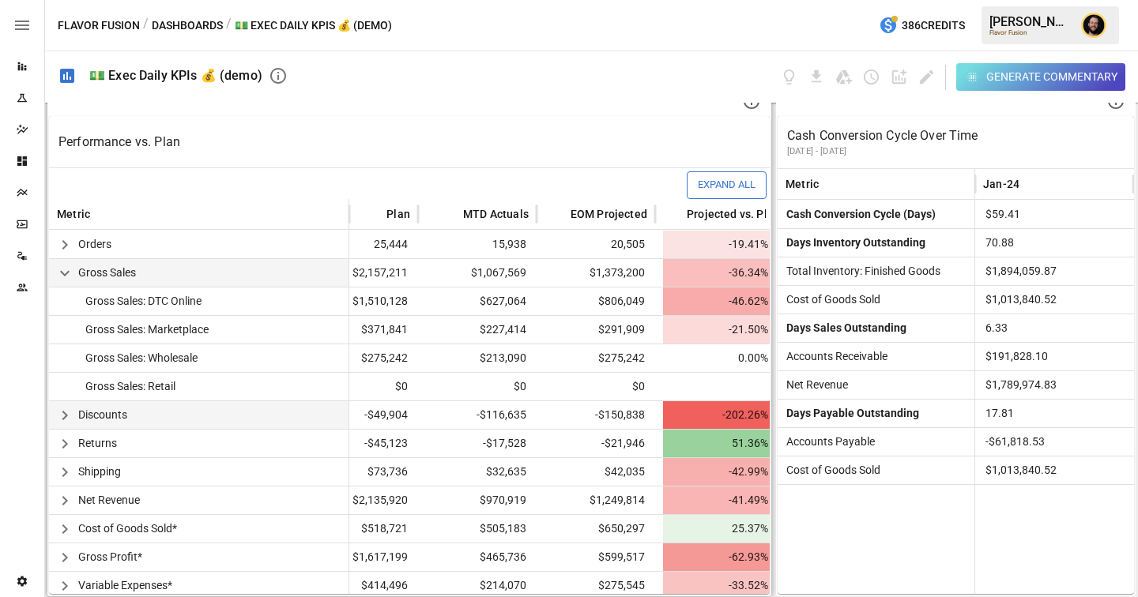
scroll to position [130, 50]
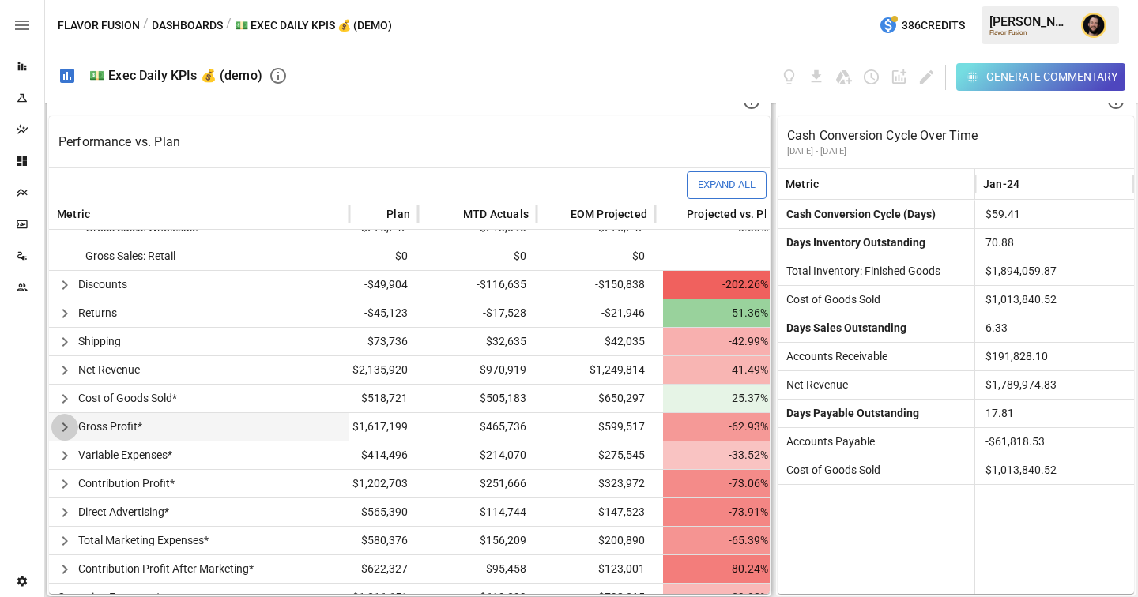
click at [70, 427] on icon "button" at bounding box center [64, 427] width 19 height 19
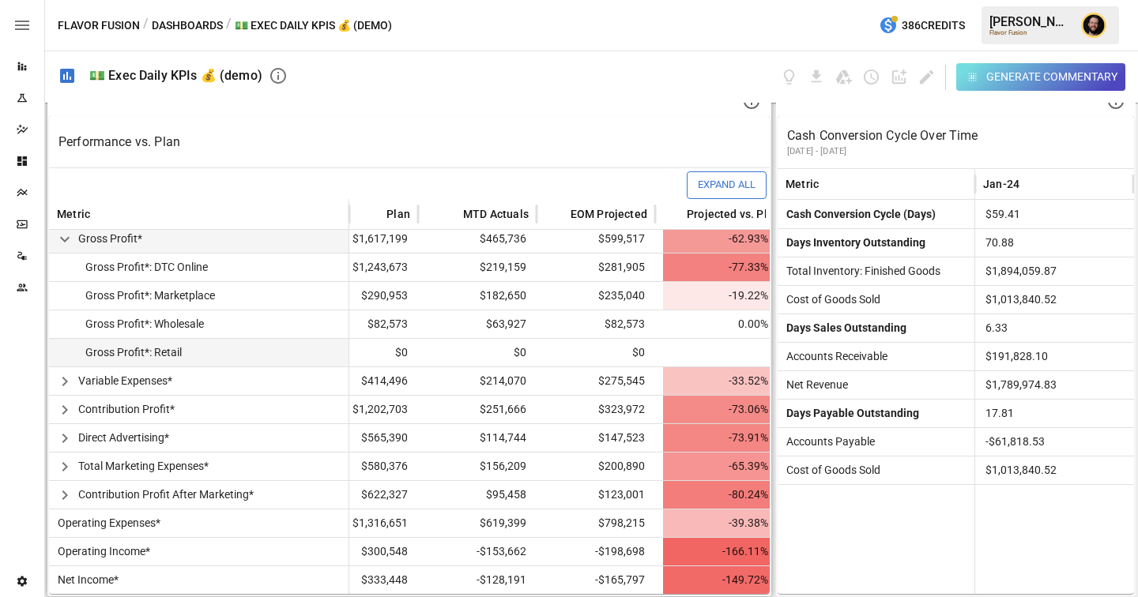
scroll to position [440, 0]
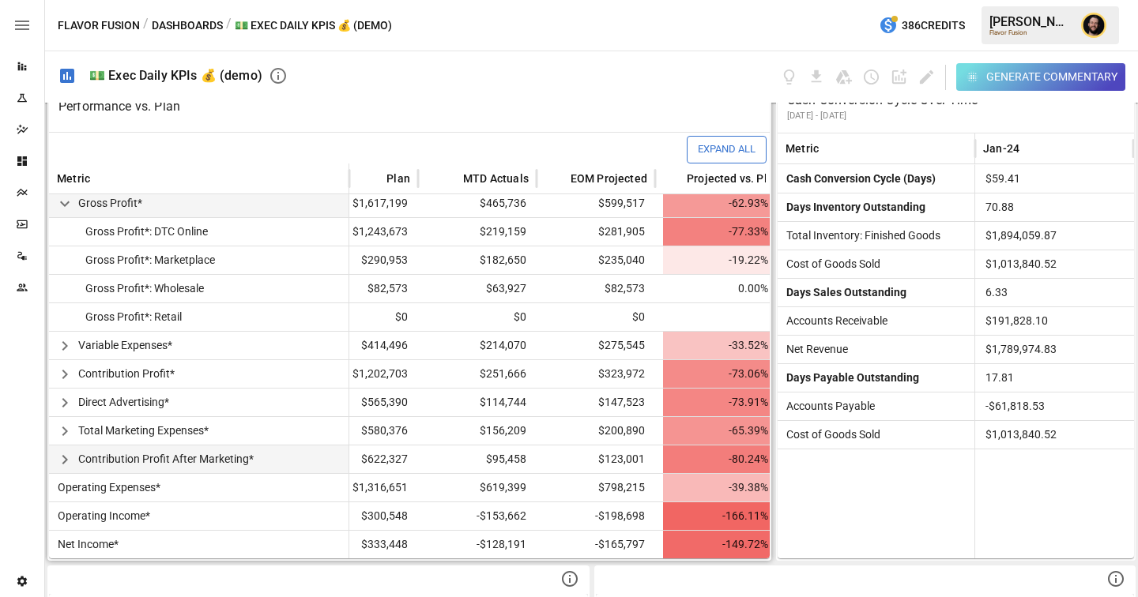
click at [65, 457] on icon "button" at bounding box center [65, 459] width 6 height 9
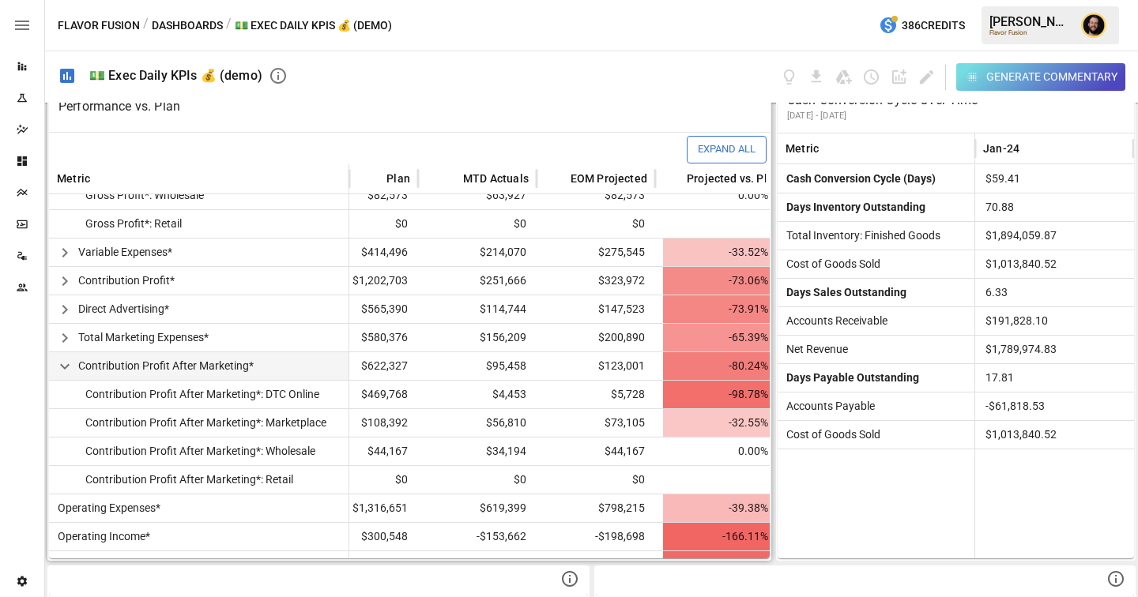
scroll to position [432, 50]
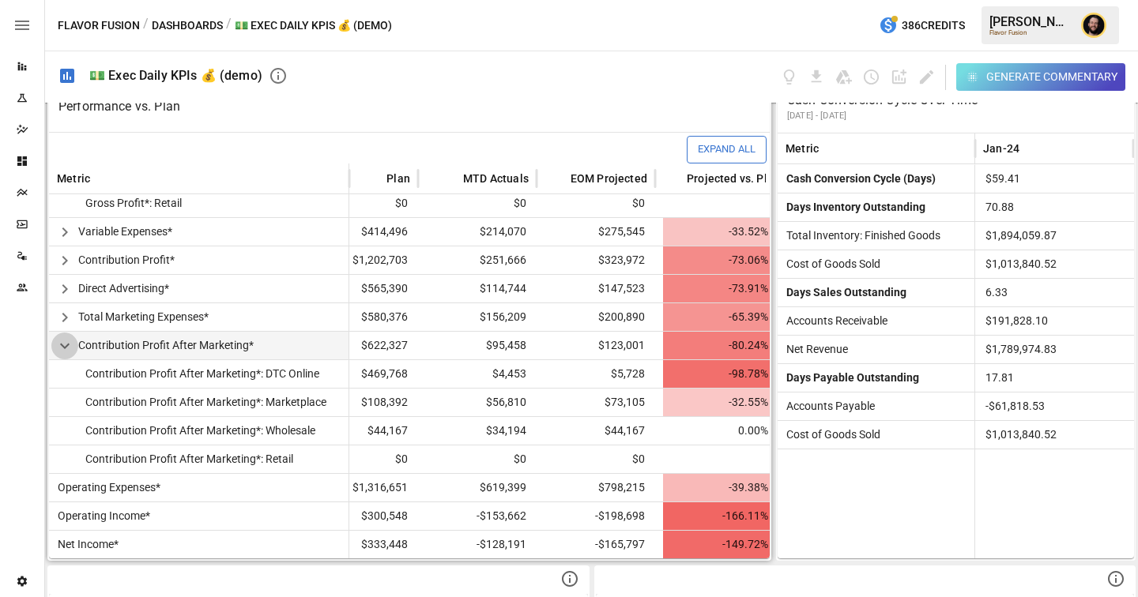
click at [68, 348] on icon "button" at bounding box center [64, 346] width 19 height 19
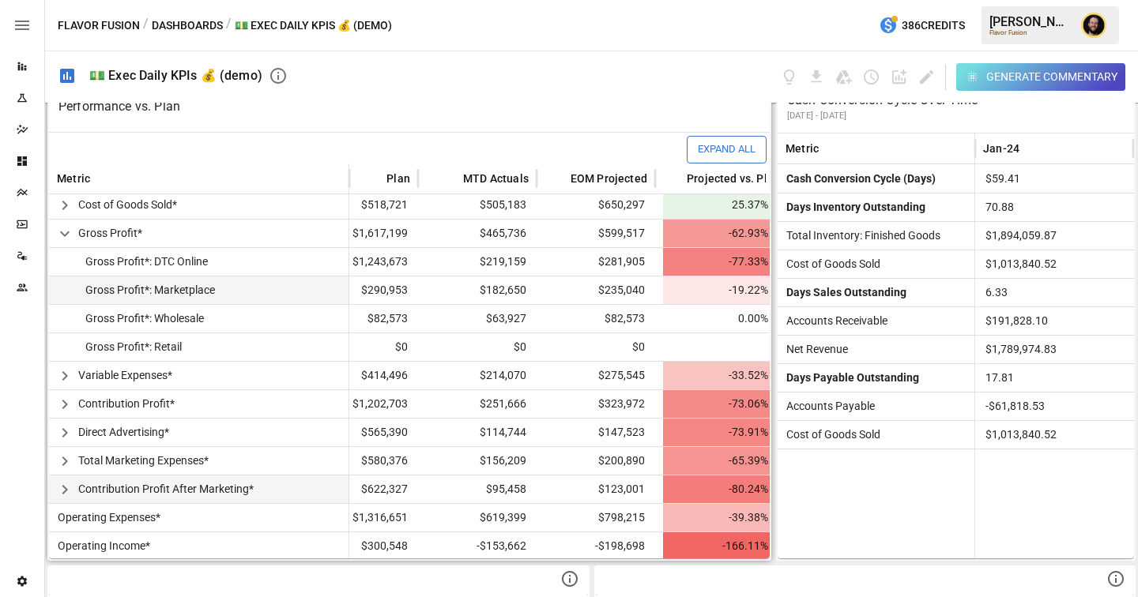
scroll to position [292, 50]
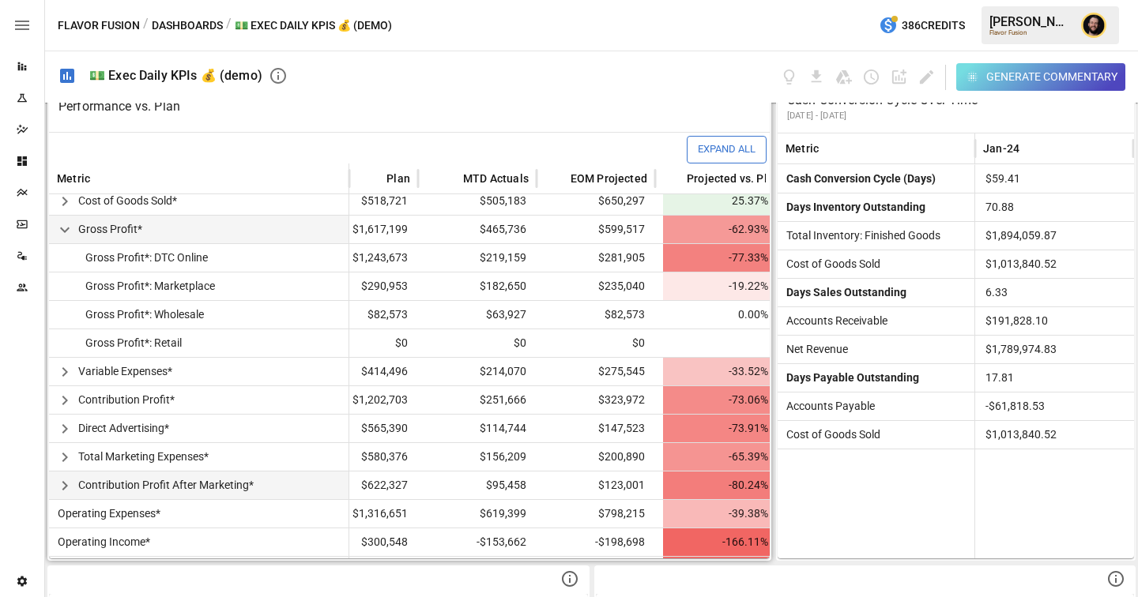
click at [70, 232] on icon "button" at bounding box center [64, 229] width 19 height 19
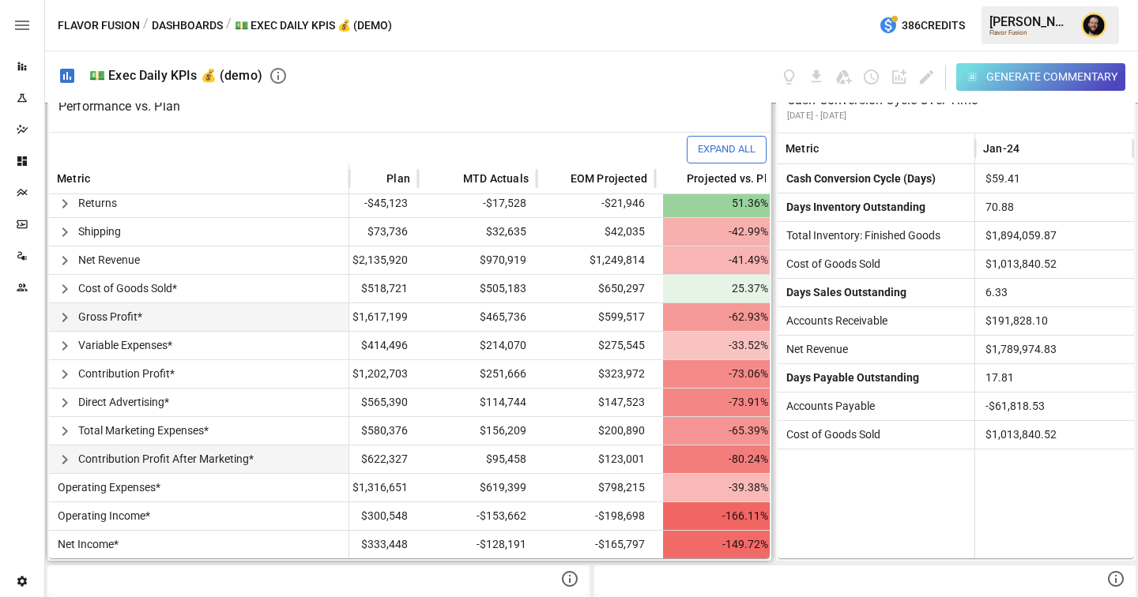
scroll to position [205, 50]
click at [69, 373] on icon "button" at bounding box center [64, 374] width 19 height 19
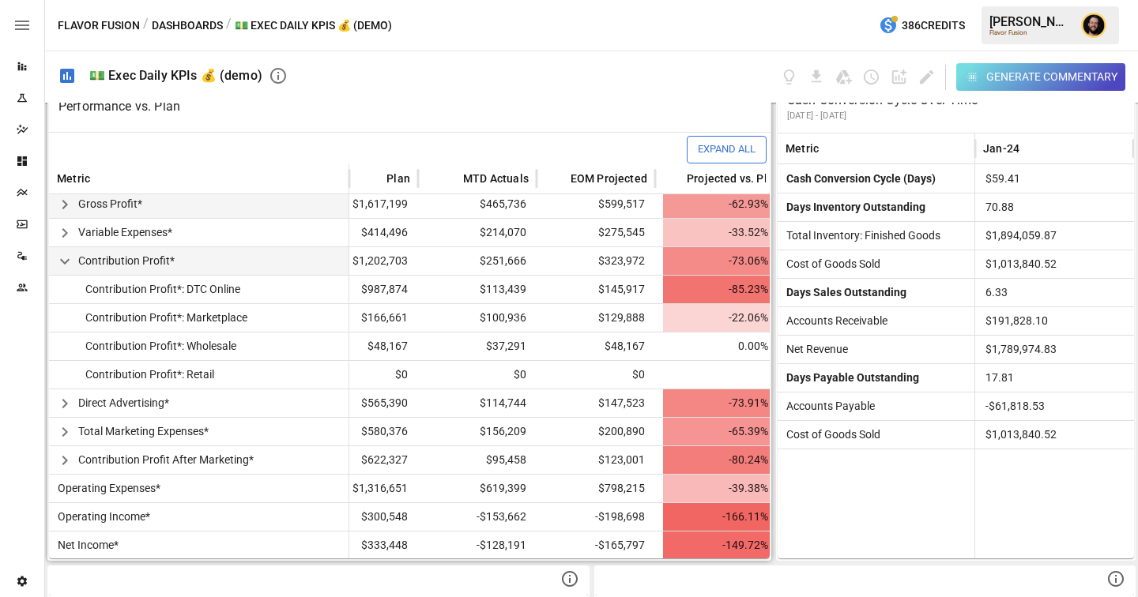
scroll to position [318, 50]
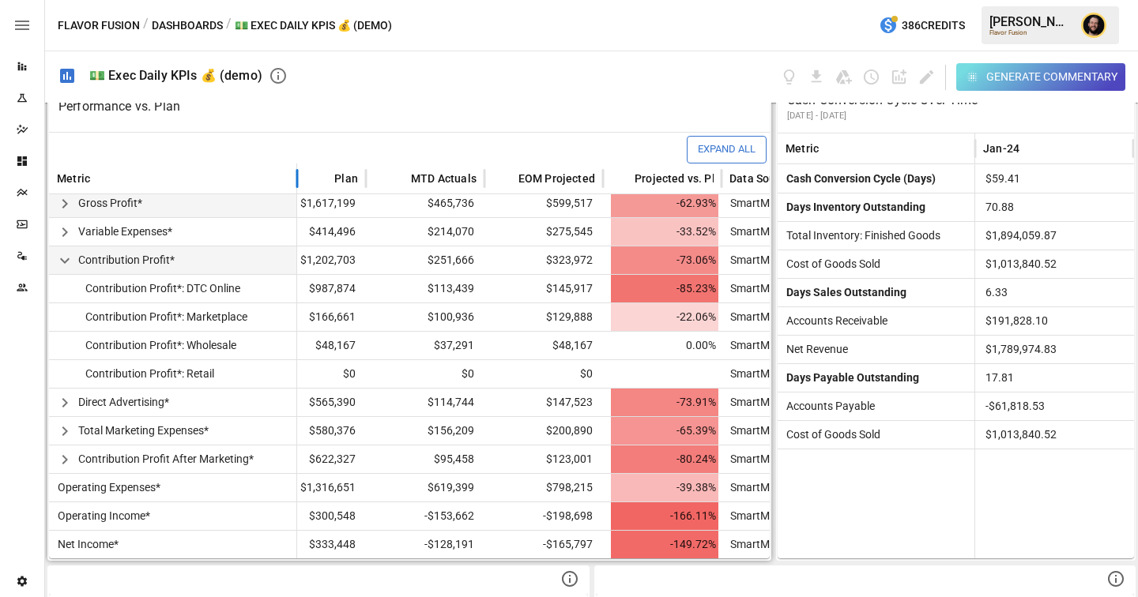
drag, startPoint x: 348, startPoint y: 184, endPoint x: 296, endPoint y: 184, distance: 52.1
click at [296, 184] on div at bounding box center [297, 179] width 8 height 31
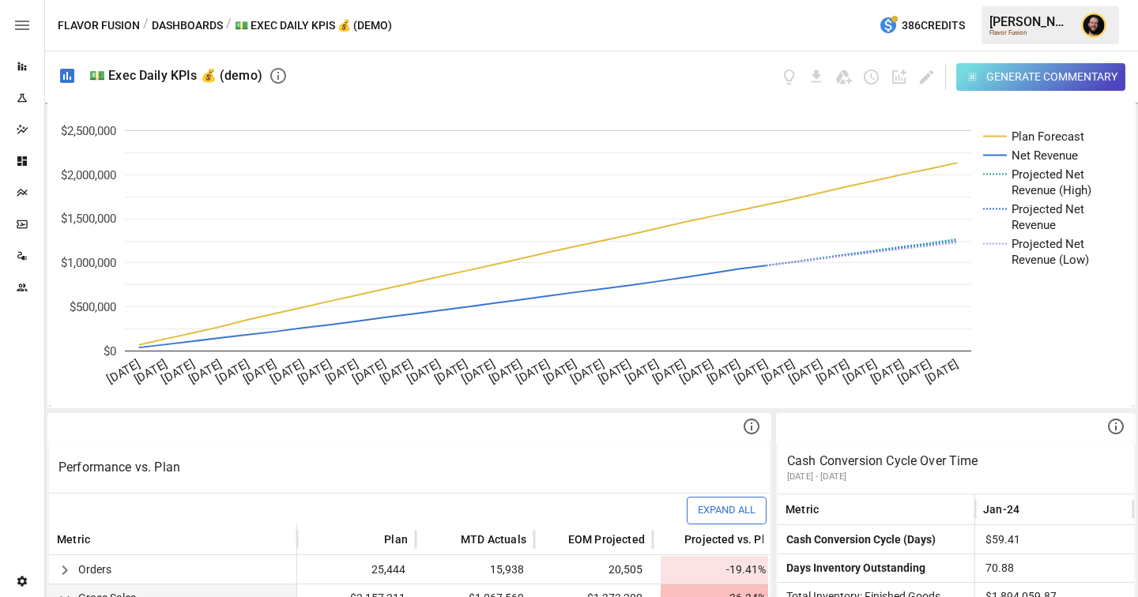
scroll to position [0, 0]
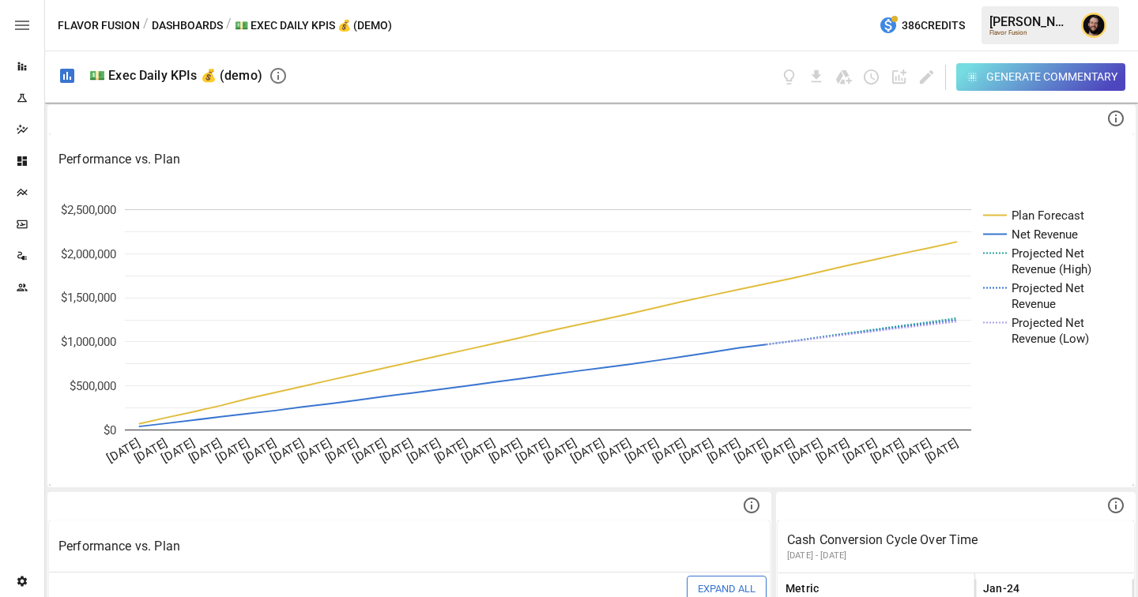
click at [189, 24] on button "Dashboards" at bounding box center [187, 26] width 71 height 20
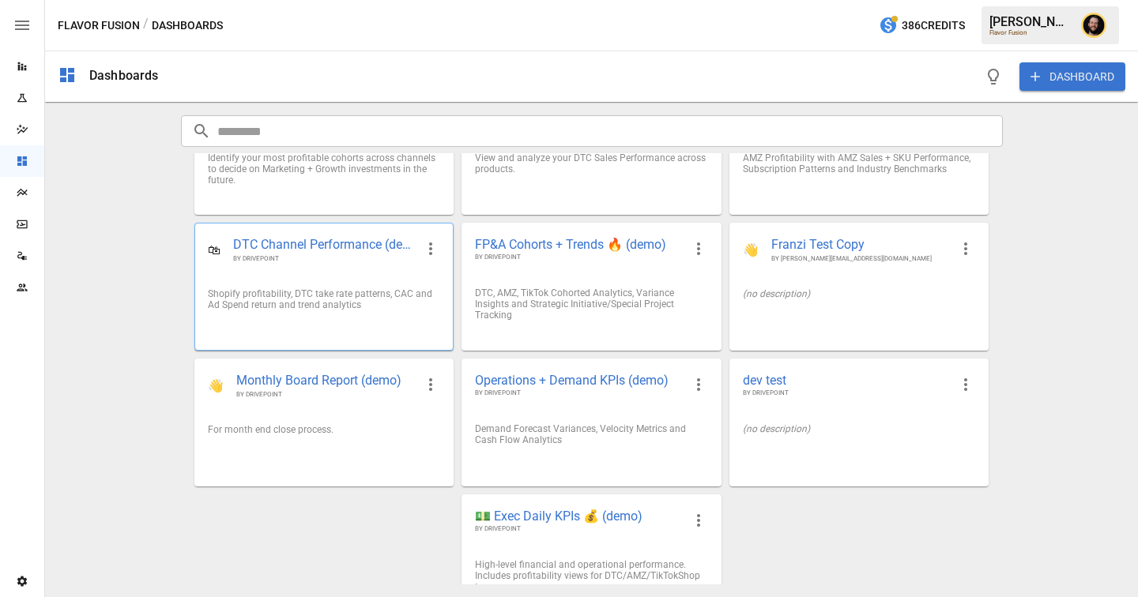
scroll to position [106, 0]
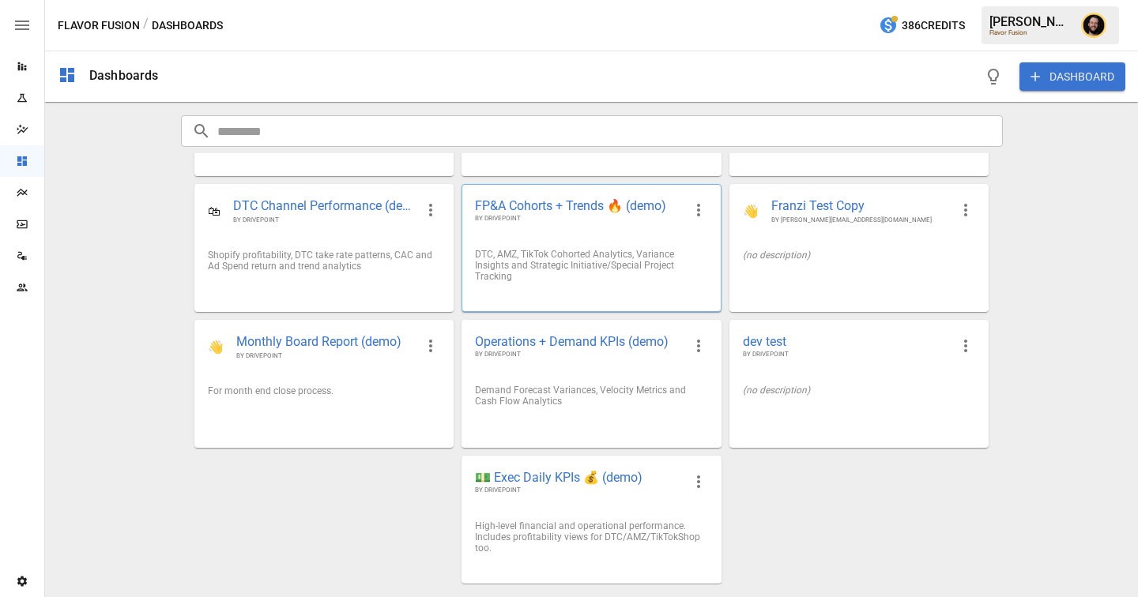
click at [549, 202] on span "FP&A Cohorts + Trends 🔥 (demo)" at bounding box center [578, 206] width 207 height 17
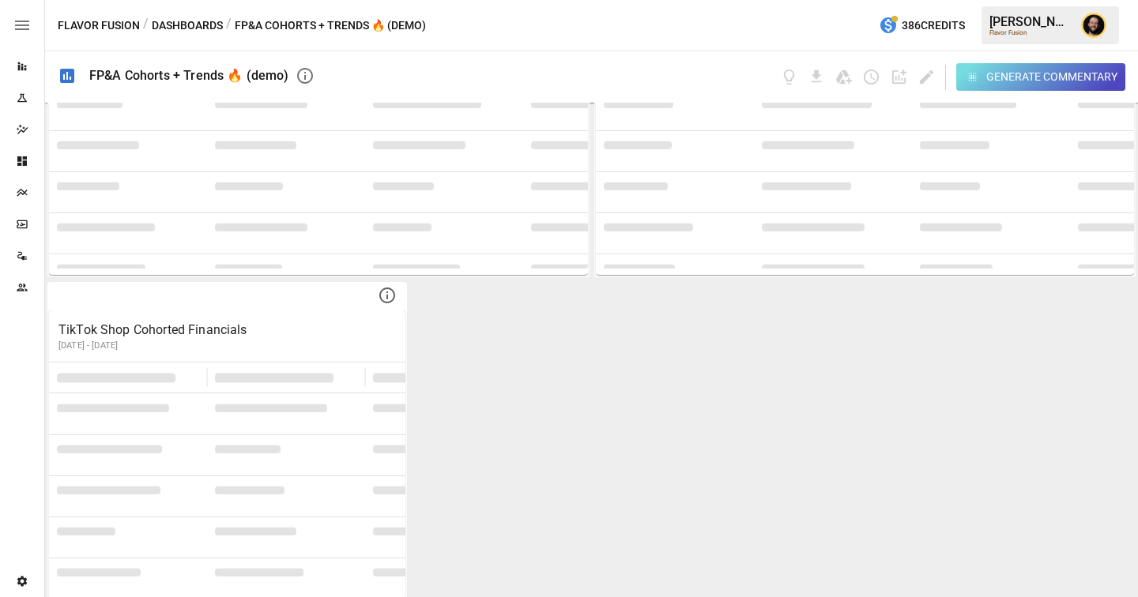
scroll to position [1340, 0]
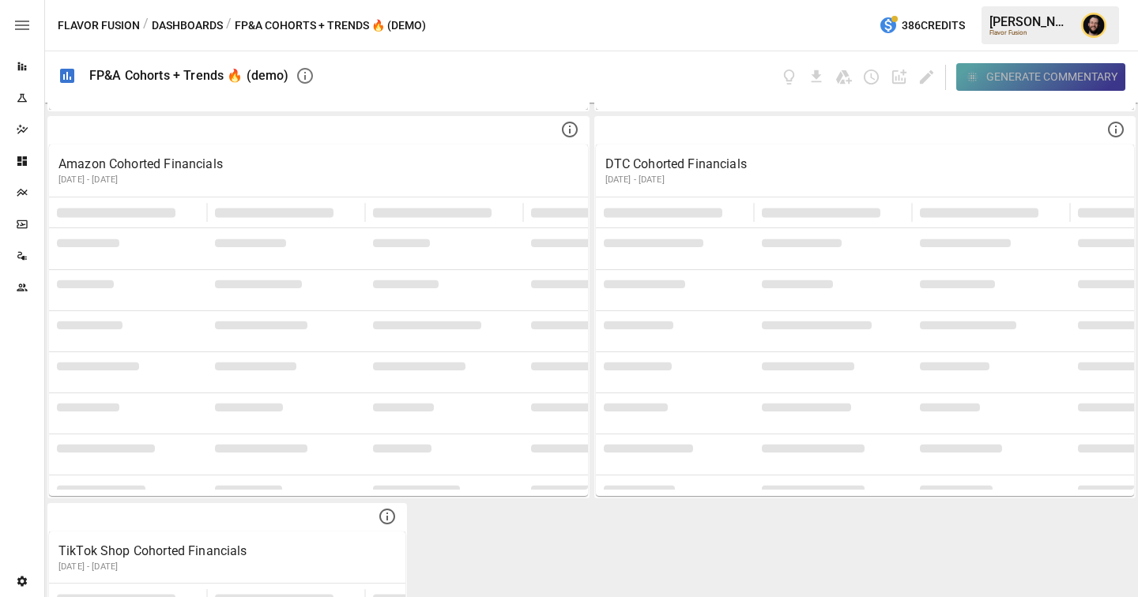
click at [1017, 88] on button "Generate Commentary" at bounding box center [1041, 77] width 170 height 28
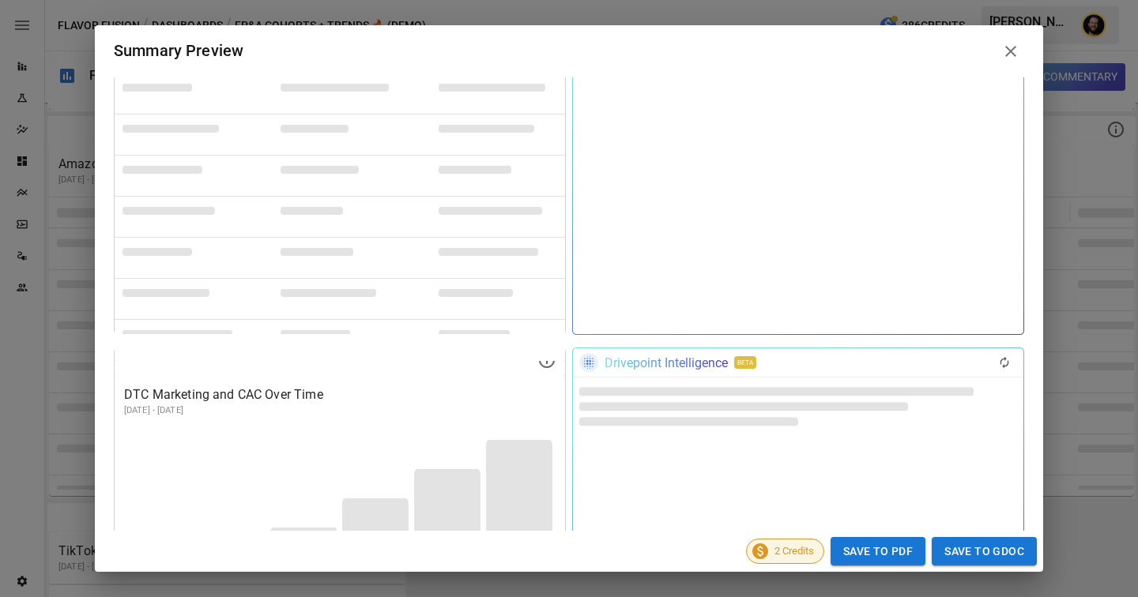
scroll to position [1044, 0]
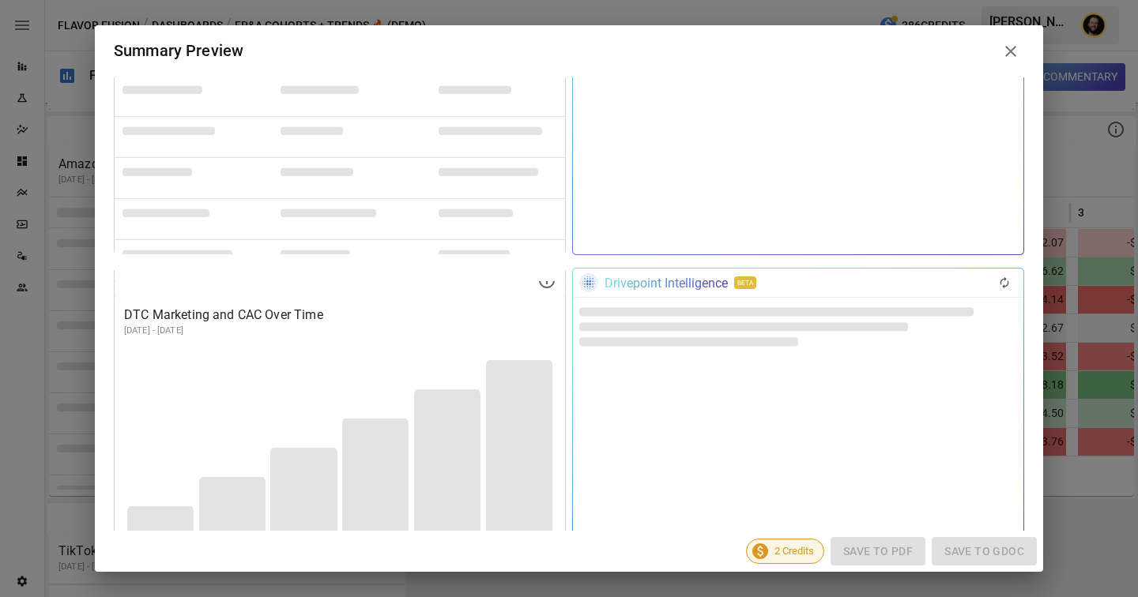
click at [1010, 51] on icon at bounding box center [1010, 51] width 11 height 11
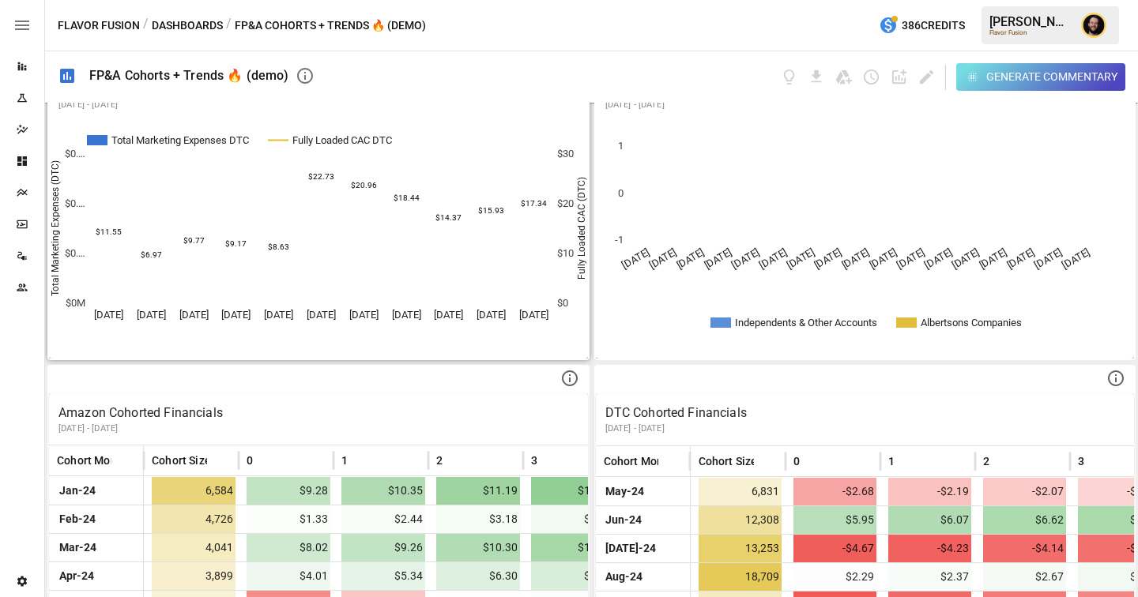
scroll to position [1282, 0]
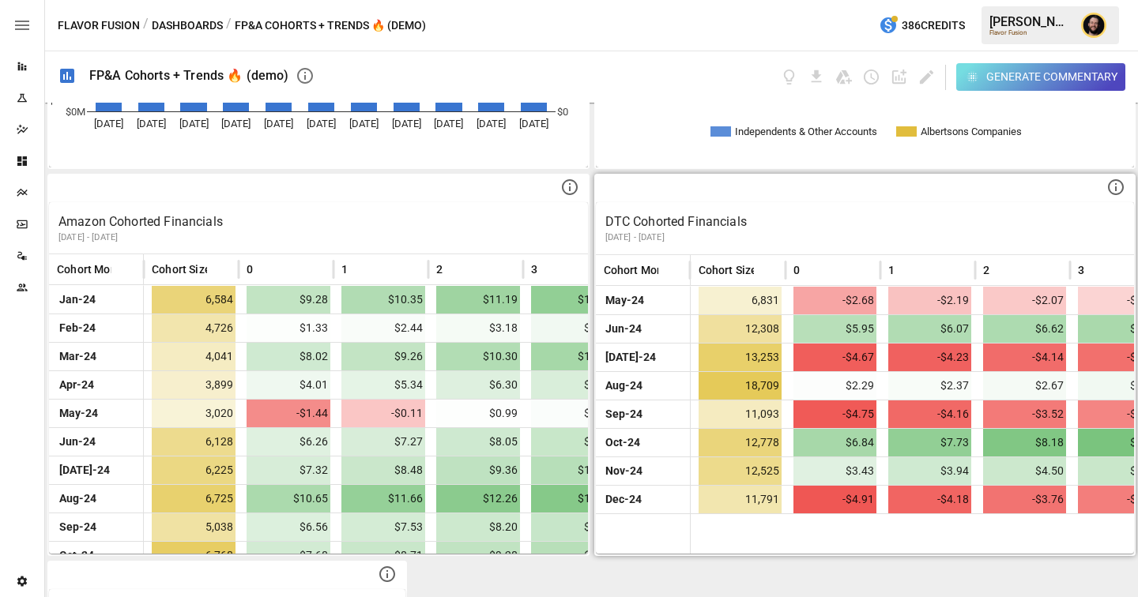
click at [710, 243] on p "May 2024 - December 2024" at bounding box center [865, 237] width 520 height 13
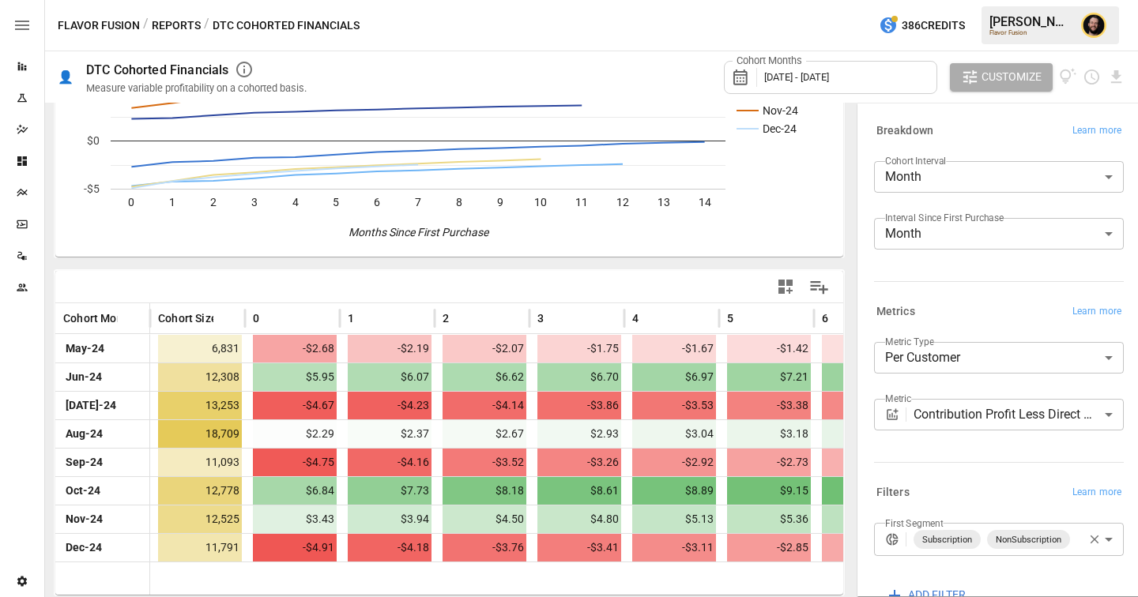
click at [980, 0] on body "Reports Experiments Dazzler Studio Dashboards Plans SmartModel ™ Data Sources T…" at bounding box center [569, 0] width 1138 height 0
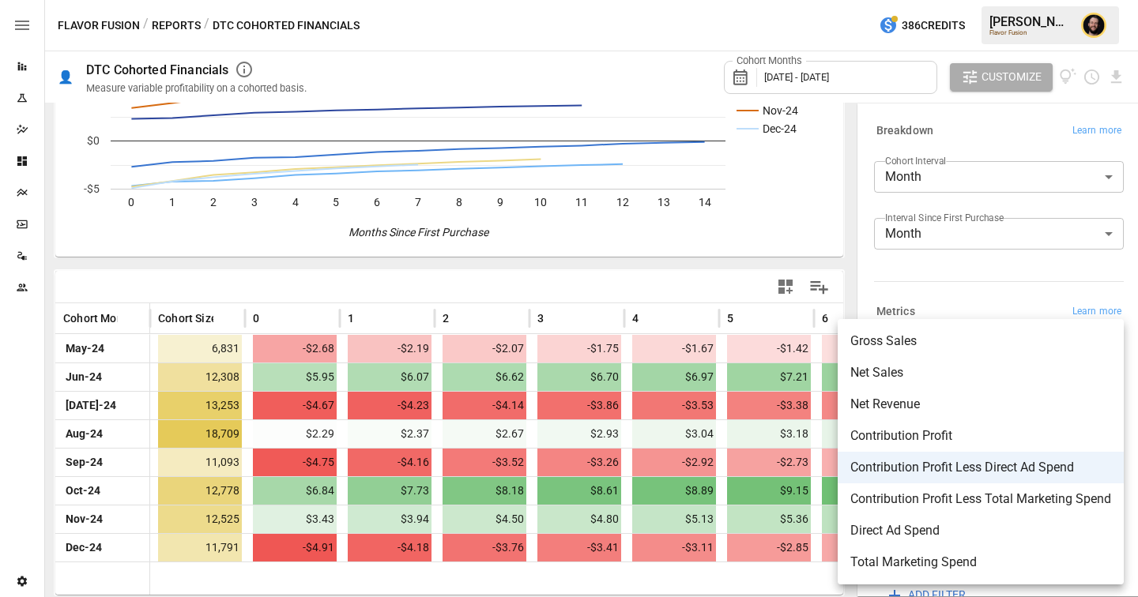
click at [181, 26] on div at bounding box center [569, 298] width 1138 height 597
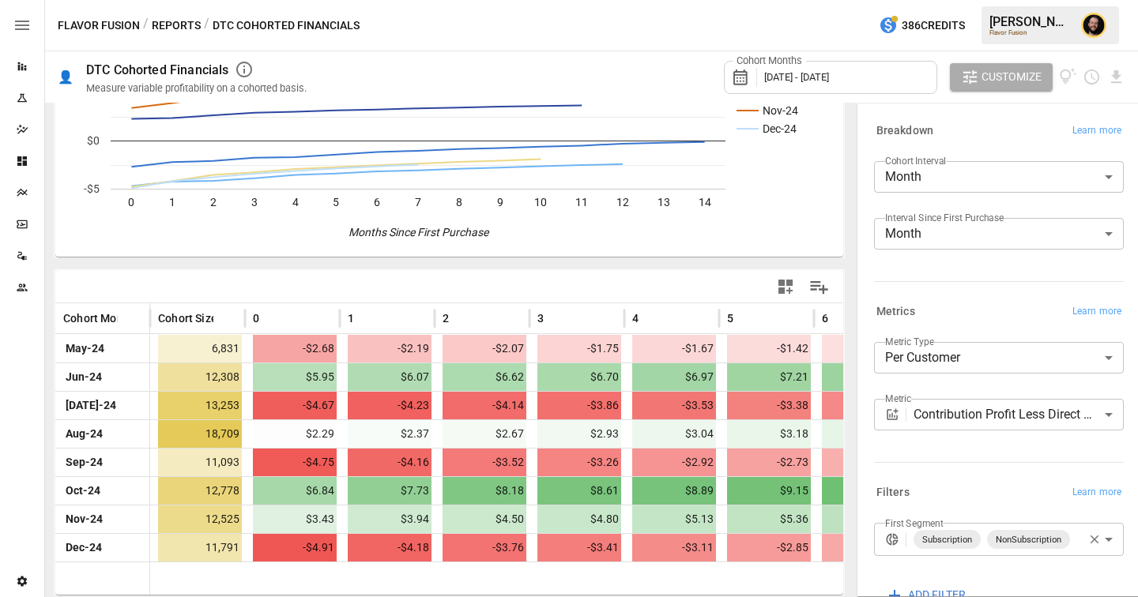
click at [173, 25] on button "Reports" at bounding box center [176, 26] width 49 height 20
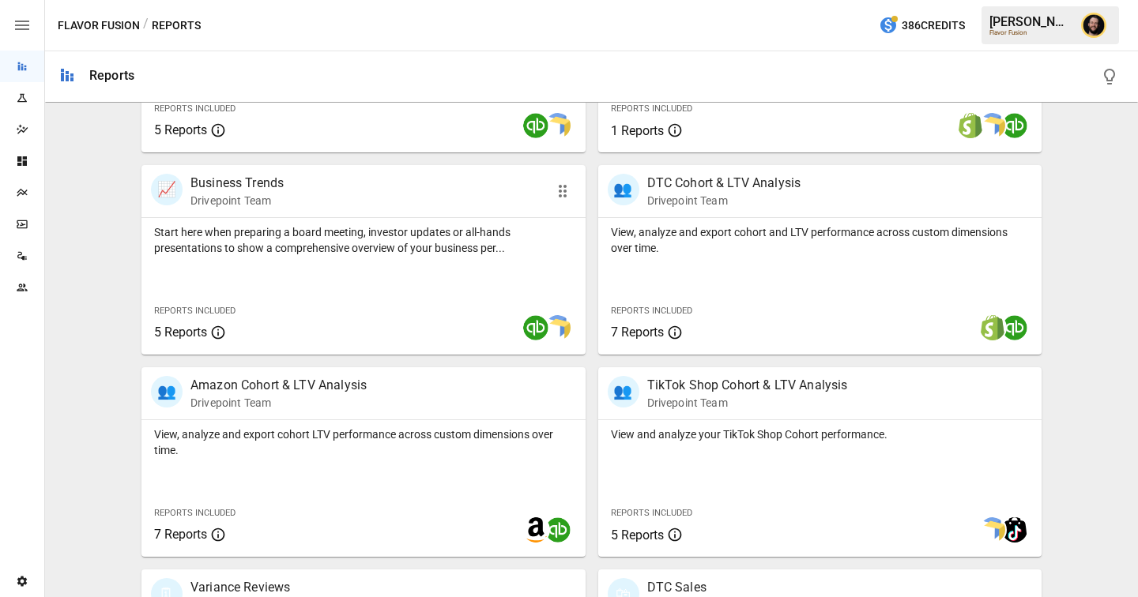
scroll to position [520, 0]
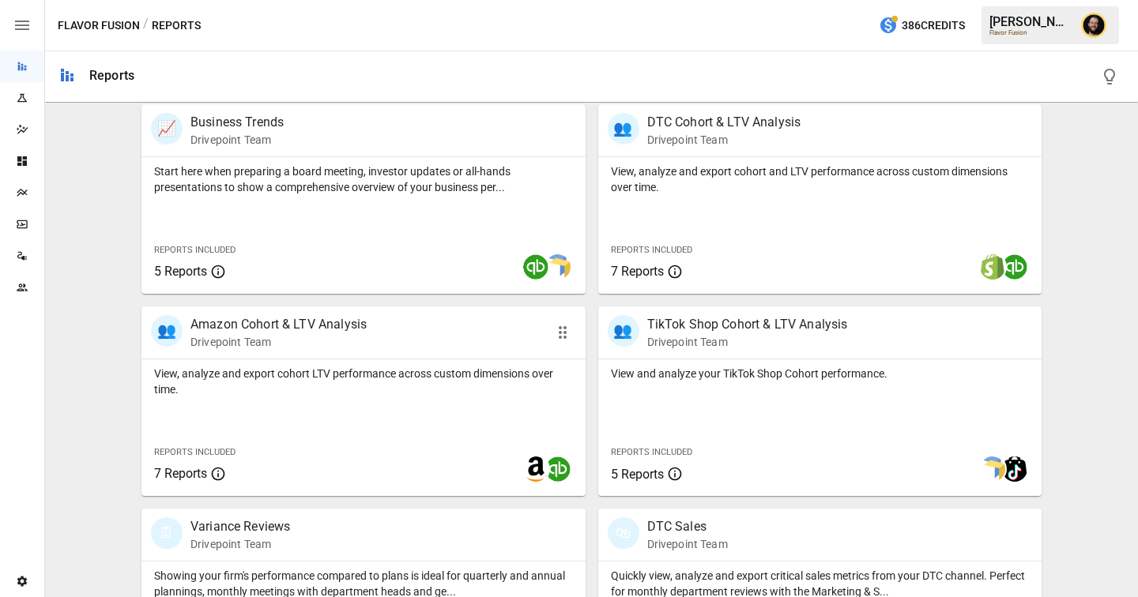
click at [414, 399] on div "View, analyze and export cohort LTV performance across custom dimensions over t…" at bounding box center [363, 427] width 444 height 137
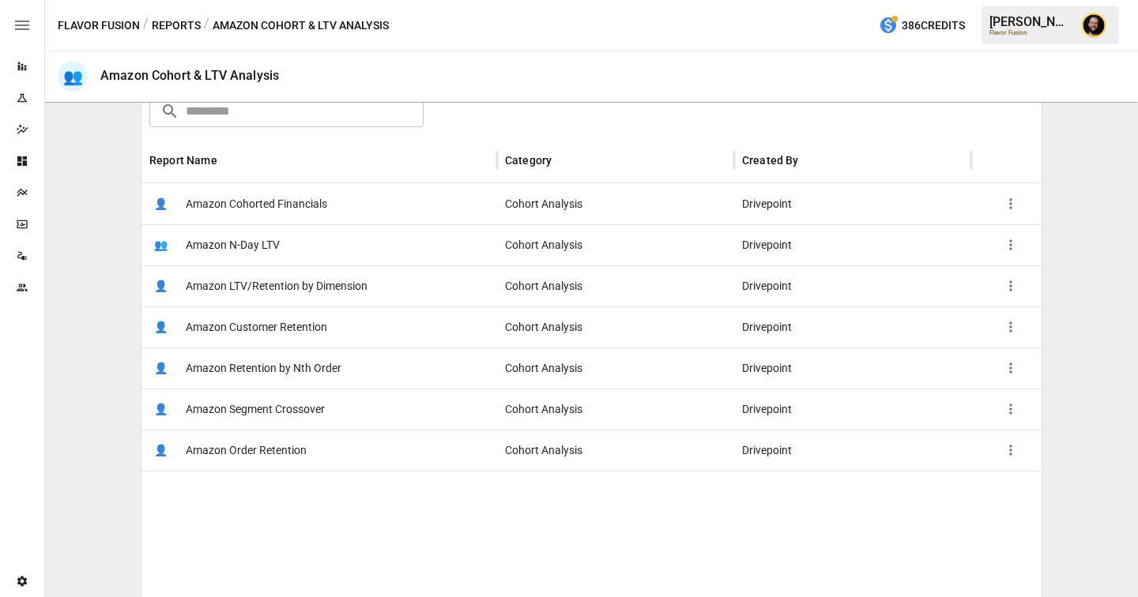
scroll to position [205, 0]
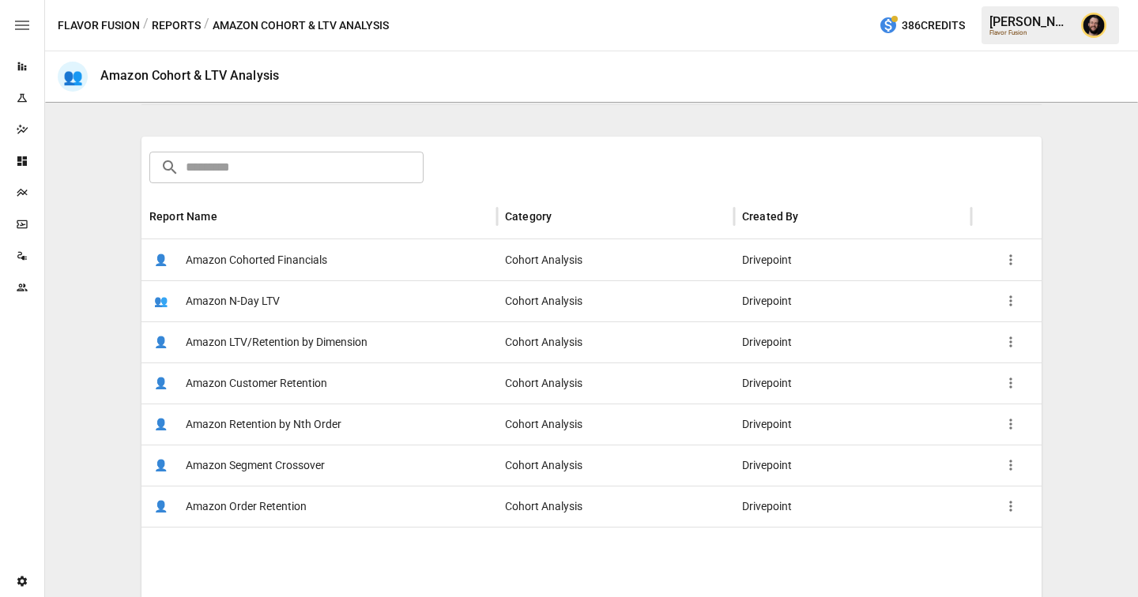
click at [305, 346] on span "Amazon LTV/Retention by Dimension" at bounding box center [277, 342] width 182 height 40
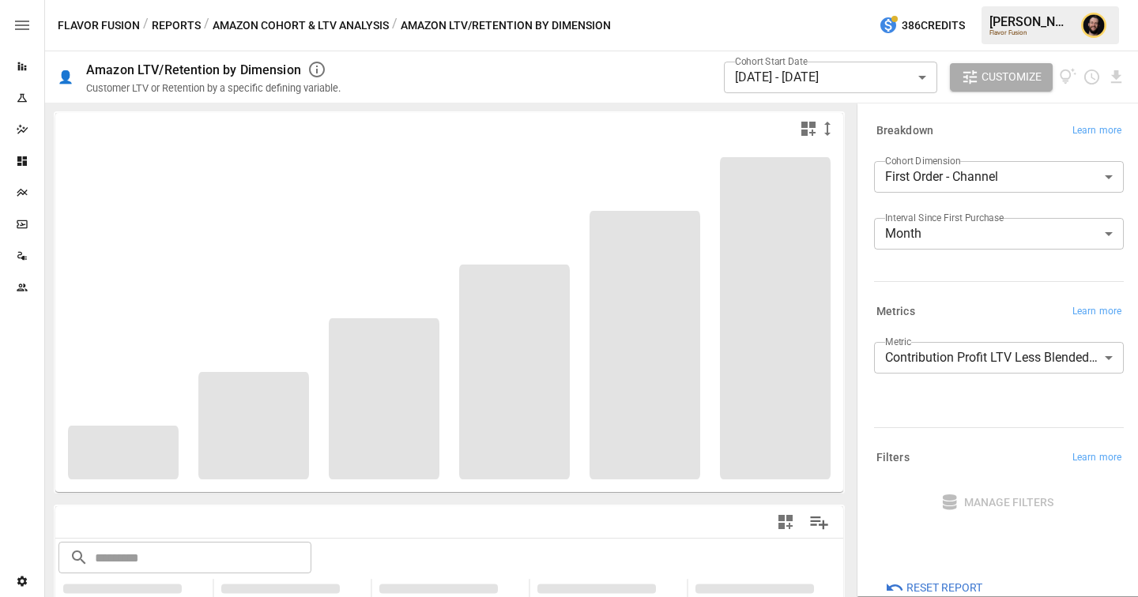
click at [978, 0] on body "**********" at bounding box center [569, 0] width 1138 height 0
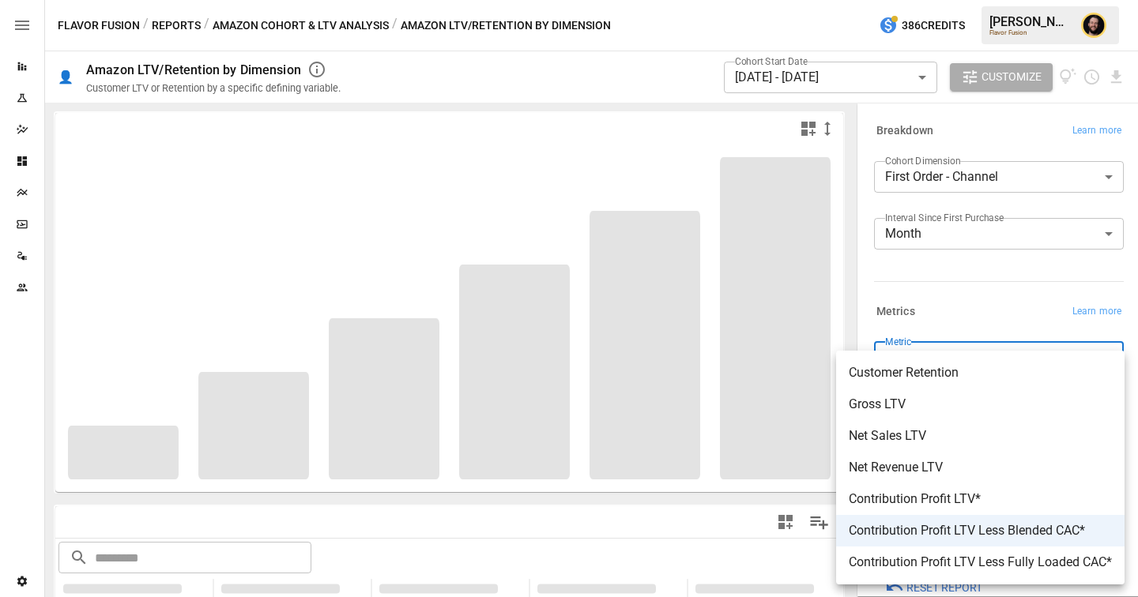
click at [969, 306] on div at bounding box center [569, 298] width 1138 height 597
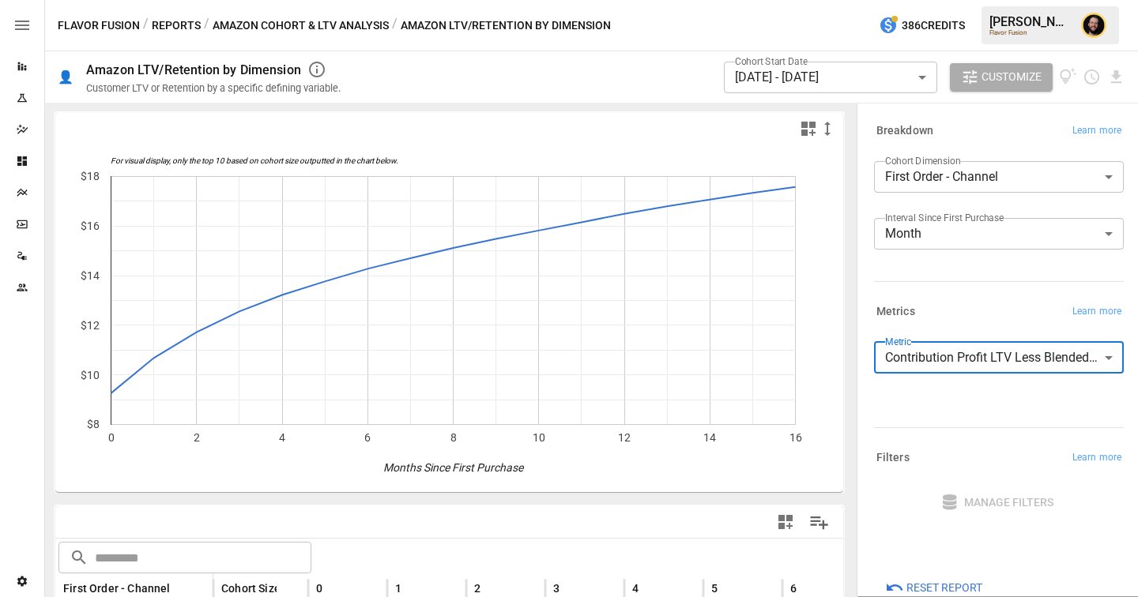
click at [964, 0] on body "**********" at bounding box center [569, 0] width 1138 height 0
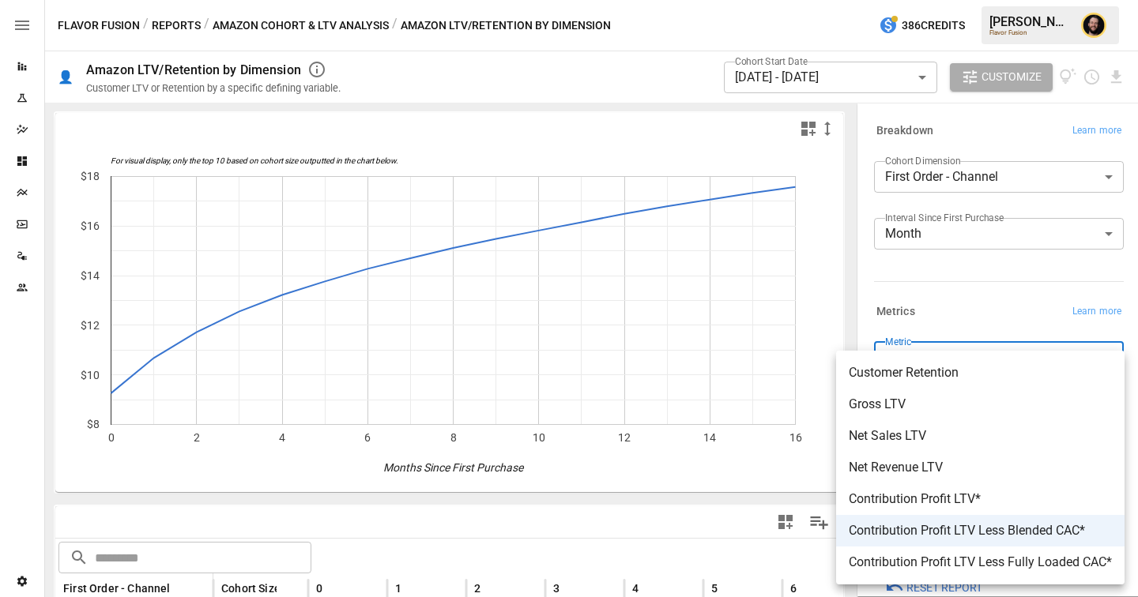
click at [961, 302] on div at bounding box center [569, 298] width 1138 height 597
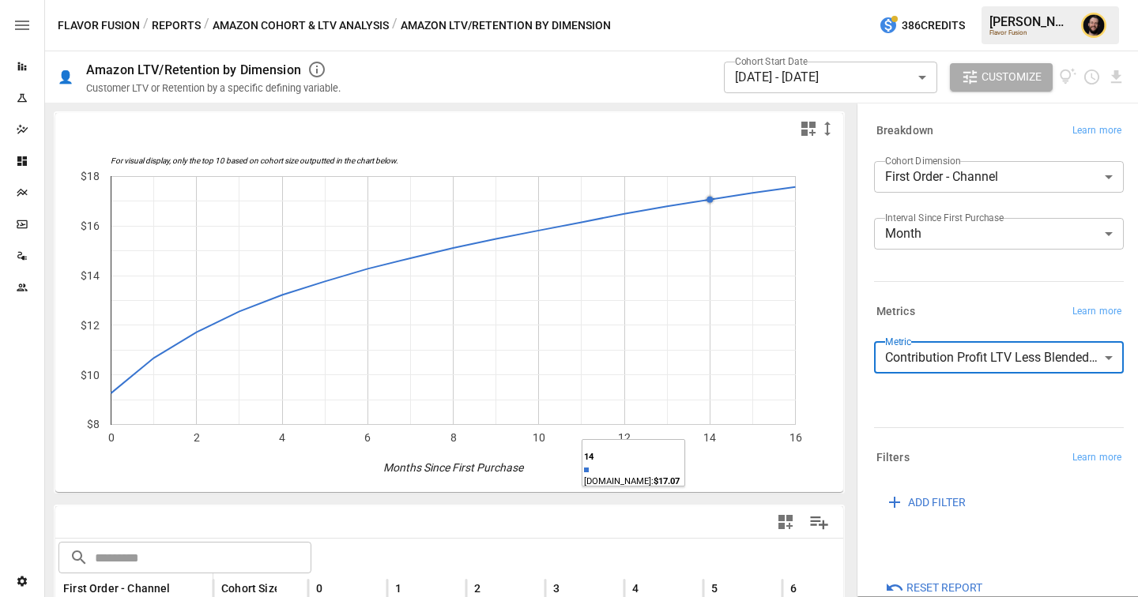
scroll to position [169, 0]
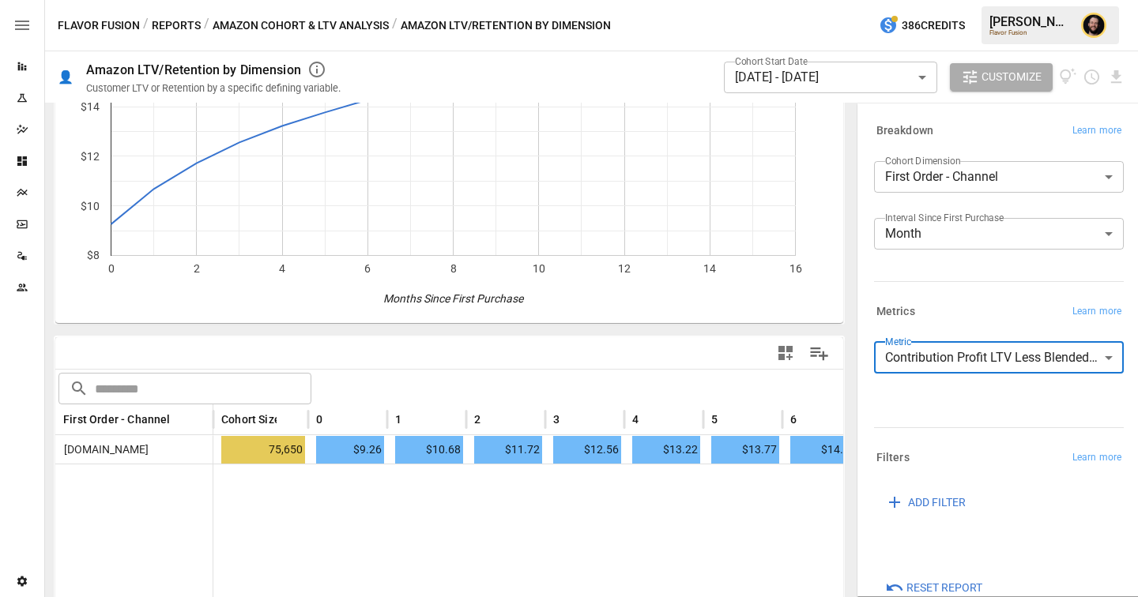
click at [988, 0] on body "**********" at bounding box center [569, 0] width 1138 height 0
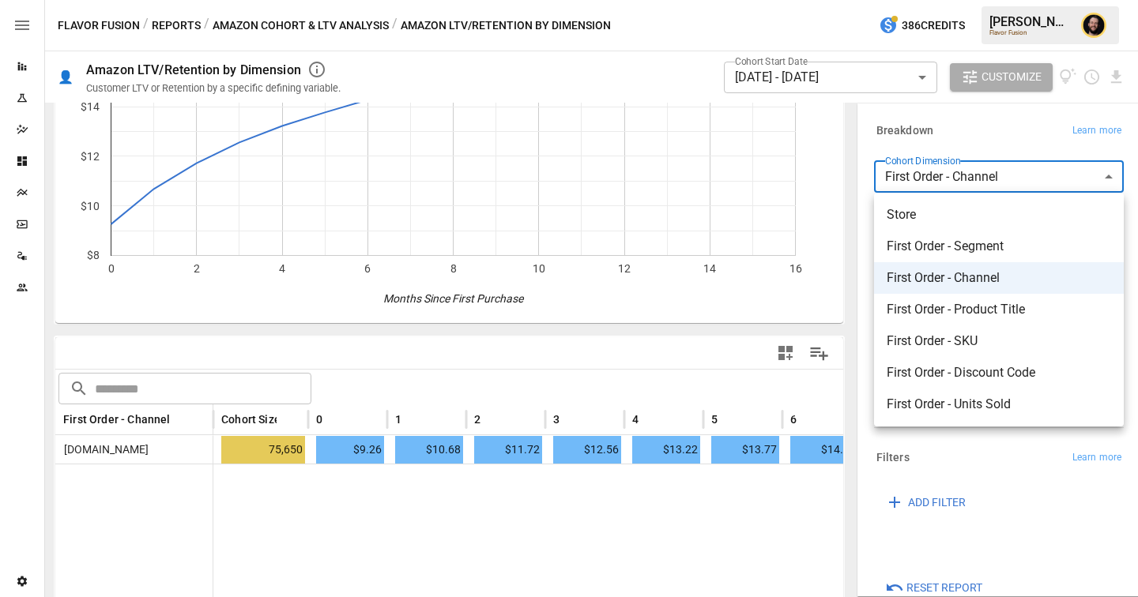
click at [965, 367] on span "First Order - Discount Code" at bounding box center [998, 372] width 224 height 19
type input "**********"
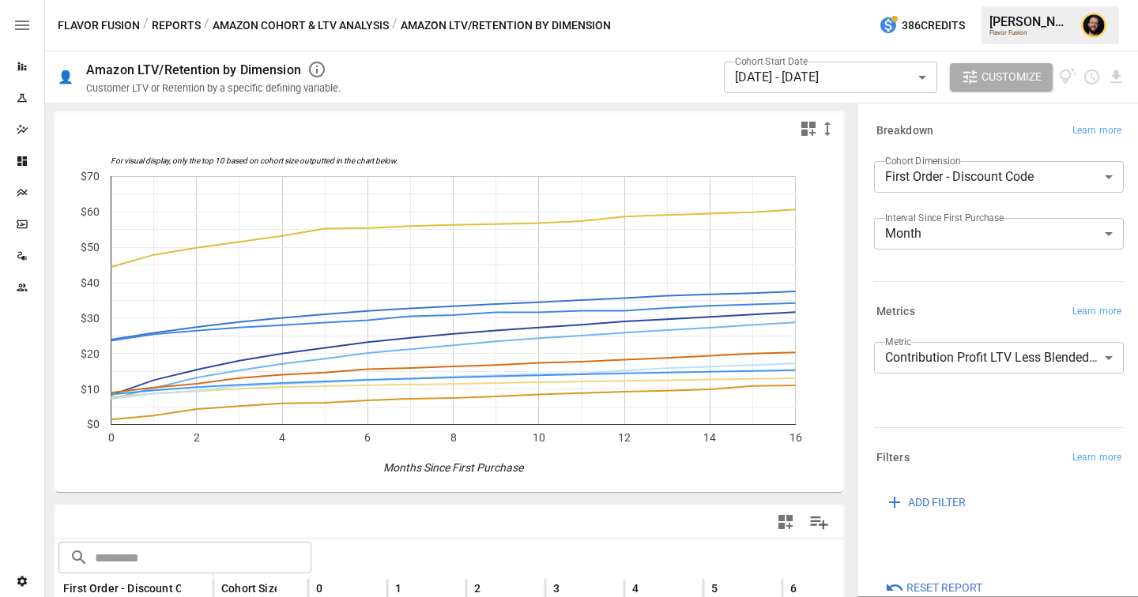
click at [188, 20] on button "Reports" at bounding box center [176, 26] width 49 height 20
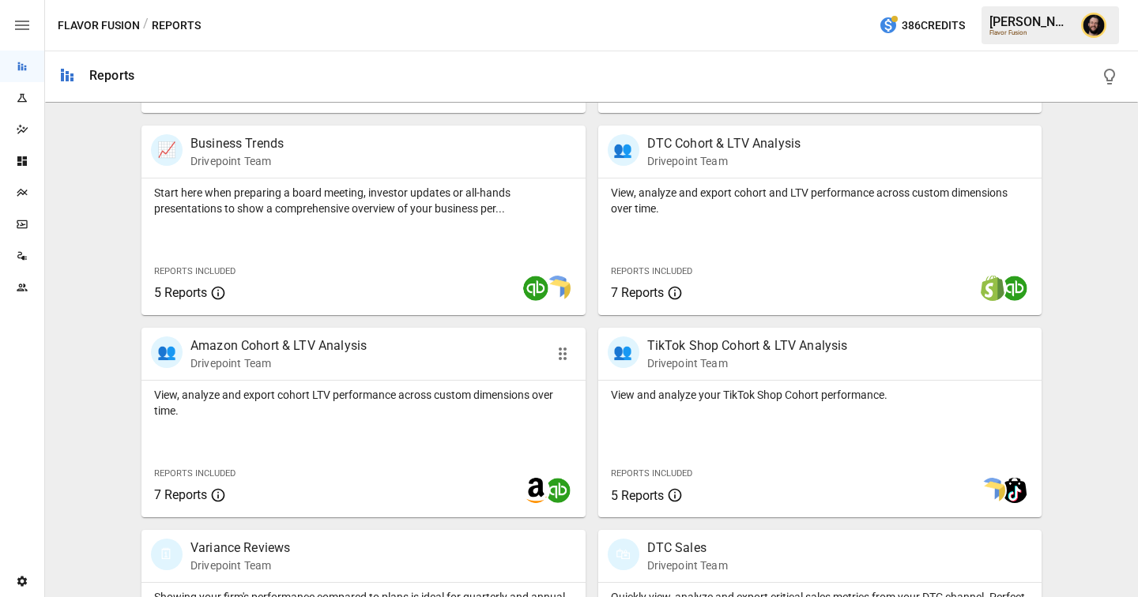
scroll to position [634, 0]
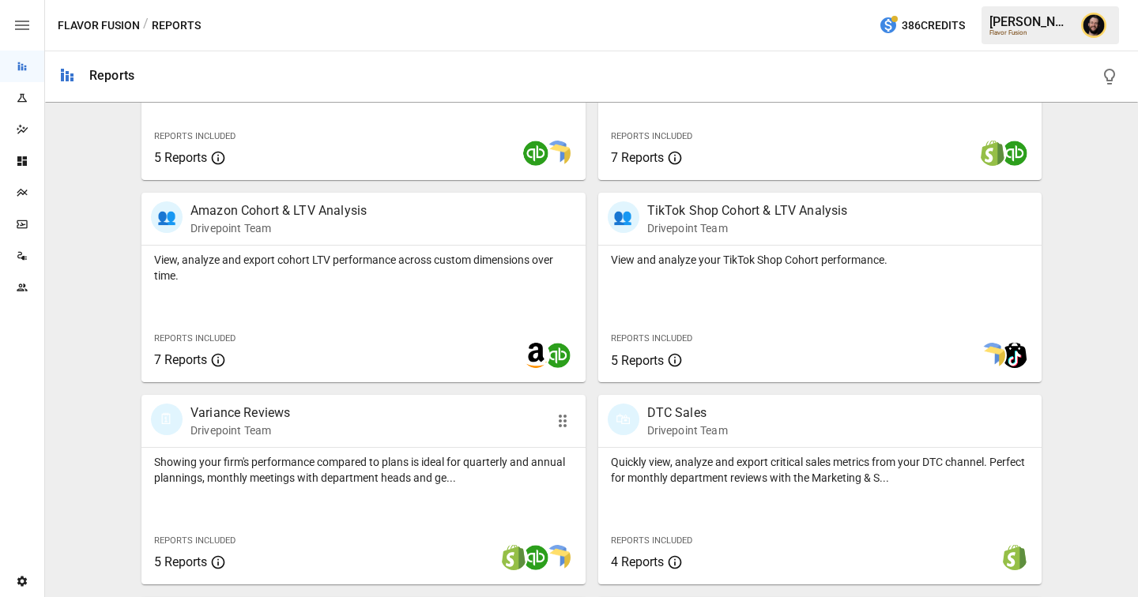
click at [297, 461] on p "Showing your firm's performance compared to plans is ideal for quarterly and an…" at bounding box center [363, 470] width 419 height 32
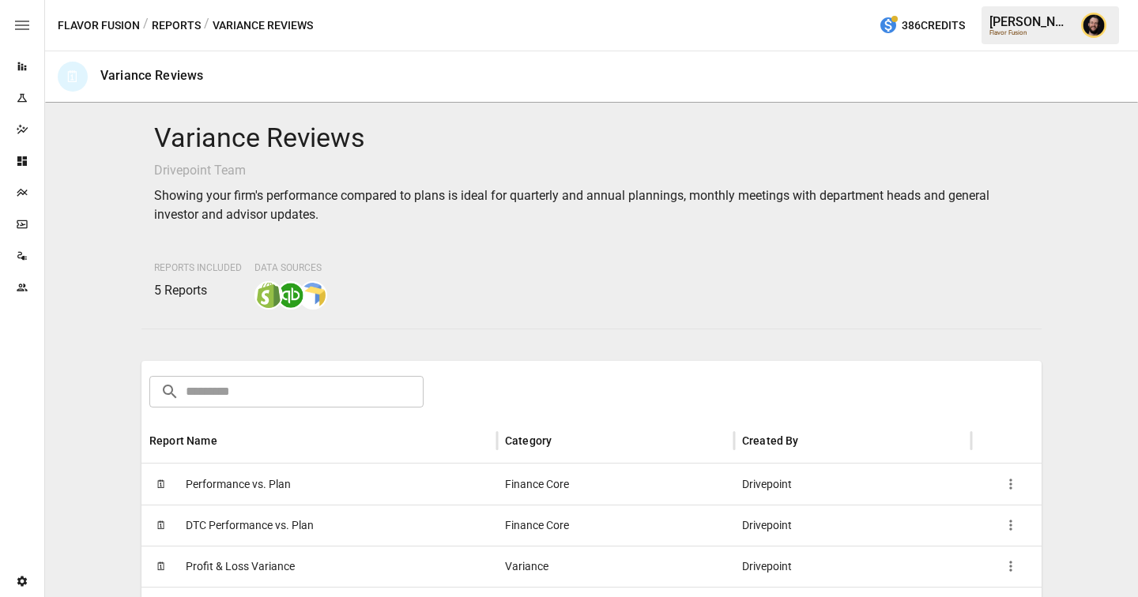
click at [295, 488] on div "🗓 Performance vs. Plan" at bounding box center [319, 484] width 356 height 41
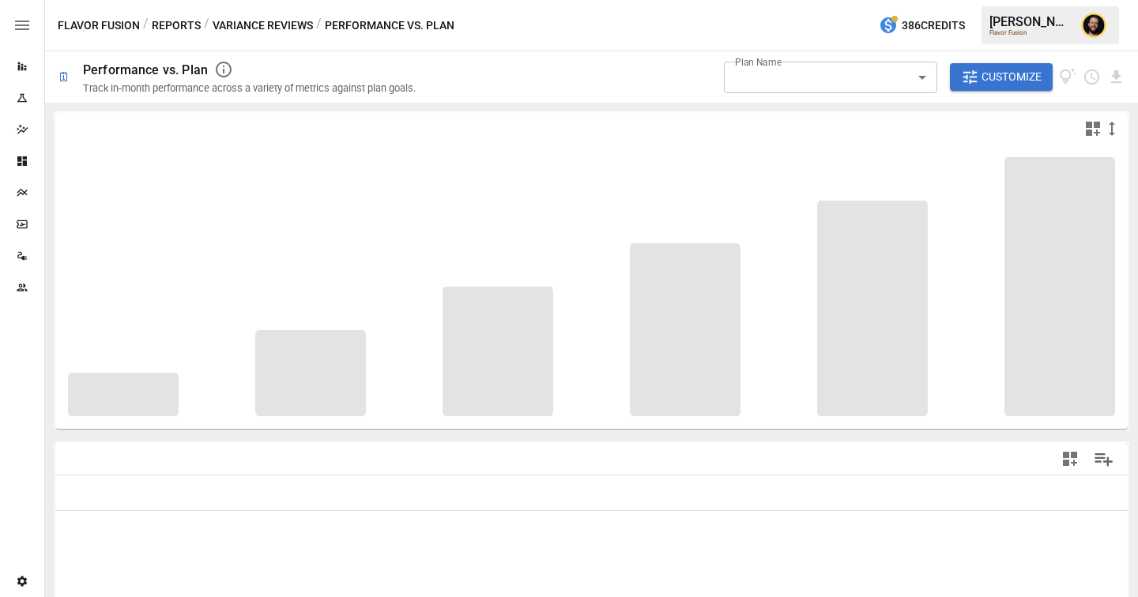
type input "**********"
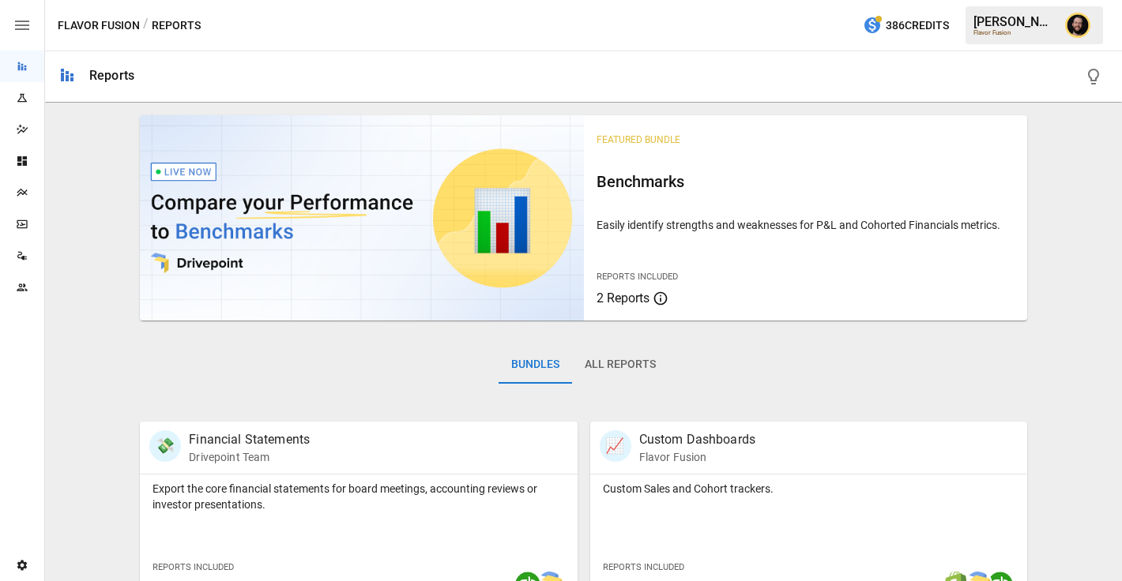
click at [13, 190] on div "Plans" at bounding box center [22, 192] width 44 height 13
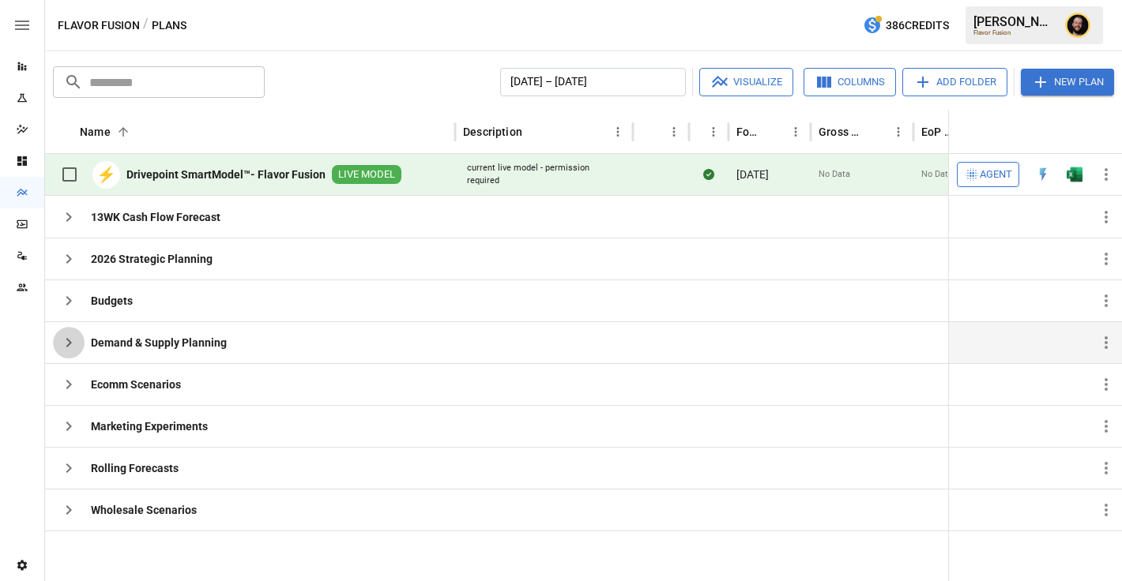
click at [65, 348] on icon "button" at bounding box center [68, 342] width 19 height 19
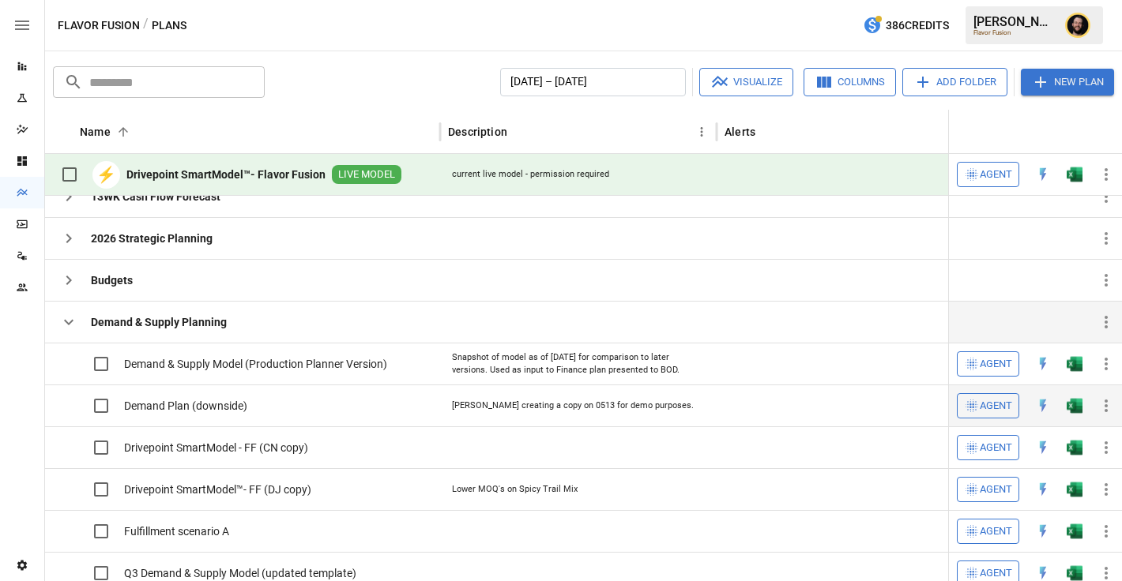
scroll to position [19, 0]
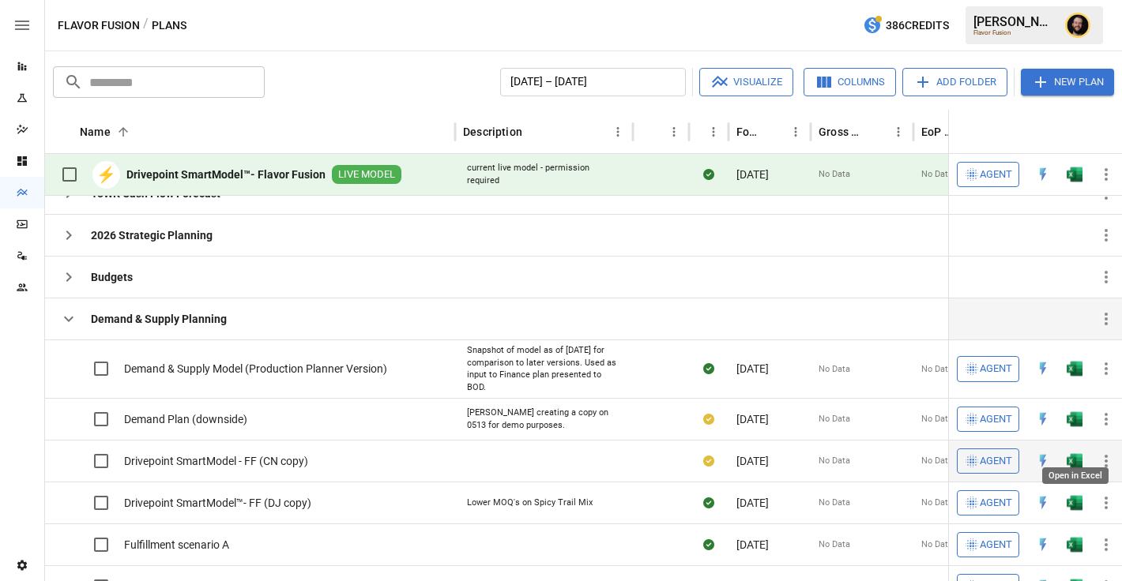
click at [1072, 453] on img "Open in Excel" at bounding box center [1075, 461] width 16 height 16
click at [1071, 412] on img "Open in Excel" at bounding box center [1075, 420] width 16 height 16
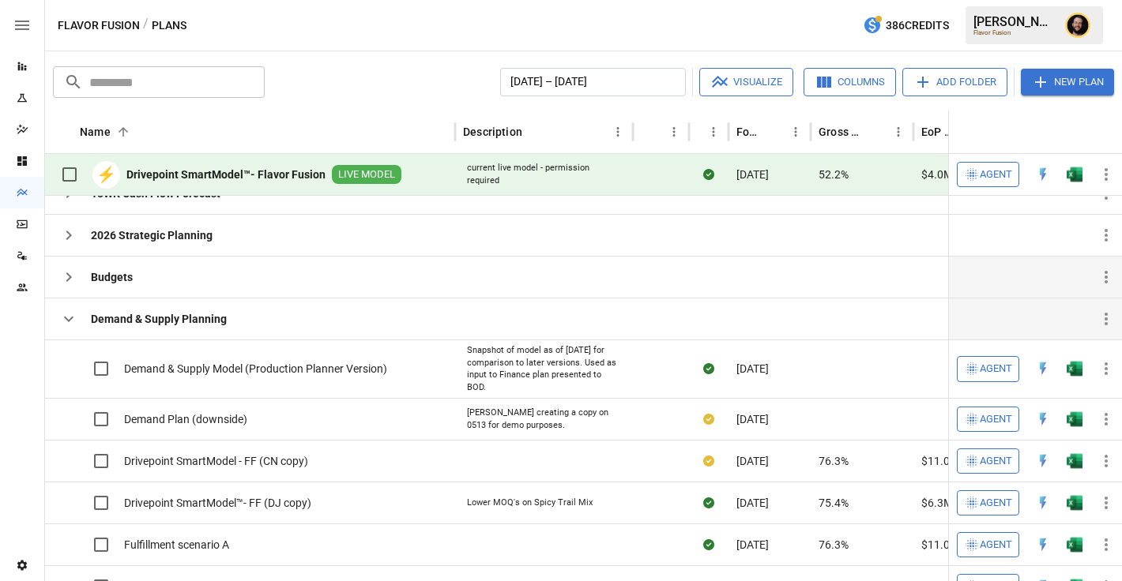
click at [68, 320] on icon "button" at bounding box center [68, 320] width 9 height 6
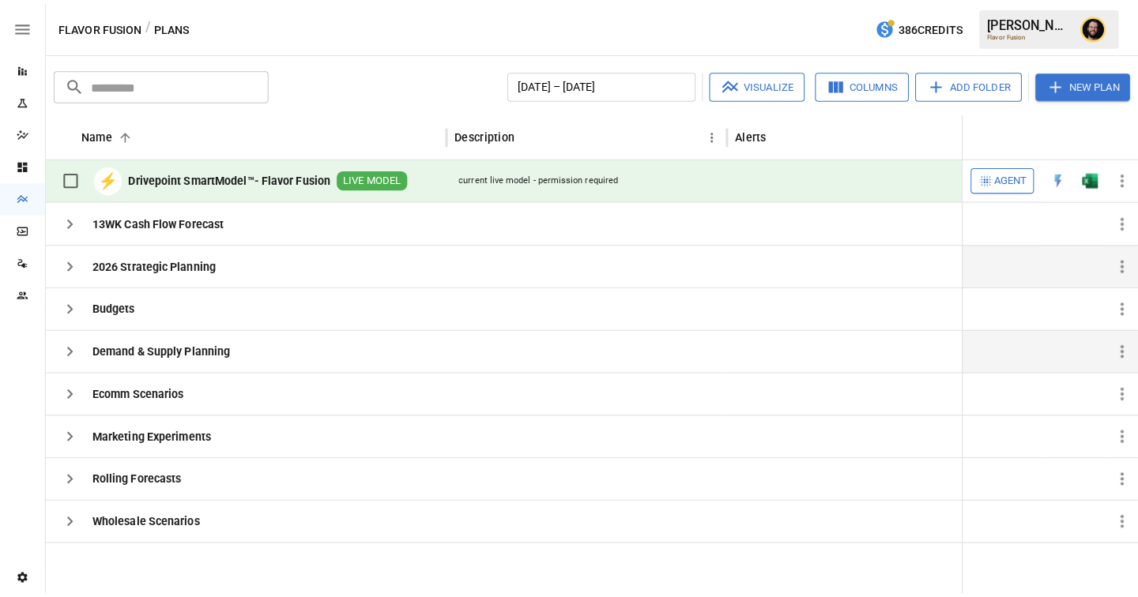
scroll to position [0, 0]
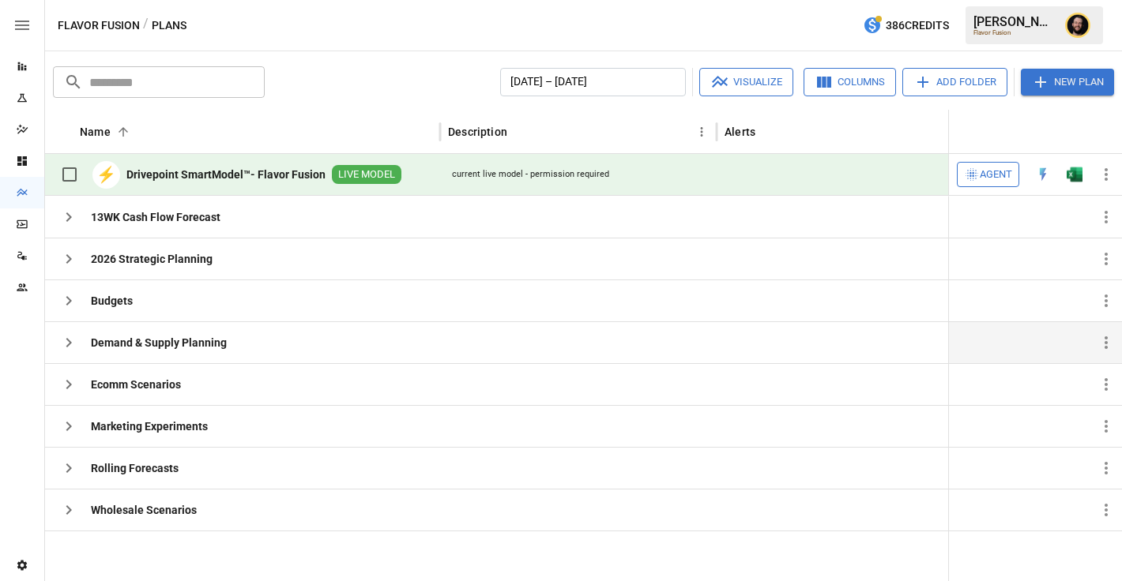
click at [1001, 178] on span "Agent" at bounding box center [996, 175] width 32 height 18
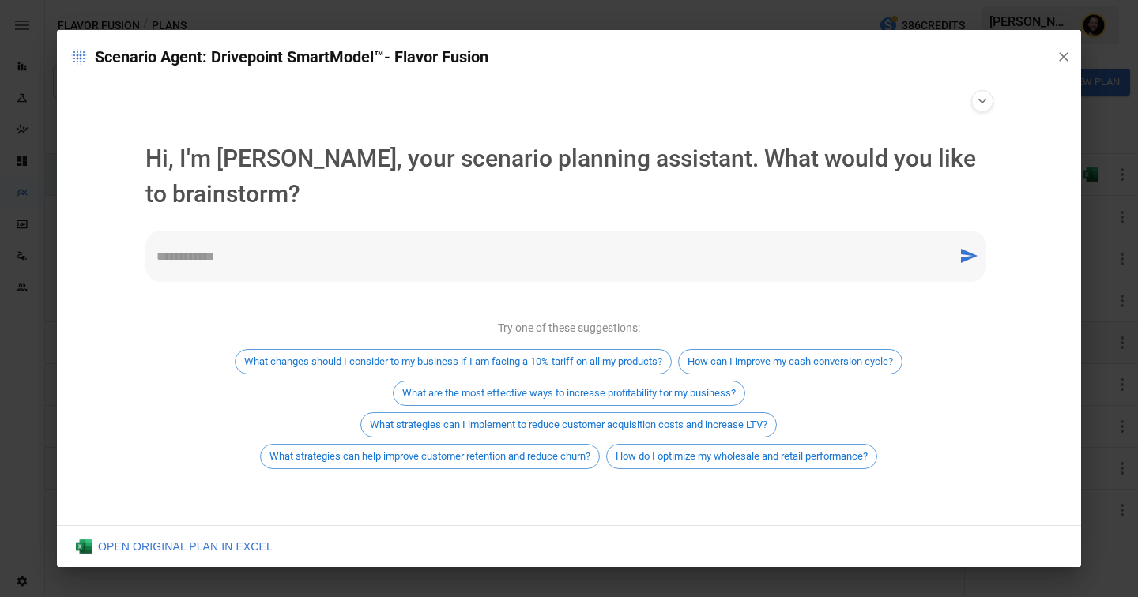
click at [438, 265] on div "* ​" at bounding box center [565, 256] width 841 height 51
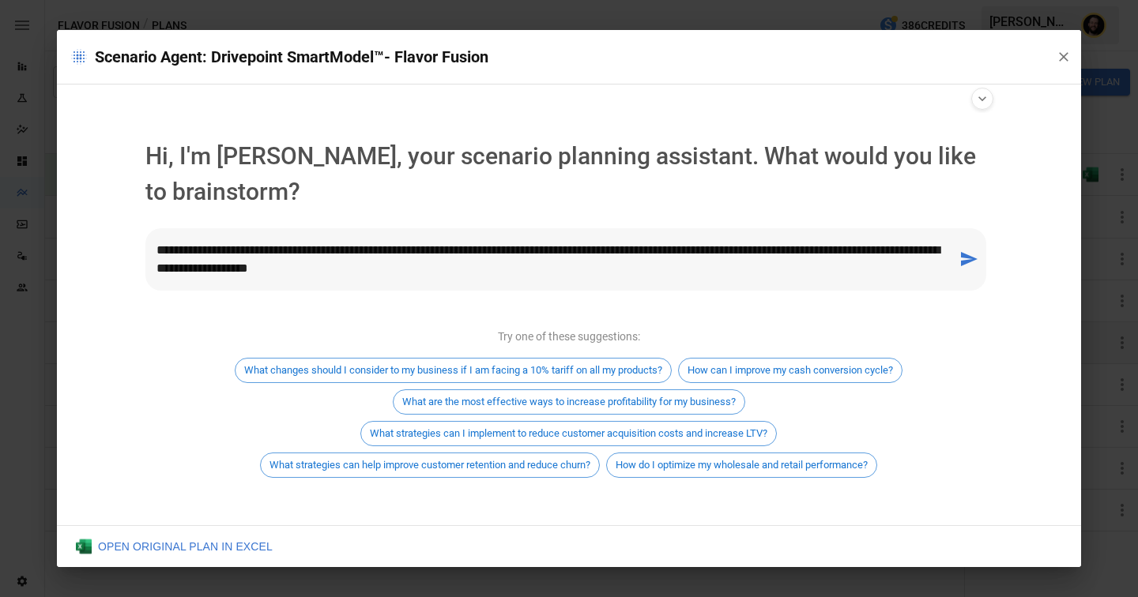
type textarea "**********"
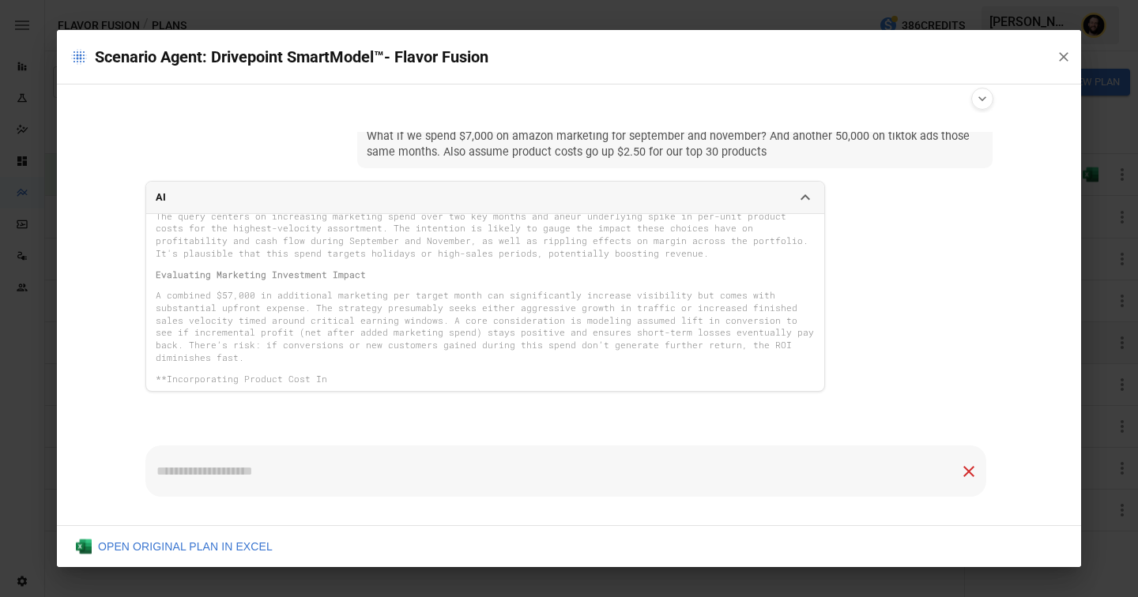
scroll to position [99, 0]
